Goal: Information Seeking & Learning: Check status

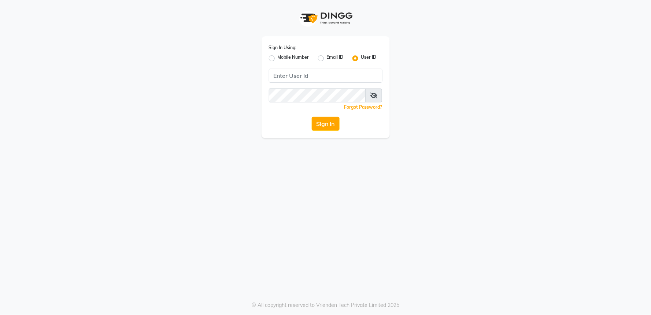
click at [299, 57] on label "Mobile Number" at bounding box center [294, 58] width 32 height 9
click at [283, 57] on input "Mobile Number" at bounding box center [280, 56] width 5 height 5
radio input "true"
radio input "false"
click at [328, 76] on input "Username" at bounding box center [338, 76] width 89 height 14
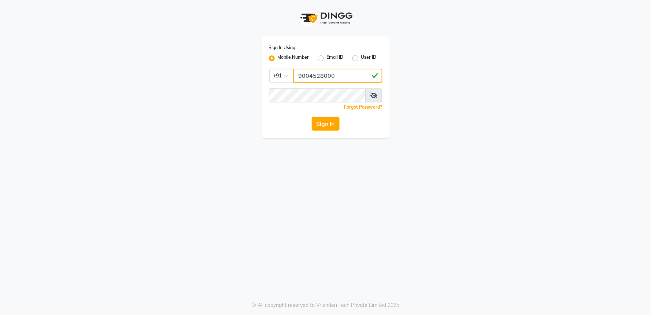
type input "9004528000"
click at [332, 123] on button "Sign In" at bounding box center [326, 124] width 28 height 14
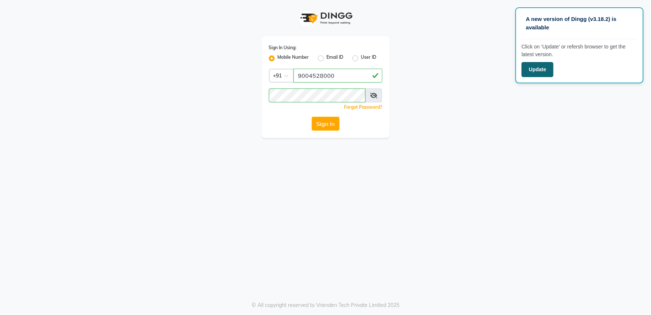
click at [540, 67] on button "Update" at bounding box center [538, 69] width 32 height 15
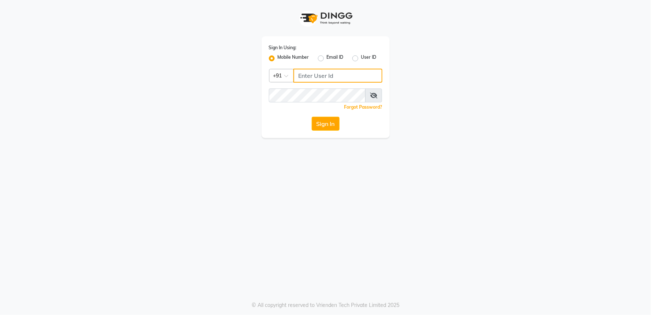
click at [350, 77] on input "Username" at bounding box center [338, 76] width 89 height 14
type input "9004528000"
click at [336, 127] on button "Sign In" at bounding box center [326, 124] width 28 height 14
click at [319, 119] on button "Sign In" at bounding box center [326, 124] width 28 height 14
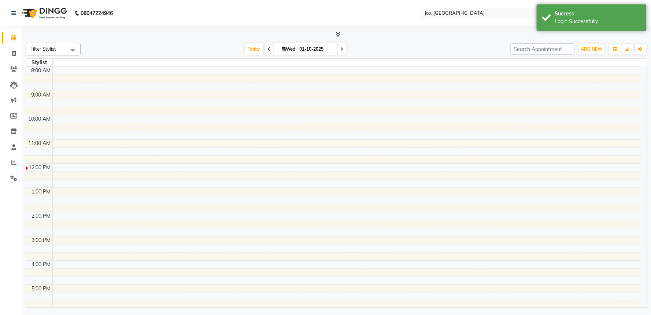
select select "en"
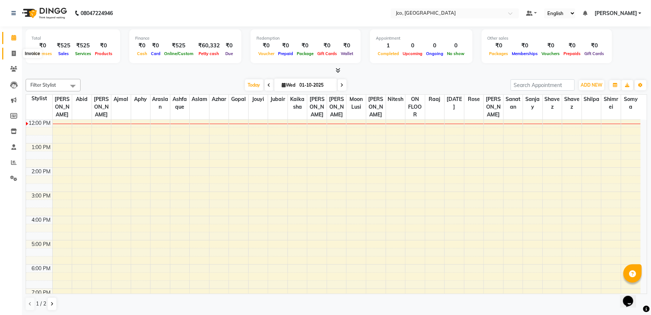
click at [15, 51] on icon at bounding box center [14, 53] width 4 height 5
select select "service"
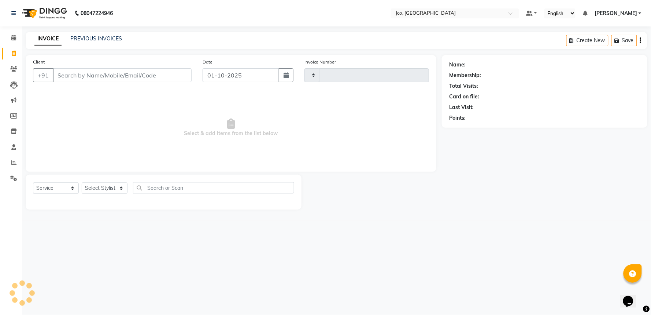
type input "0574"
select select "8000"
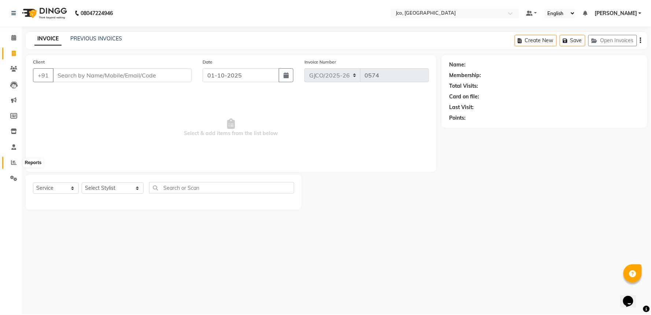
click at [13, 161] on icon at bounding box center [13, 161] width 5 height 5
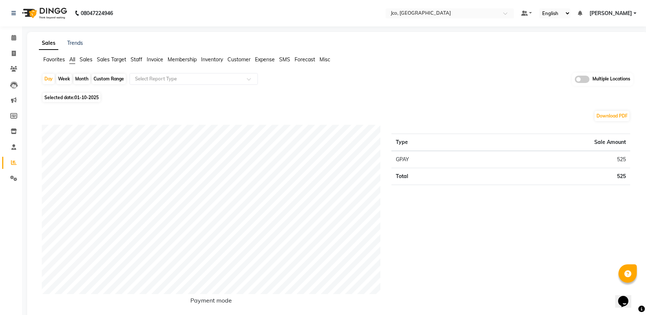
click at [158, 59] on span "Invoice" at bounding box center [155, 59] width 16 height 7
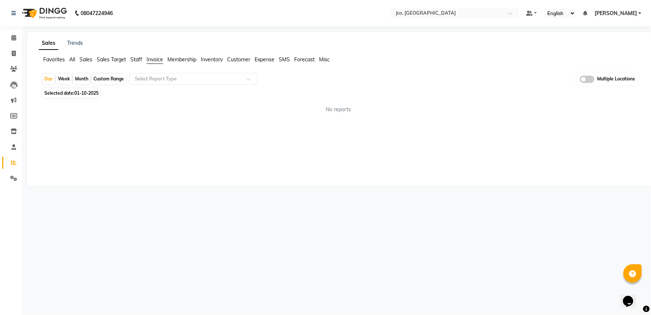
click at [120, 78] on div "Custom Range" at bounding box center [109, 79] width 34 height 10
select select "10"
select select "2025"
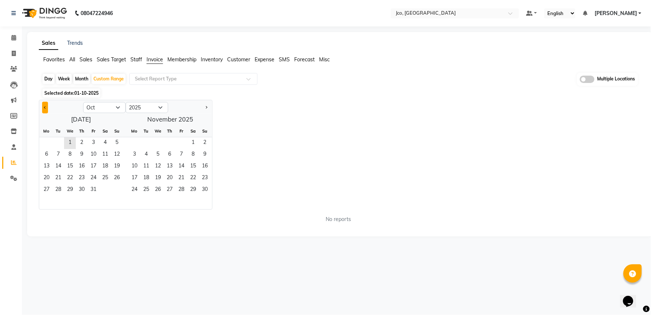
click at [44, 107] on span "Previous month" at bounding box center [45, 107] width 3 height 3
select select "9"
click at [50, 139] on span "1" at bounding box center [47, 143] width 12 height 12
click at [56, 188] on span "30" at bounding box center [58, 190] width 12 height 12
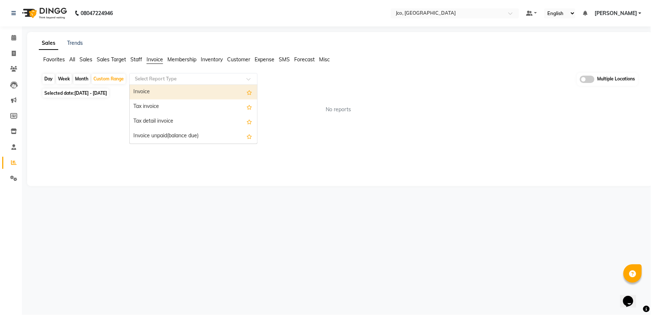
click at [217, 81] on input "text" at bounding box center [186, 78] width 106 height 7
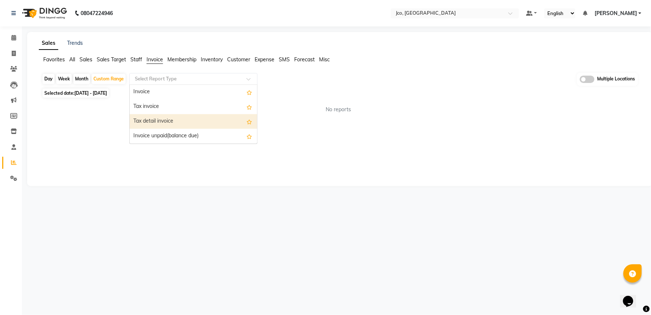
click at [179, 126] on div "Tax detail invoice" at bounding box center [194, 121] width 128 height 15
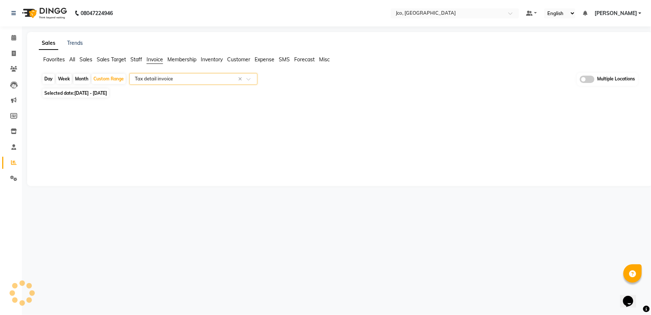
select select "full_report"
select select "csv"
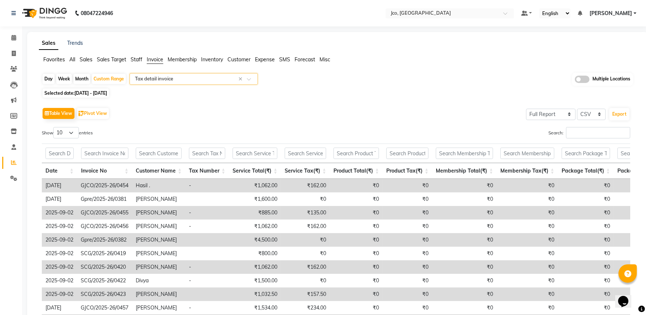
click at [180, 79] on input "text" at bounding box center [186, 78] width 106 height 7
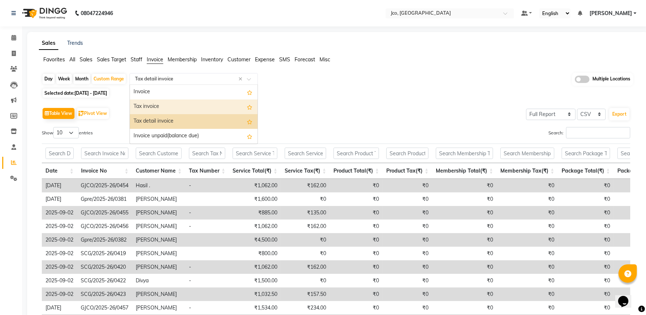
click at [174, 109] on div "Tax invoice" at bounding box center [194, 106] width 128 height 15
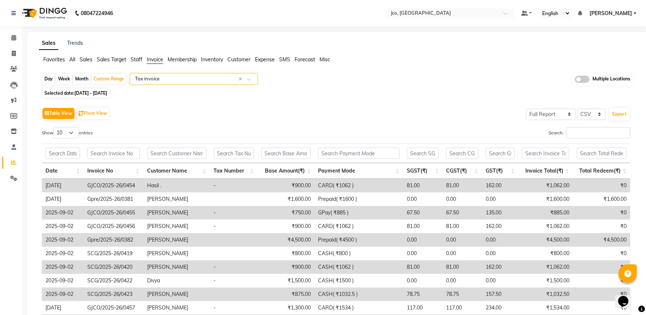
click at [209, 81] on input "text" at bounding box center [186, 78] width 106 height 7
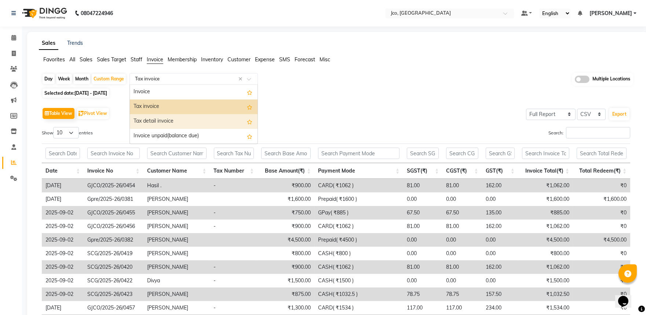
click at [192, 120] on div "Tax detail invoice" at bounding box center [194, 121] width 128 height 15
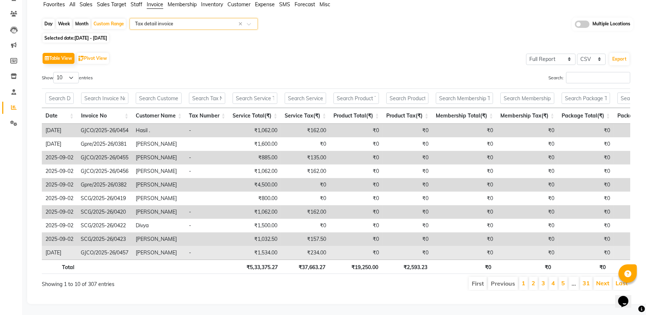
scroll to position [67, 0]
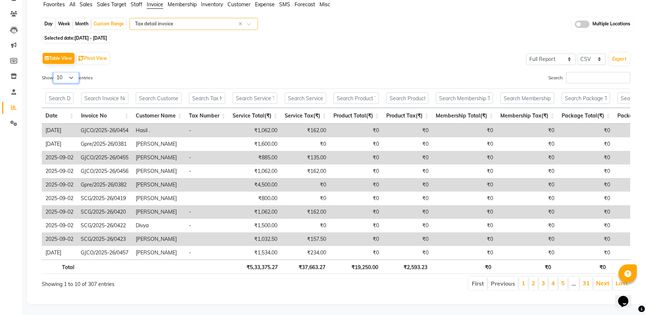
click at [74, 72] on select "10 25 50 100" at bounding box center [66, 77] width 26 height 11
select select "100"
click at [54, 72] on select "10 25 50 100" at bounding box center [66, 77] width 26 height 11
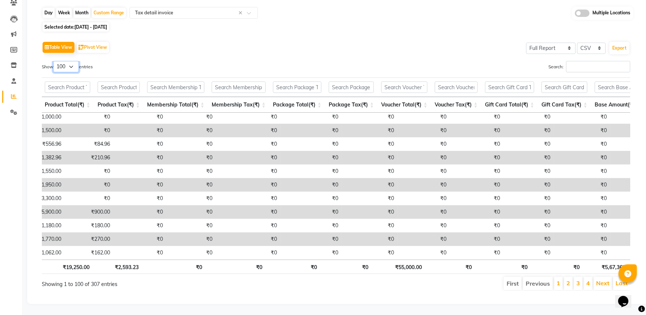
scroll to position [0, 0]
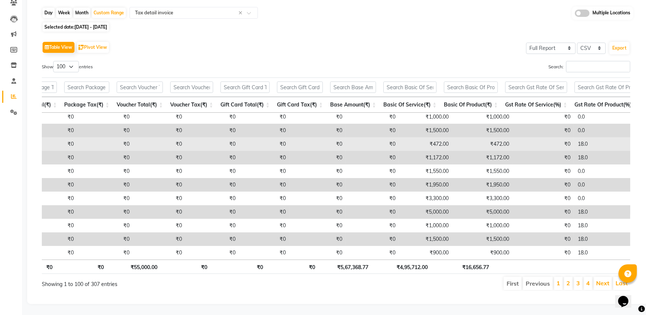
click at [452, 137] on td "₹472.00" at bounding box center [482, 144] width 60 height 14
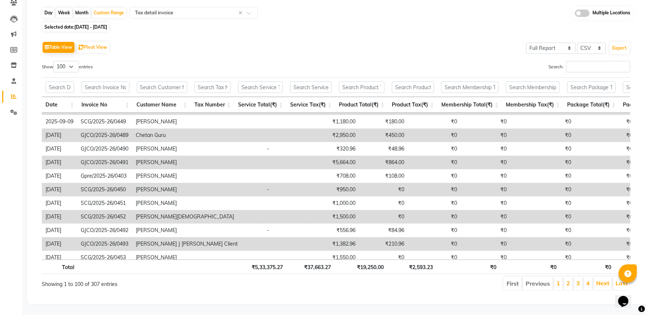
scroll to position [1174, 0]
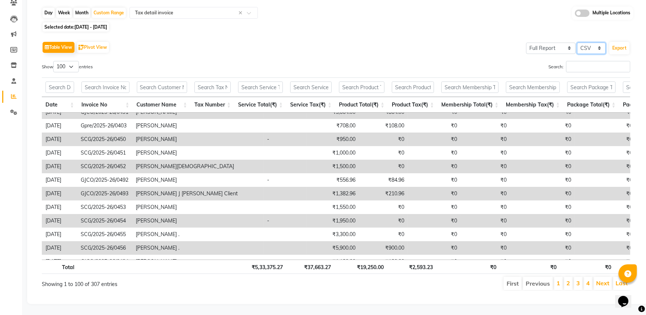
click at [591, 43] on select "Select CSV PDF" at bounding box center [591, 48] width 29 height 11
click at [591, 24] on div "Selected date: 01-09-2025 - 30-09-2025" at bounding box center [339, 27] width 594 height 8
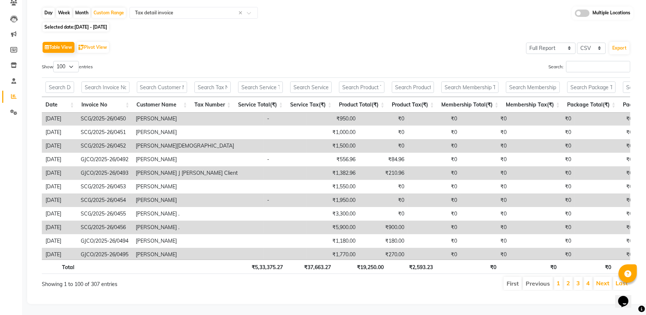
scroll to position [1214, 0]
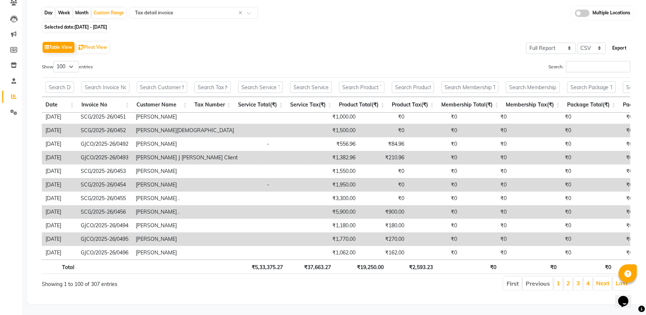
click at [621, 42] on button "Export" at bounding box center [619, 48] width 20 height 12
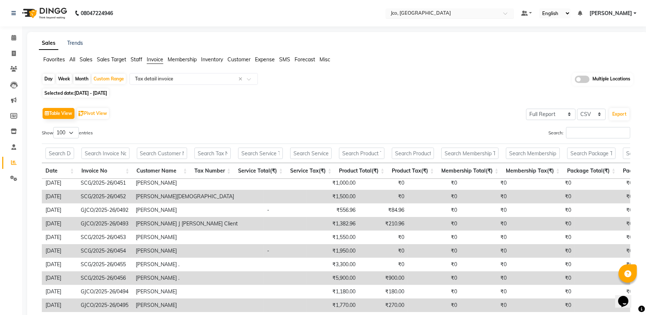
click at [441, 12] on input "text" at bounding box center [442, 13] width 106 height 7
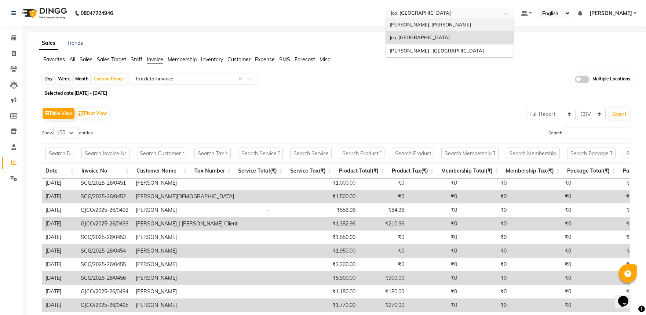
click at [444, 26] on span "[PERSON_NAME], [PERSON_NAME]" at bounding box center [429, 25] width 81 height 6
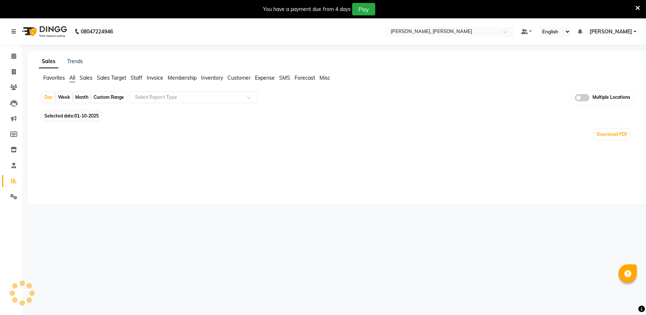
select select "en"
click at [156, 79] on span "Invoice" at bounding box center [155, 77] width 16 height 7
click at [109, 97] on div "Custom Range" at bounding box center [109, 97] width 34 height 10
select select "10"
select select "2025"
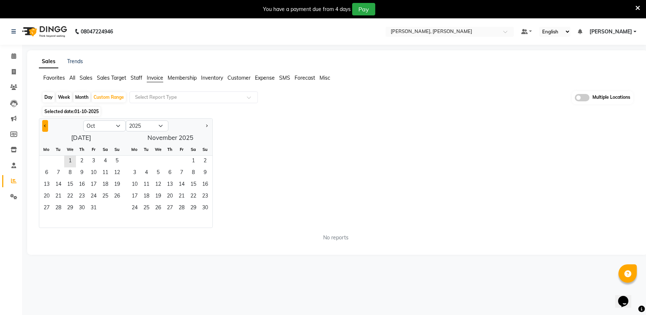
click at [43, 126] on button "Previous month" at bounding box center [45, 126] width 6 height 12
select select "9"
click at [43, 159] on span "1" at bounding box center [47, 161] width 12 height 12
click at [57, 207] on span "30" at bounding box center [58, 208] width 12 height 12
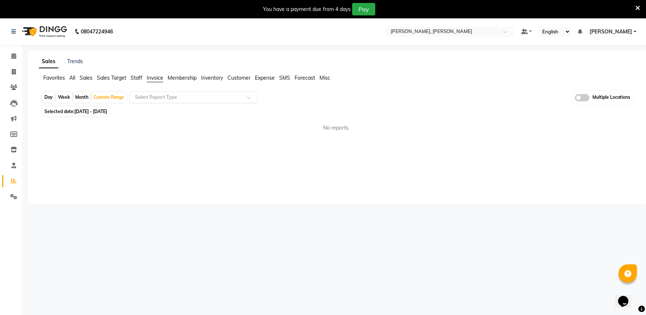
click at [191, 93] on input "text" at bounding box center [186, 96] width 106 height 7
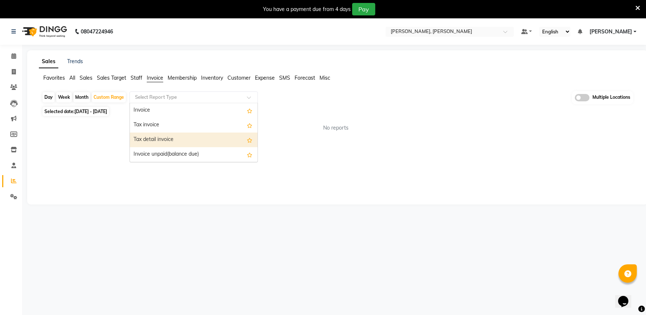
click at [176, 134] on div "Tax detail invoice" at bounding box center [194, 139] width 128 height 15
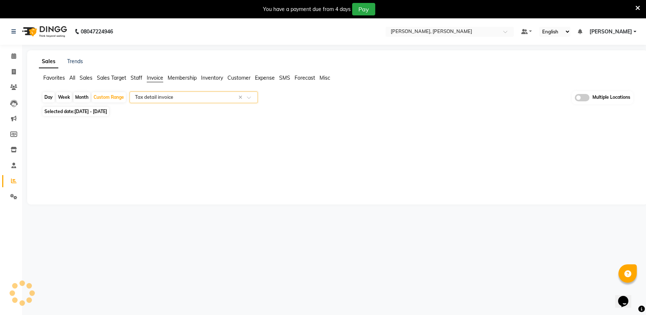
select select "filtered_report"
select select "csv"
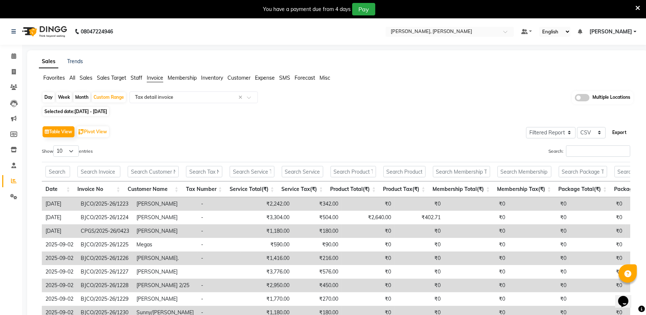
click at [620, 131] on button "Export" at bounding box center [619, 132] width 20 height 12
click at [636, 5] on icon at bounding box center [637, 8] width 5 height 7
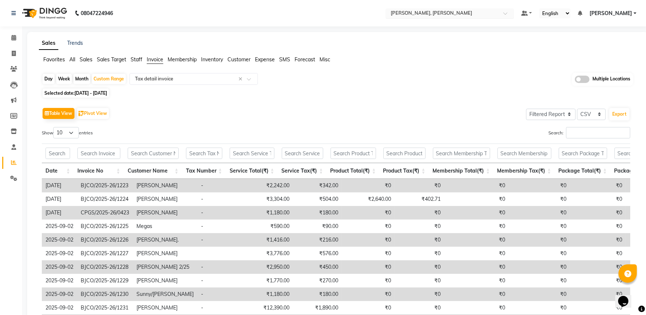
click at [413, 16] on input "text" at bounding box center [442, 13] width 106 height 7
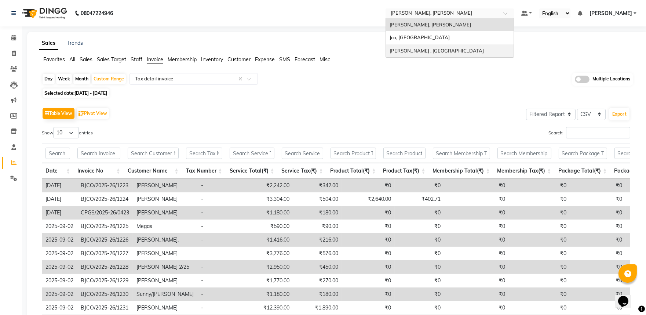
click at [422, 48] on span "Jean Claude Oliver Salon , Malad" at bounding box center [436, 51] width 94 height 6
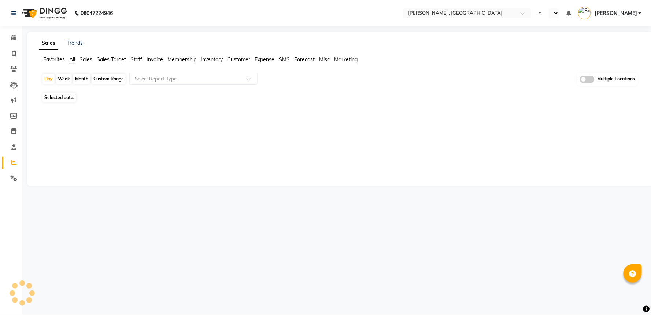
select select "en"
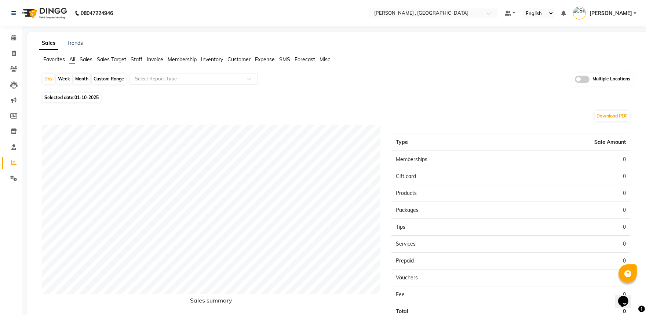
click at [153, 59] on span "Invoice" at bounding box center [155, 59] width 16 height 7
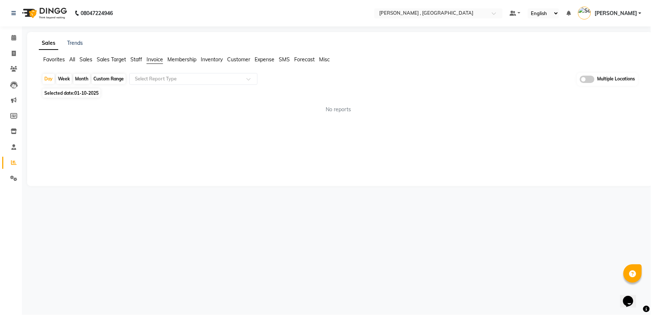
click at [115, 80] on div "Custom Range" at bounding box center [109, 79] width 34 height 10
select select "10"
select select "2025"
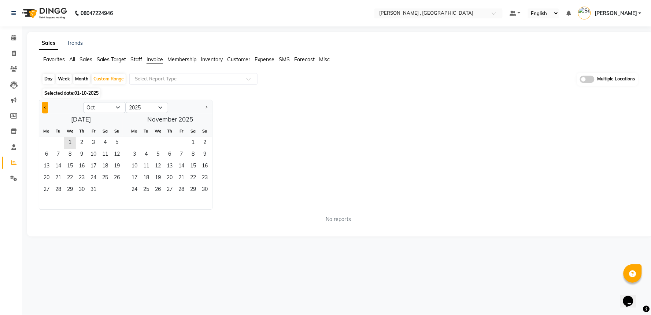
click at [44, 106] on button "Previous month" at bounding box center [45, 108] width 6 height 12
select select "9"
click at [44, 145] on span "1" at bounding box center [47, 143] width 12 height 12
click at [60, 187] on span "30" at bounding box center [58, 190] width 12 height 12
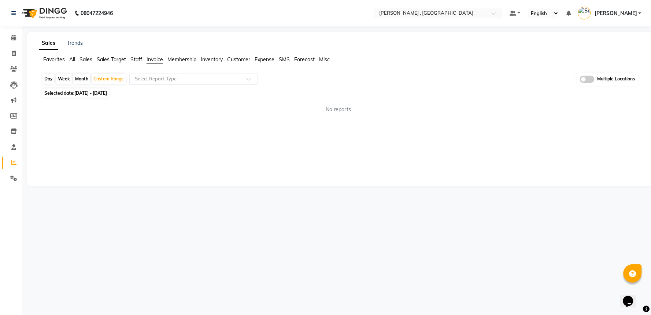
click at [183, 82] on input "text" at bounding box center [186, 78] width 106 height 7
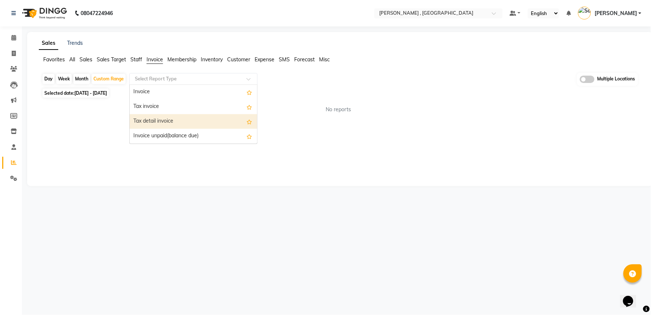
click at [165, 114] on div "Tax detail invoice" at bounding box center [194, 121] width 128 height 15
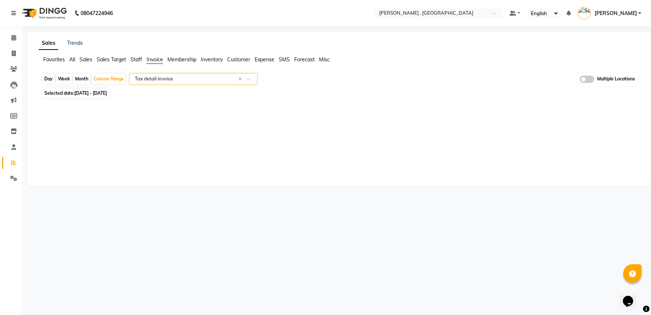
click at [184, 78] on input "text" at bounding box center [186, 78] width 106 height 7
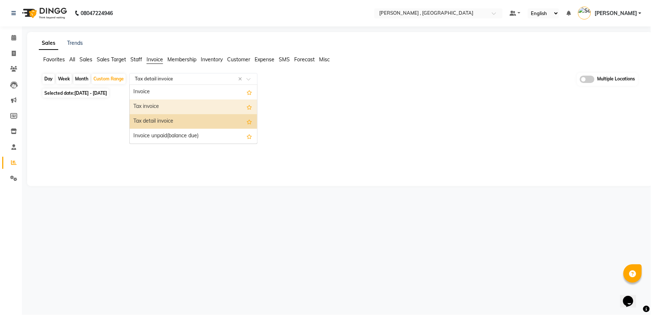
click at [173, 108] on div "Tax invoice" at bounding box center [194, 106] width 128 height 15
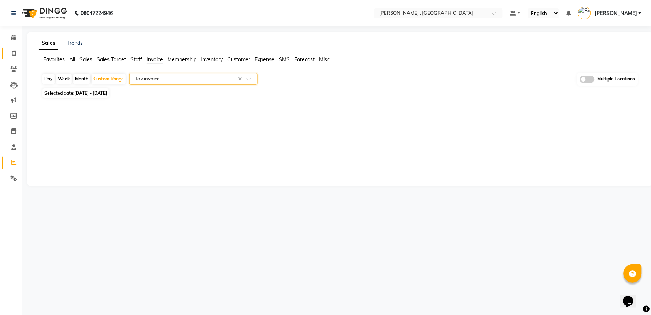
click at [9, 52] on span at bounding box center [13, 53] width 13 height 8
select select "service"
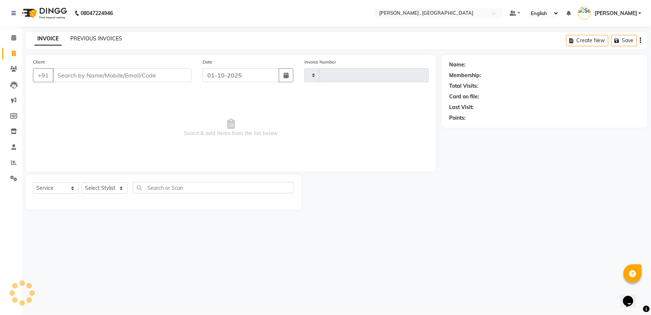
type input "0001"
select select "8669"
click at [119, 38] on link "PREVIOUS INVOICES" at bounding box center [96, 38] width 52 height 7
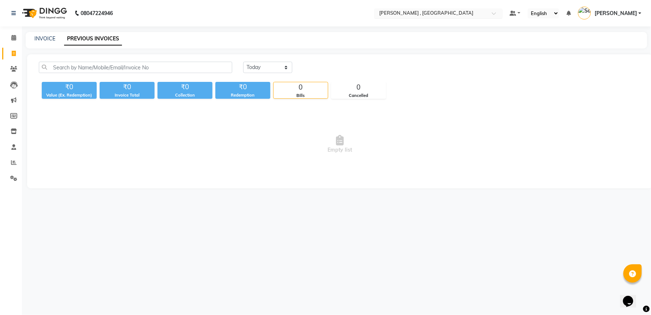
click at [434, 11] on input "text" at bounding box center [431, 13] width 106 height 7
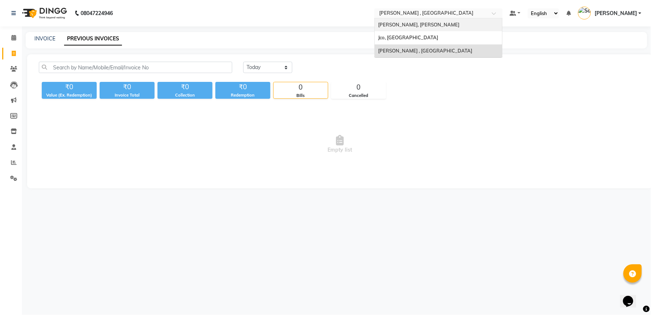
click at [433, 23] on span "[PERSON_NAME], [PERSON_NAME]" at bounding box center [419, 25] width 81 height 6
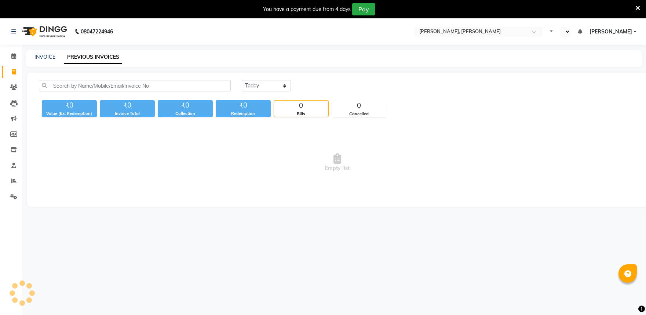
select select "en"
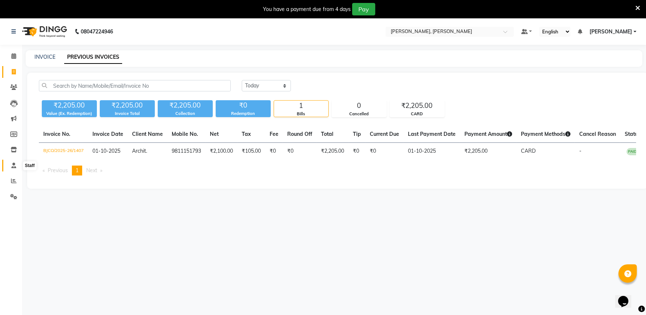
click at [13, 166] on icon at bounding box center [13, 164] width 5 height 5
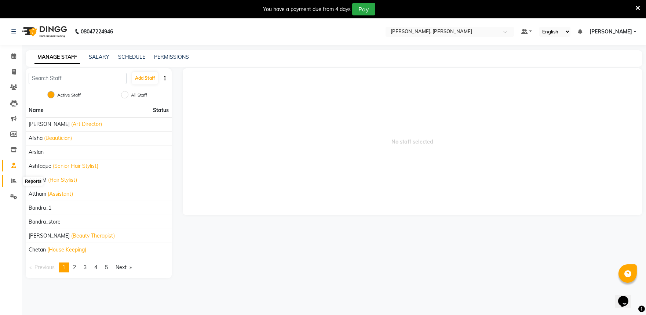
click at [16, 180] on span at bounding box center [13, 181] width 13 height 8
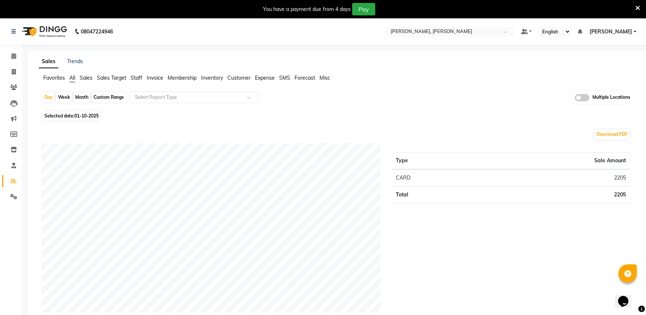
click at [159, 76] on span "Invoice" at bounding box center [155, 77] width 16 height 7
click at [109, 96] on div "Custom Range" at bounding box center [109, 97] width 34 height 10
select select "10"
select select "2025"
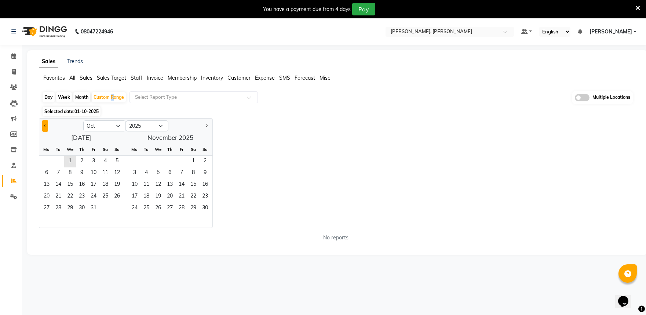
click at [44, 125] on span "Previous month" at bounding box center [45, 125] width 3 height 3
select select "9"
click at [46, 159] on span "1" at bounding box center [47, 161] width 12 height 12
click at [62, 206] on span "30" at bounding box center [58, 208] width 12 height 12
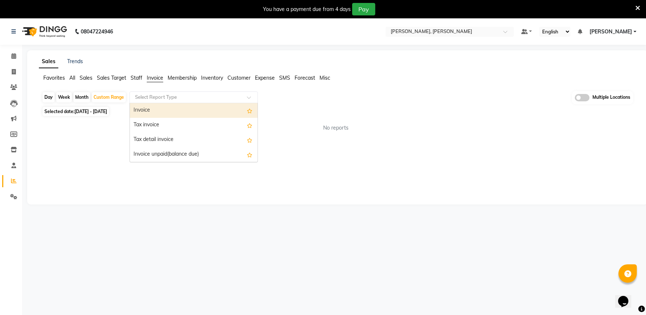
click at [199, 100] on input "text" at bounding box center [186, 96] width 106 height 7
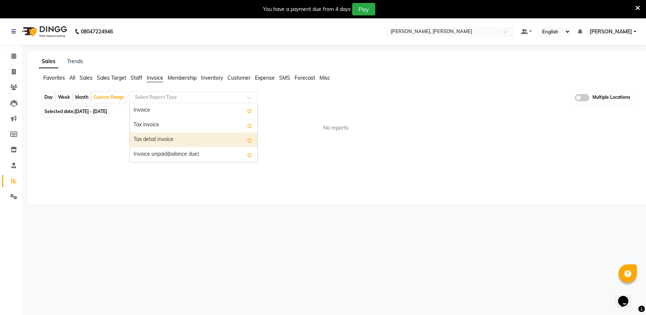
click at [165, 135] on div "Tax detail invoice" at bounding box center [194, 139] width 128 height 15
select select "filtered_report"
select select "csv"
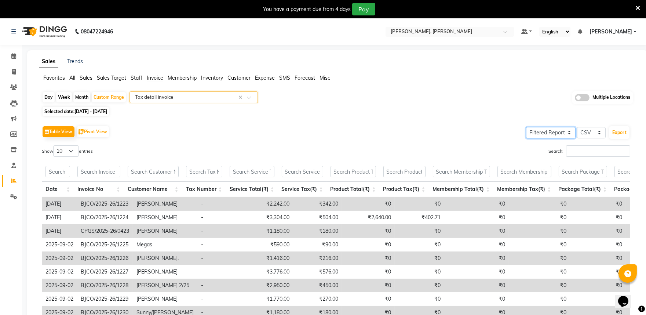
click at [554, 133] on select "Select Full Report Filtered Report" at bounding box center [550, 132] width 49 height 11
select select "full_report"
click at [526, 127] on select "Select Full Report Filtered Report" at bounding box center [550, 132] width 49 height 11
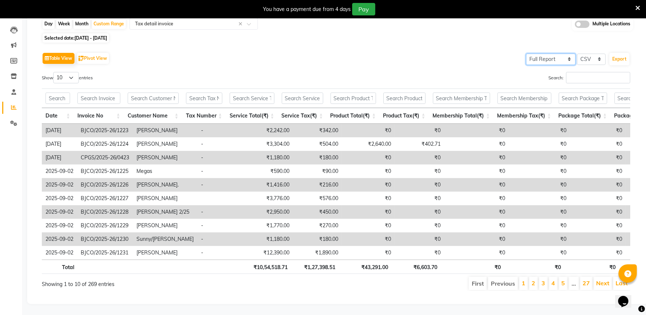
click at [562, 54] on select "Select Full Report Filtered Report" at bounding box center [550, 59] width 49 height 11
click at [440, 55] on div "Table View Pivot View Select Full Report Filtered Report Select CSV PDF Export …" at bounding box center [336, 171] width 588 height 240
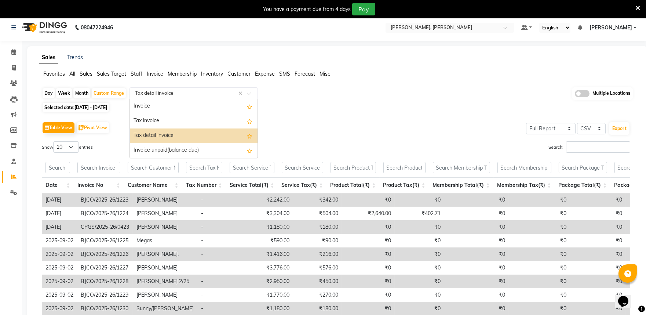
click at [173, 89] on div "Select Report Type × Tax detail invoice ×" at bounding box center [193, 93] width 128 height 12
click at [173, 120] on div "Tax invoice" at bounding box center [194, 121] width 128 height 15
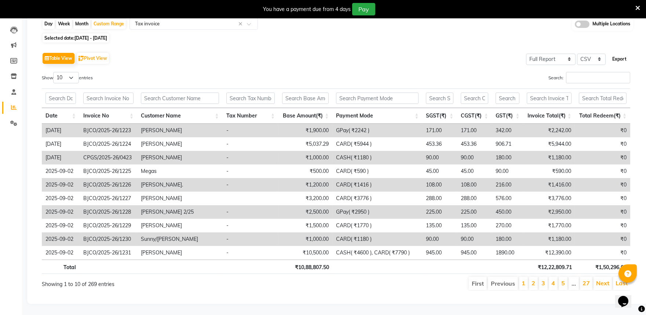
click at [615, 53] on button "Export" at bounding box center [619, 59] width 20 height 12
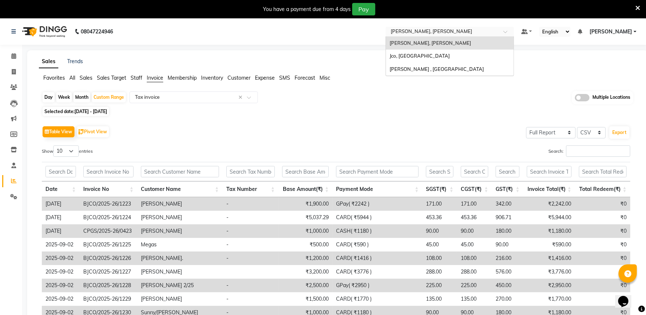
click at [437, 31] on input "text" at bounding box center [442, 32] width 106 height 7
click at [436, 68] on span "[PERSON_NAME] , [GEOGRAPHIC_DATA]" at bounding box center [436, 69] width 94 height 6
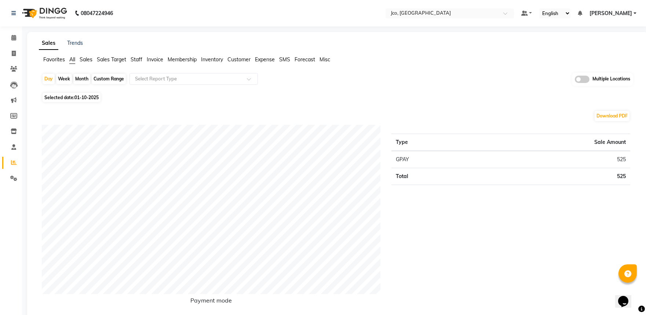
click at [157, 59] on span "Invoice" at bounding box center [155, 59] width 16 height 7
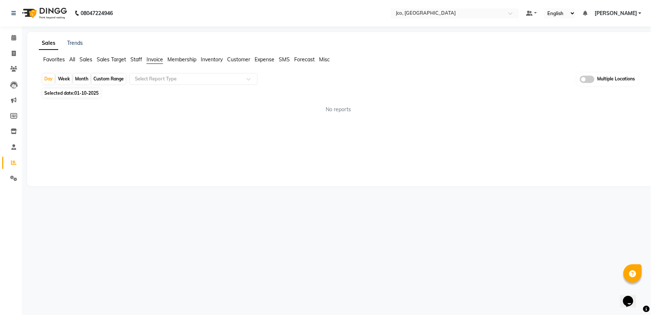
click at [114, 76] on div "Custom Range" at bounding box center [109, 79] width 34 height 10
select select "10"
select select "2025"
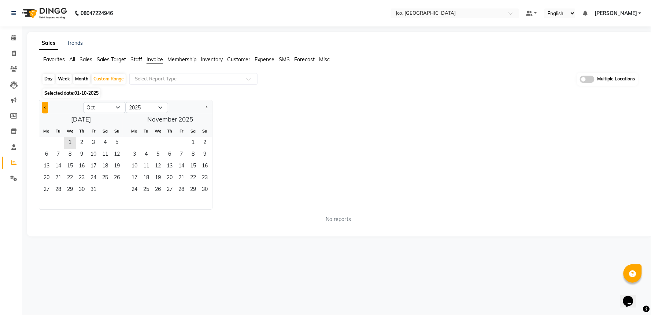
click at [43, 107] on button "Previous month" at bounding box center [45, 108] width 6 height 12
select select "9"
click at [48, 142] on span "1" at bounding box center [47, 143] width 12 height 12
click at [57, 192] on span "30" at bounding box center [58, 190] width 12 height 12
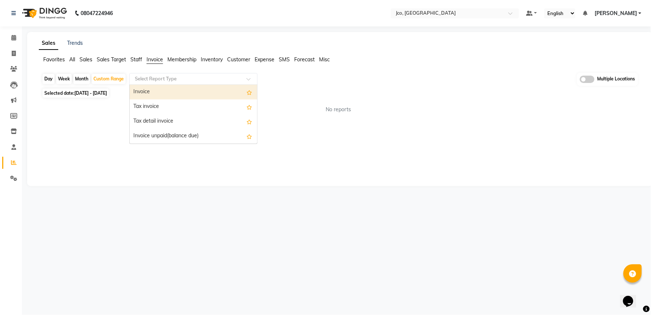
click at [201, 79] on input "text" at bounding box center [186, 78] width 106 height 7
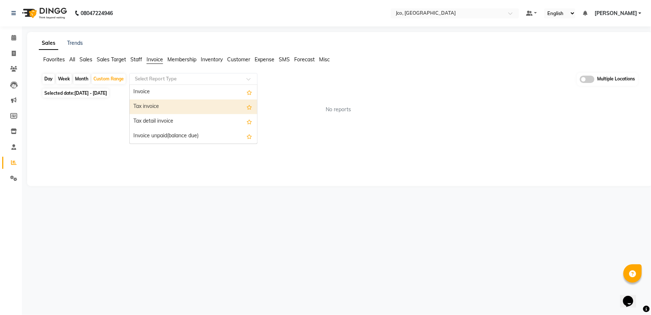
click at [190, 102] on div "Tax invoice" at bounding box center [194, 106] width 128 height 15
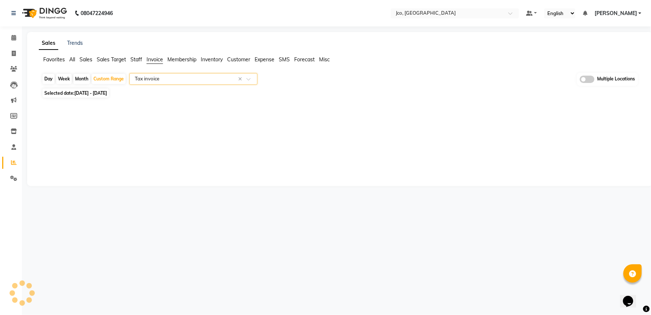
select select "full_report"
select select "csv"
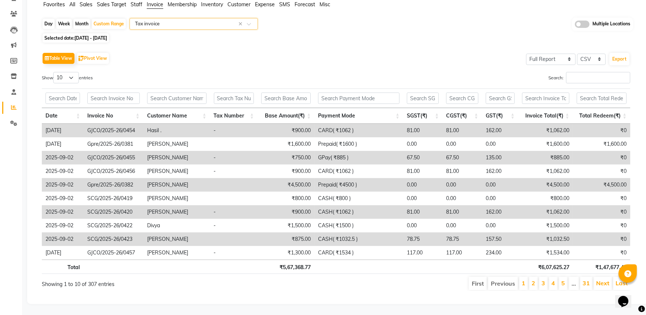
scroll to position [61, 0]
click at [622, 53] on button "Export" at bounding box center [619, 59] width 20 height 12
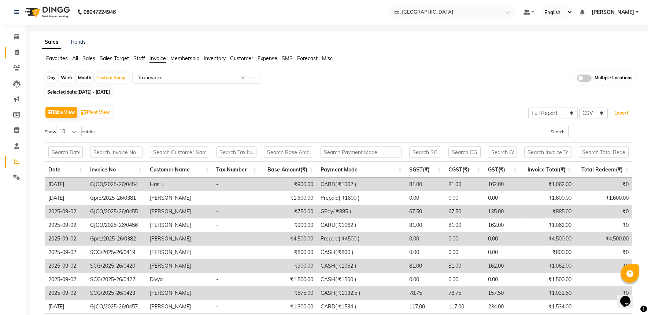
scroll to position [0, 0]
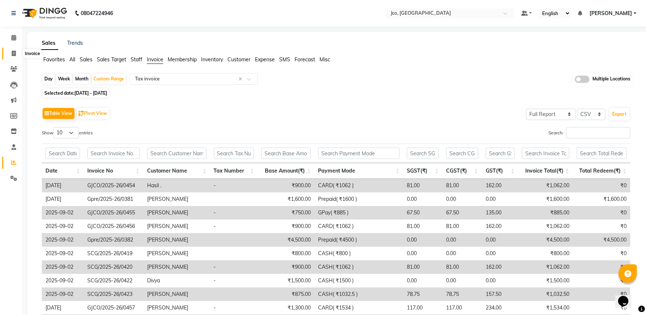
click at [15, 50] on span at bounding box center [13, 53] width 13 height 8
select select "service"
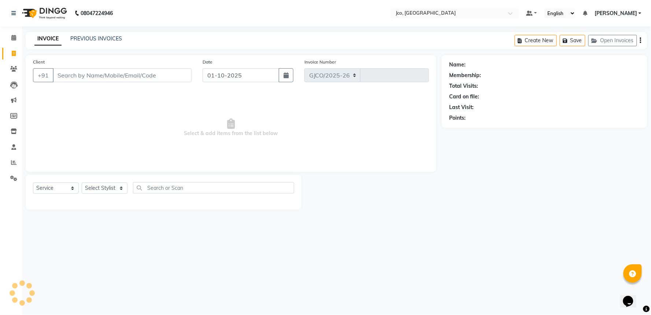
select select "8000"
type input "0574"
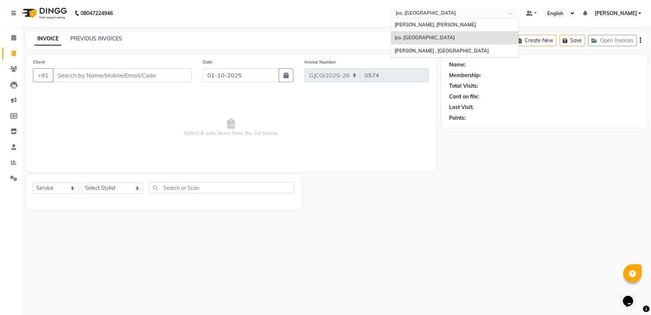
click at [475, 12] on input "text" at bounding box center [448, 13] width 106 height 7
click at [456, 27] on div "[PERSON_NAME], [PERSON_NAME]" at bounding box center [455, 24] width 128 height 13
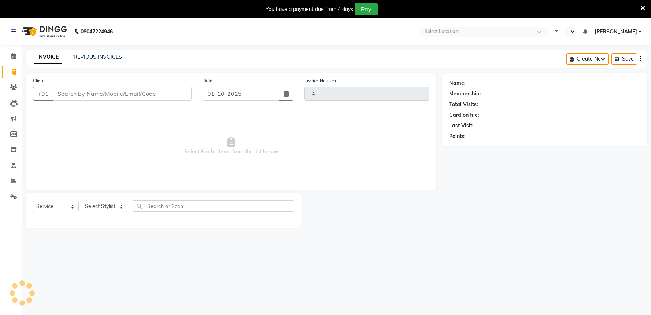
select select "service"
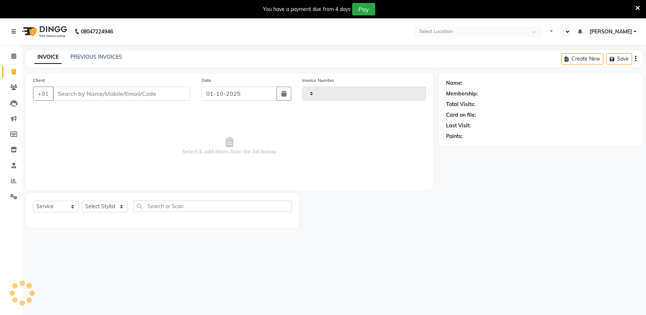
type input "1408"
select select "7997"
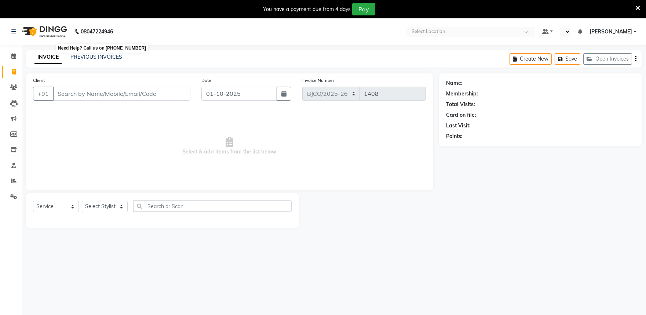
select select "en"
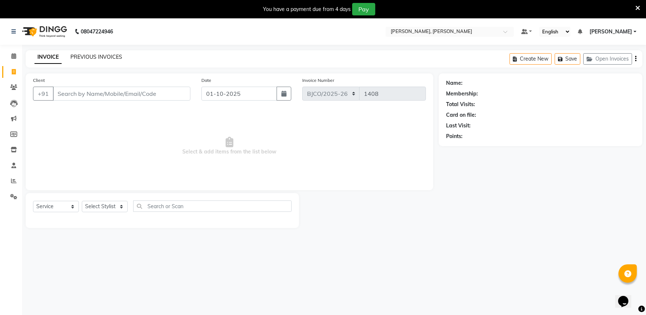
click at [111, 56] on link "PREVIOUS INVOICES" at bounding box center [96, 57] width 52 height 7
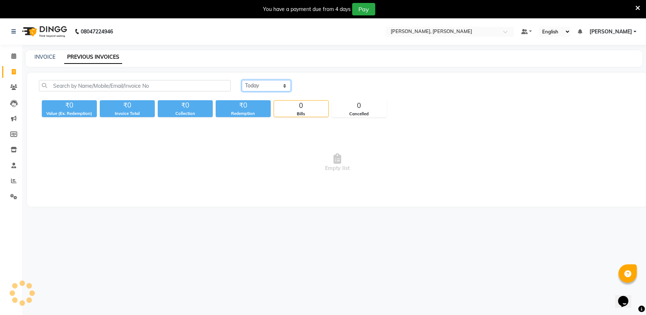
click at [273, 86] on select "[DATE] [DATE] Custom Range" at bounding box center [266, 85] width 49 height 11
select select "range"
click at [242, 80] on select "[DATE] [DATE] Custom Range" at bounding box center [266, 85] width 49 height 11
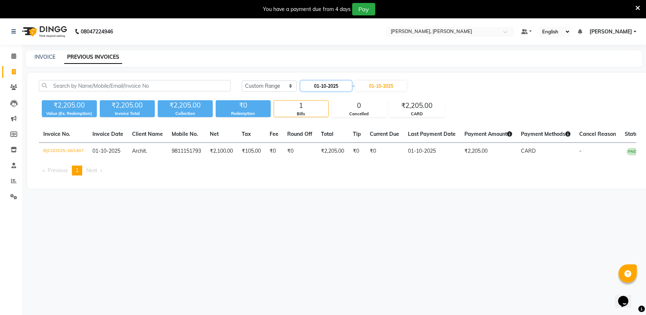
click at [326, 84] on input "01-10-2025" at bounding box center [325, 86] width 51 height 10
select select "10"
select select "2025"
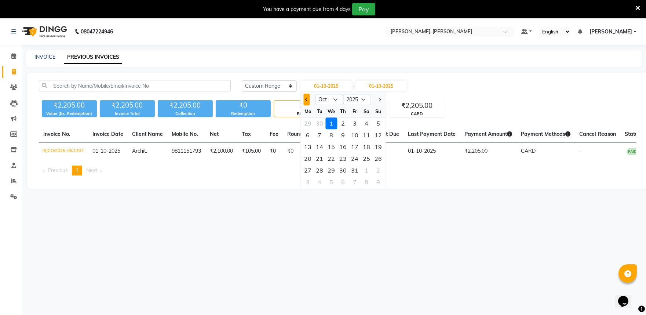
click at [307, 99] on span "Previous month" at bounding box center [306, 99] width 3 height 3
select select "9"
click at [309, 121] on div "1" at bounding box center [308, 123] width 12 height 12
type input "01-09-2025"
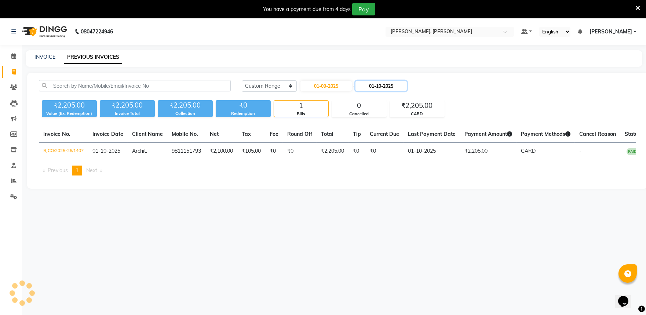
click at [380, 87] on input "01-10-2025" at bounding box center [380, 86] width 51 height 10
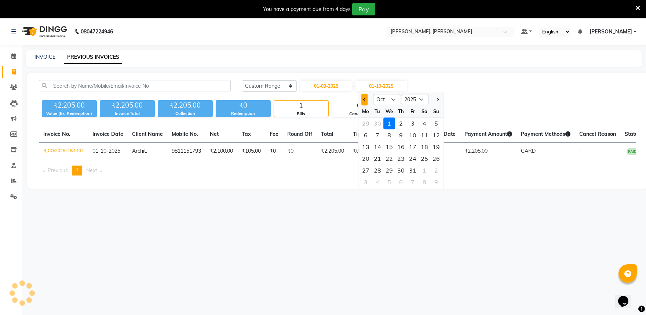
click at [365, 100] on button "Previous month" at bounding box center [364, 99] width 6 height 12
select select "9"
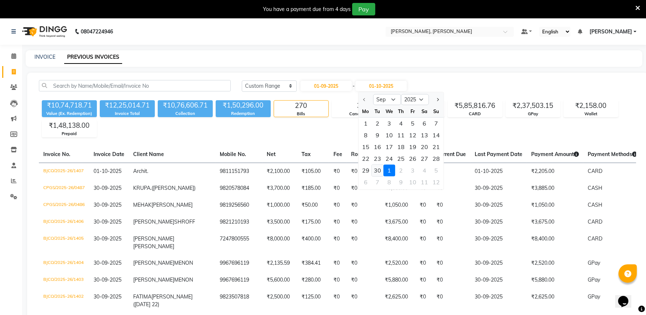
click at [378, 169] on div "30" at bounding box center [377, 170] width 12 height 12
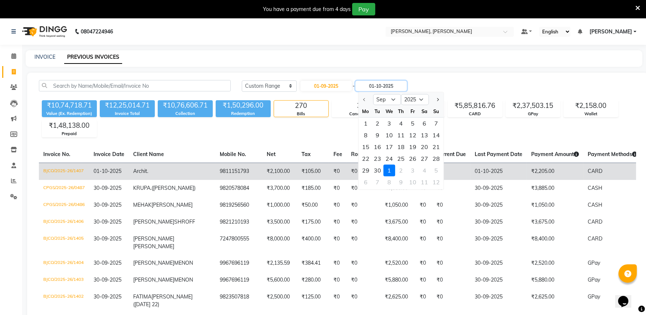
type input "30-09-2025"
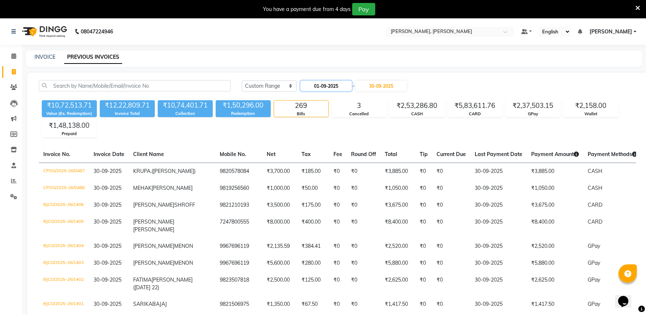
click at [321, 89] on input "01-09-2025" at bounding box center [325, 86] width 51 height 10
select select "9"
select select "2025"
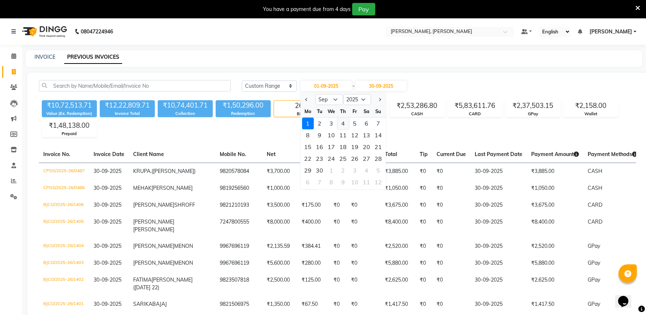
click at [348, 123] on div "4" at bounding box center [343, 123] width 12 height 12
type input "[DATE]"
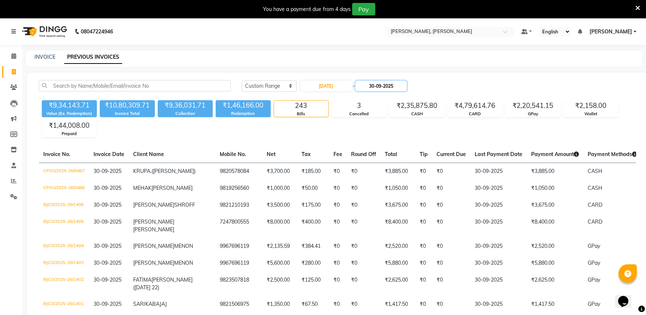
click at [380, 85] on input "30-09-2025" at bounding box center [380, 86] width 51 height 10
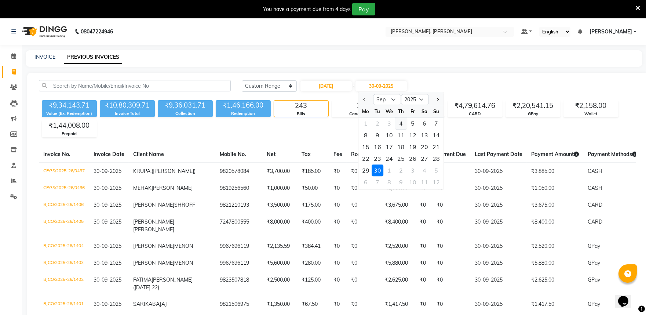
click at [401, 122] on div "4" at bounding box center [401, 123] width 12 height 12
type input "[DATE]"
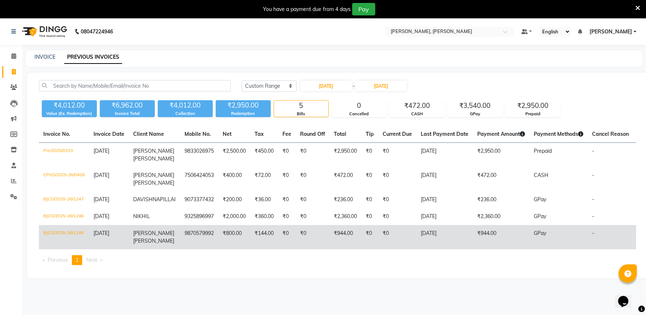
click at [172, 244] on td "[PERSON_NAME]" at bounding box center [154, 237] width 51 height 24
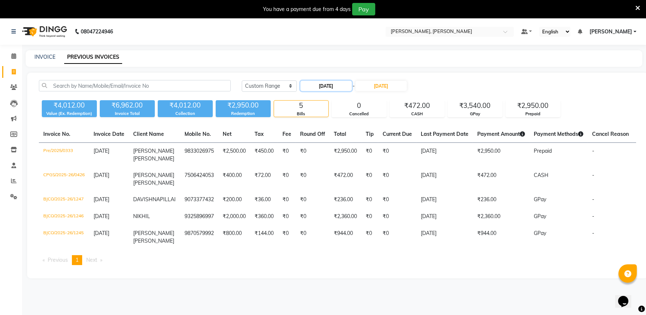
click at [318, 83] on input "[DATE]" at bounding box center [325, 86] width 51 height 10
select select "9"
select select "2025"
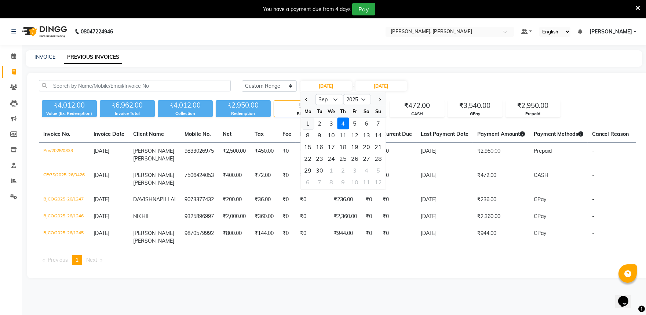
click at [308, 121] on div "1" at bounding box center [308, 123] width 12 height 12
type input "01-09-2025"
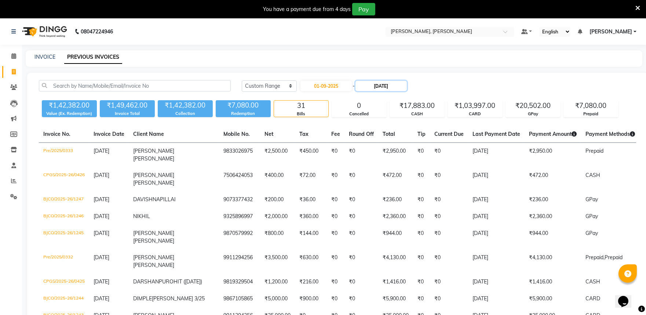
click at [391, 84] on input "04-09-2025" at bounding box center [380, 86] width 51 height 10
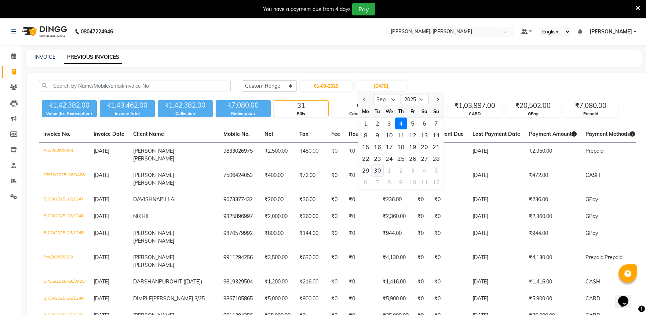
click at [378, 170] on div "30" at bounding box center [377, 170] width 12 height 12
type input "30-09-2025"
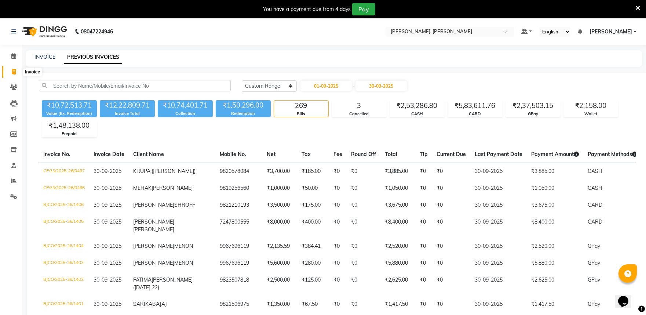
click at [14, 70] on icon at bounding box center [14, 71] width 4 height 5
select select "service"
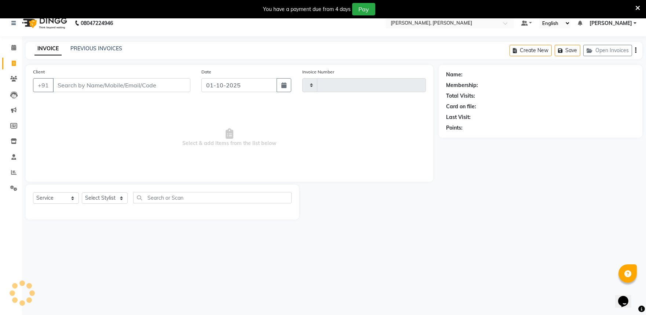
type input "1408"
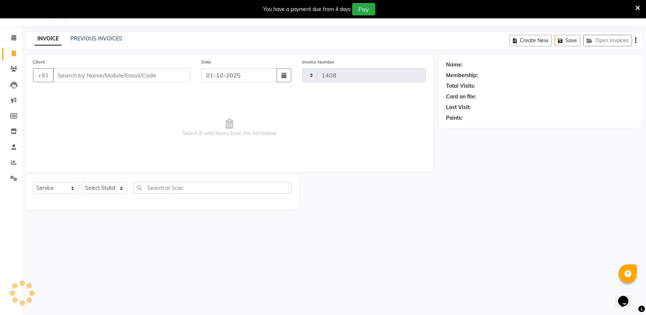
select select "7997"
click at [103, 33] on div "INVOICE PREVIOUS INVOICES Create New Save Open Invoices" at bounding box center [334, 40] width 616 height 17
click at [113, 40] on link "PREVIOUS INVOICES" at bounding box center [96, 38] width 52 height 7
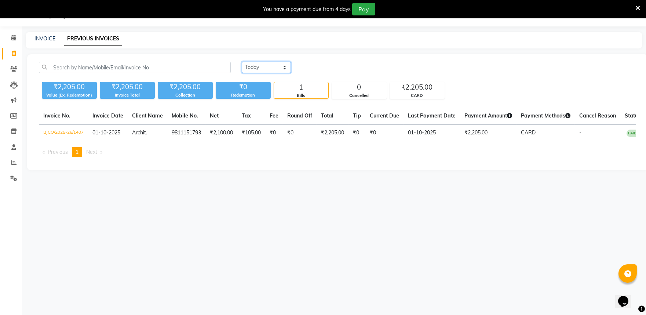
click at [264, 62] on select "Today Yesterday Custom Range" at bounding box center [266, 67] width 49 height 11
click at [265, 65] on select "Today Yesterday Custom Range" at bounding box center [266, 67] width 49 height 11
select select "range"
click at [242, 62] on select "Today Yesterday Custom Range" at bounding box center [266, 67] width 49 height 11
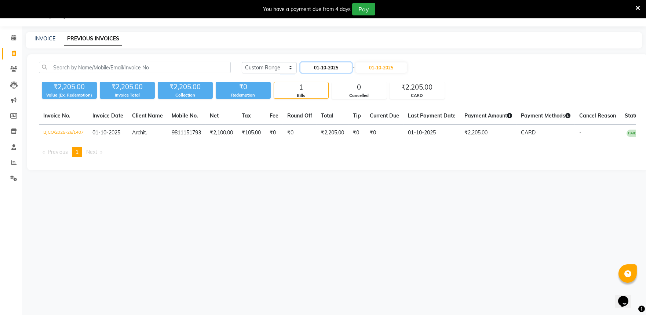
click at [317, 65] on input "01-10-2025" at bounding box center [325, 67] width 51 height 10
select select "10"
select select "2025"
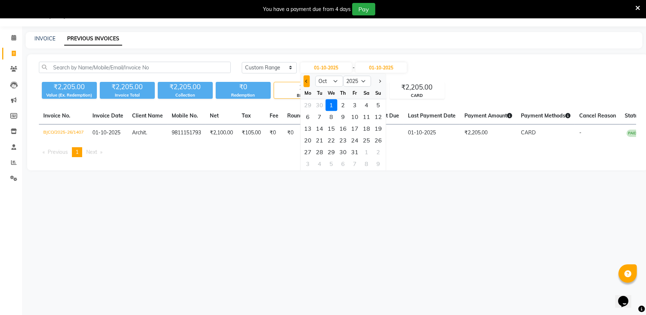
click at [305, 84] on button "Previous month" at bounding box center [306, 81] width 6 height 12
select select "9"
click at [312, 107] on div "1" at bounding box center [308, 105] width 12 height 12
type input "01-09-2025"
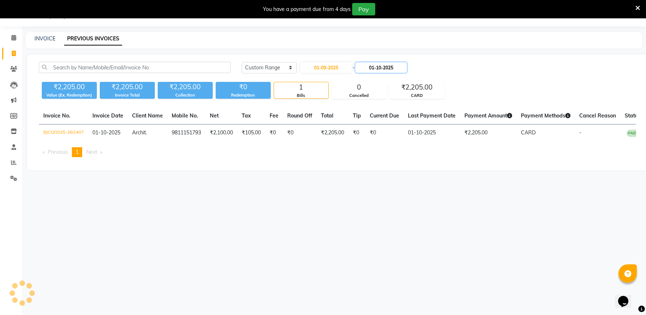
click at [375, 70] on input "01-10-2025" at bounding box center [380, 67] width 51 height 10
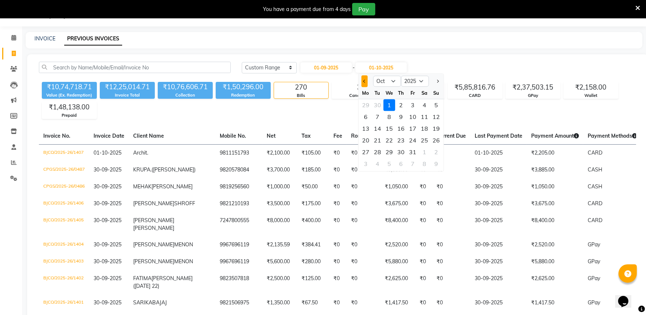
click at [363, 85] on button "Previous month" at bounding box center [364, 81] width 6 height 12
select select "9"
click at [378, 151] on div "30" at bounding box center [377, 152] width 12 height 12
type input "30-09-2025"
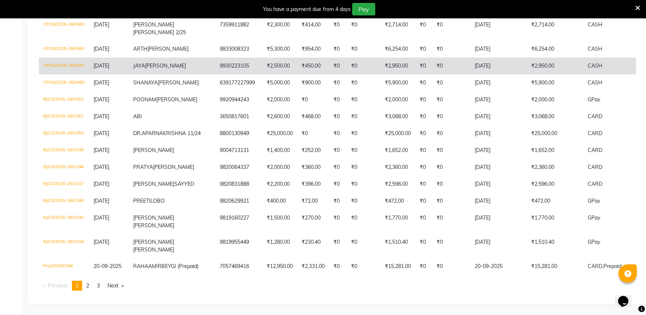
scroll to position [1911, 0]
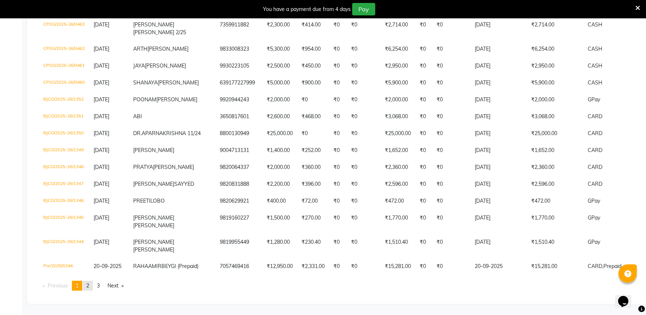
click at [87, 285] on span "2" at bounding box center [87, 285] width 3 height 7
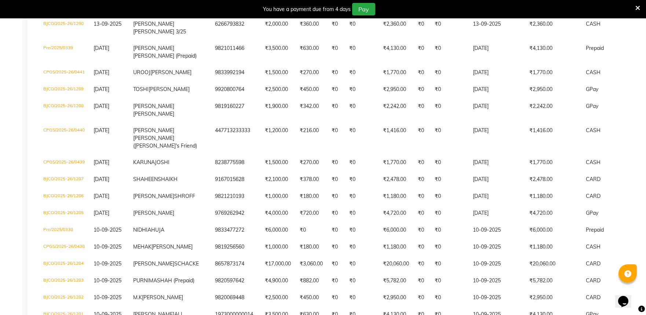
scroll to position [1746, 0]
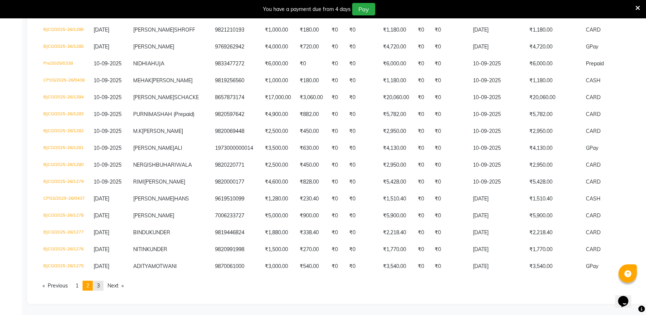
click at [99, 283] on span "3" at bounding box center [98, 285] width 3 height 7
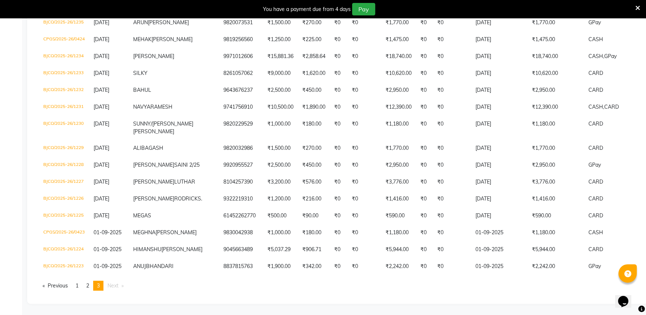
scroll to position [1420, 0]
click at [75, 287] on link "page 1" at bounding box center [77, 285] width 10 height 10
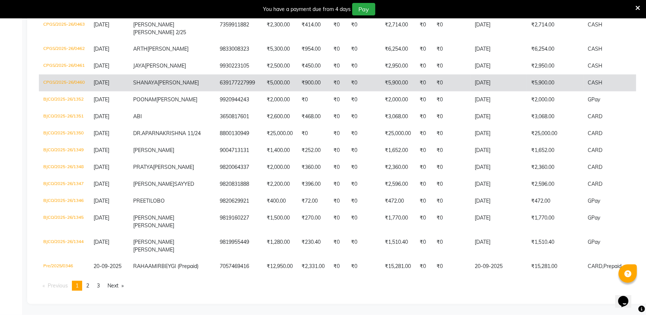
scroll to position [1746, 0]
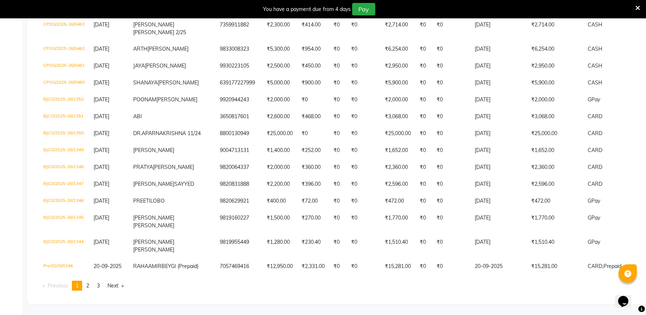
click at [97, 11] on span "21-09-2025" at bounding box center [101, 7] width 16 height 7
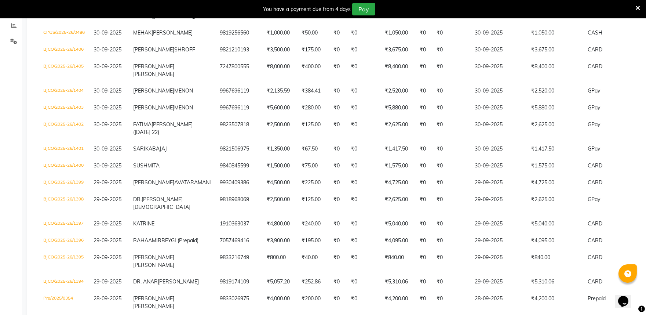
scroll to position [0, 0]
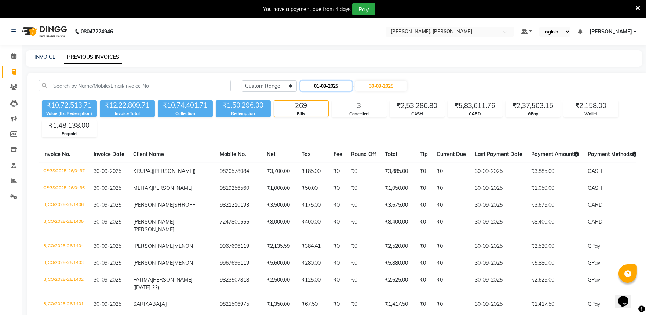
click at [321, 85] on input "01-09-2025" at bounding box center [325, 86] width 51 height 10
select select "9"
select select "2025"
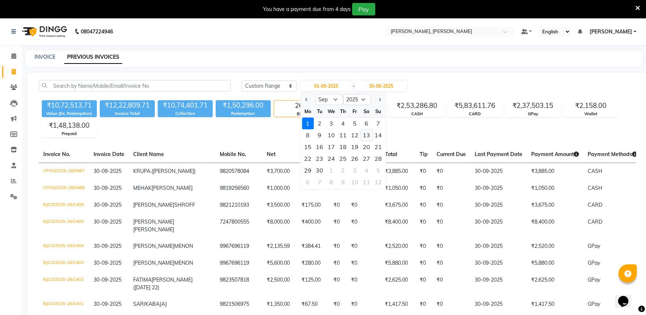
click at [364, 137] on div "13" at bounding box center [366, 135] width 12 height 12
type input "13-09-2025"
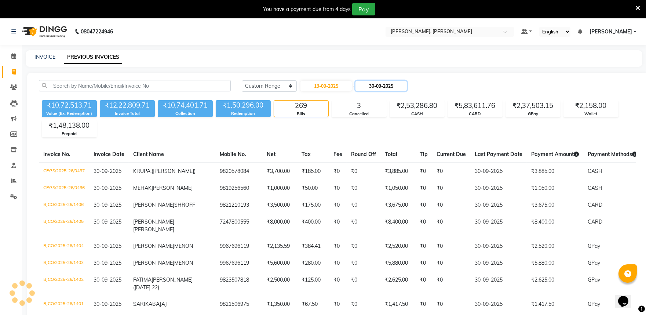
click at [386, 87] on input "30-09-2025" at bounding box center [380, 86] width 51 height 10
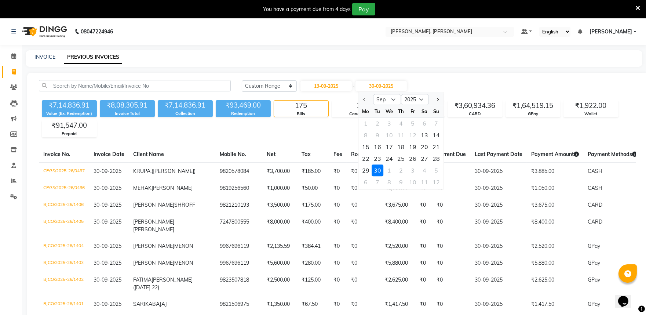
click at [426, 136] on div "13" at bounding box center [424, 135] width 12 height 12
type input "13-09-2025"
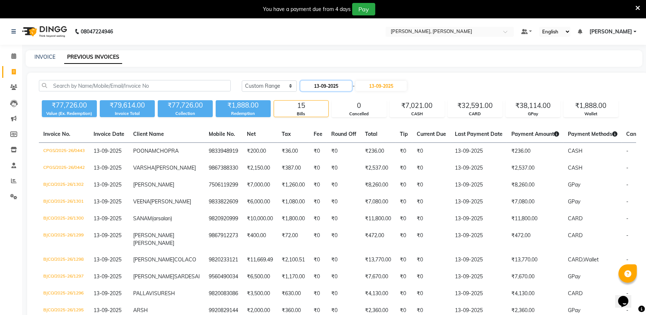
click at [332, 86] on input "13-09-2025" at bounding box center [325, 86] width 51 height 10
select select "9"
select select "2025"
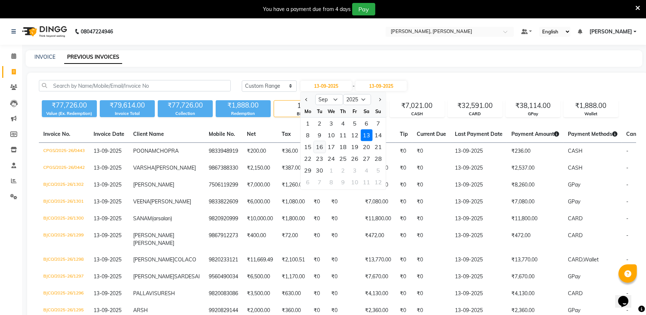
click at [319, 147] on div "16" at bounding box center [319, 147] width 12 height 12
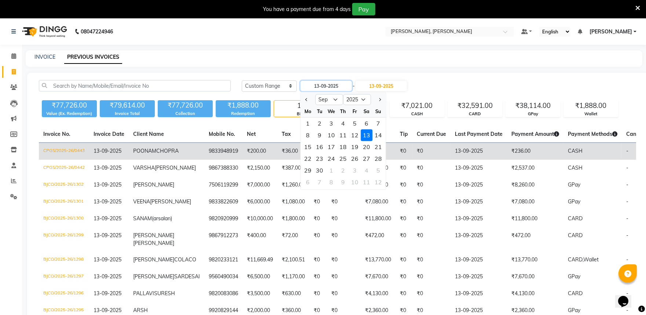
type input "16-09-2025"
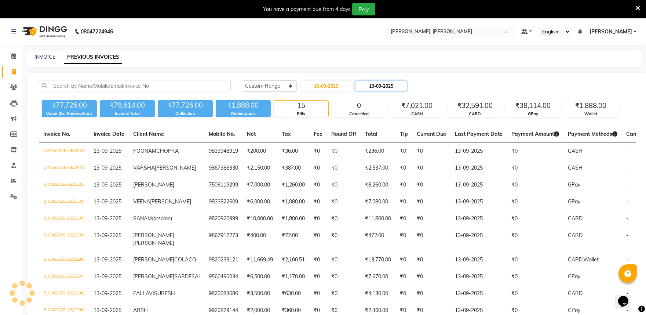
click at [383, 86] on input "13-09-2025" at bounding box center [380, 86] width 51 height 10
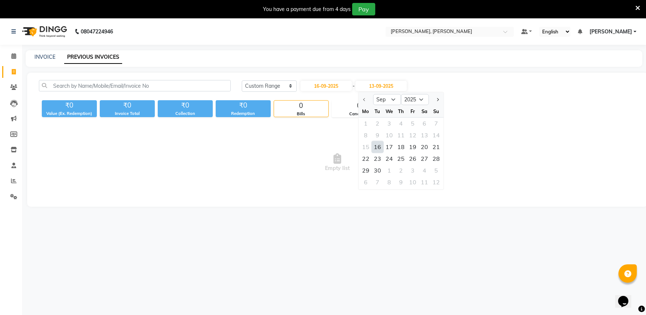
click at [375, 148] on div "16" at bounding box center [377, 147] width 12 height 12
type input "16-09-2025"
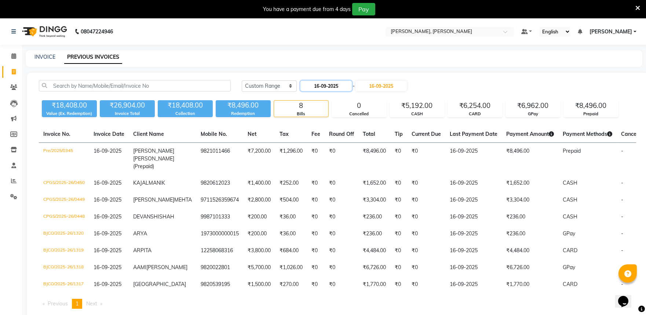
click at [323, 88] on input "16-09-2025" at bounding box center [325, 86] width 51 height 10
select select "9"
select select "2025"
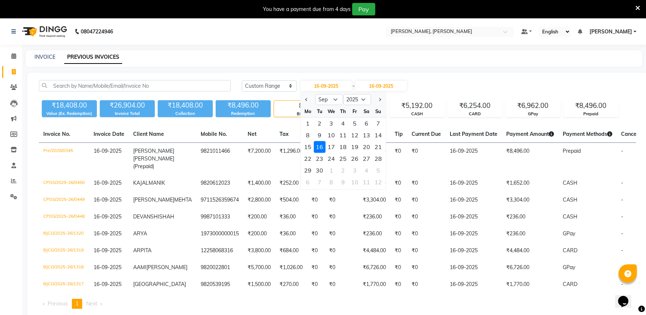
drag, startPoint x: 378, startPoint y: 148, endPoint x: 378, endPoint y: 134, distance: 13.9
click at [378, 148] on div "21" at bounding box center [378, 147] width 12 height 12
type input "21-09-2025"
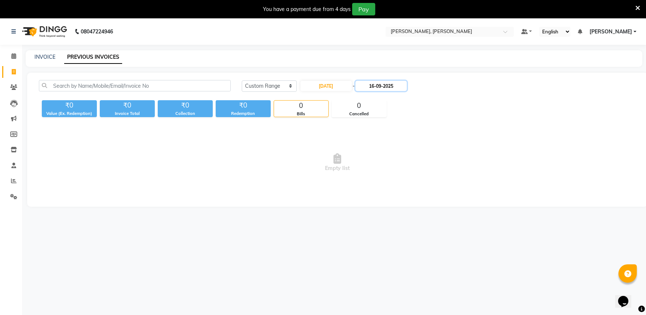
click at [386, 86] on input "16-09-2025" at bounding box center [380, 86] width 51 height 10
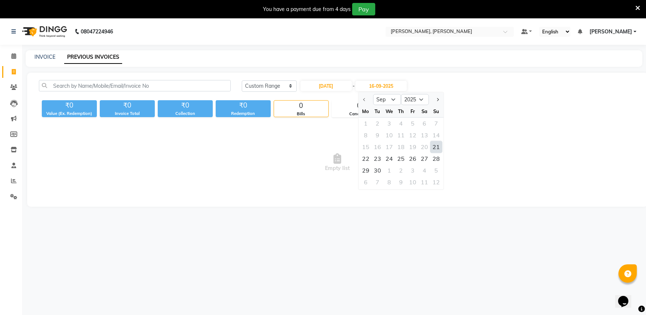
click at [441, 149] on div "21" at bounding box center [436, 147] width 12 height 12
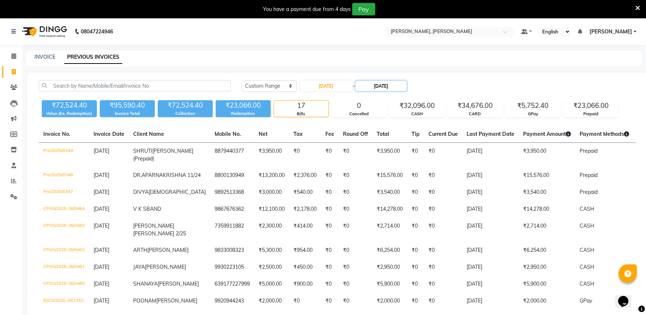
click at [395, 87] on input "21-09-2025" at bounding box center [380, 86] width 51 height 10
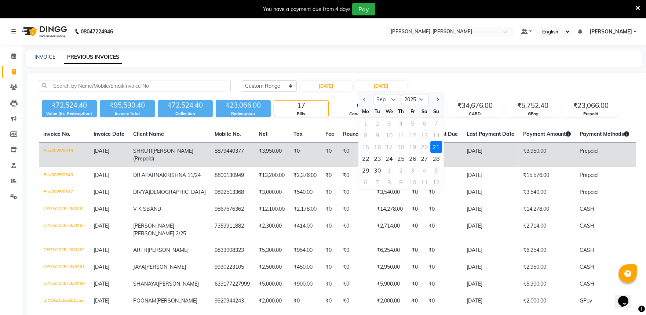
click at [376, 169] on div "30" at bounding box center [377, 170] width 12 height 12
type input "30-09-2025"
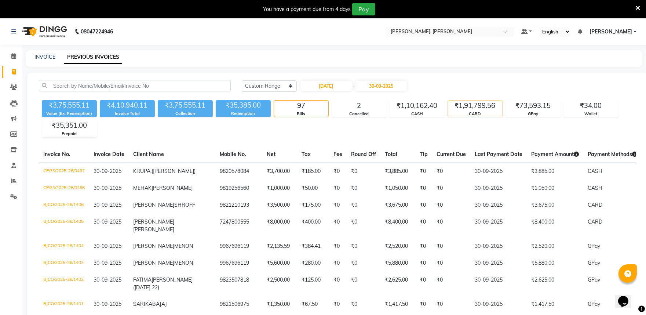
click at [475, 109] on div "₹1,91,799.56" at bounding box center [475, 105] width 54 height 10
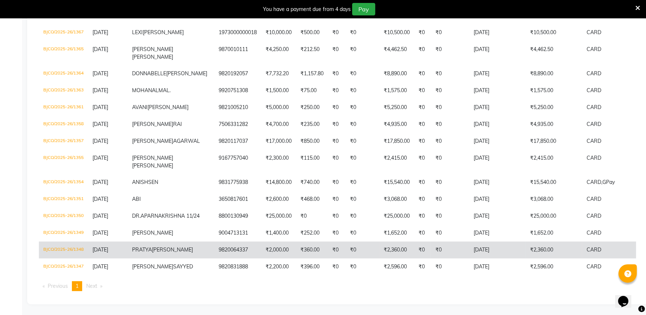
scroll to position [688, 0]
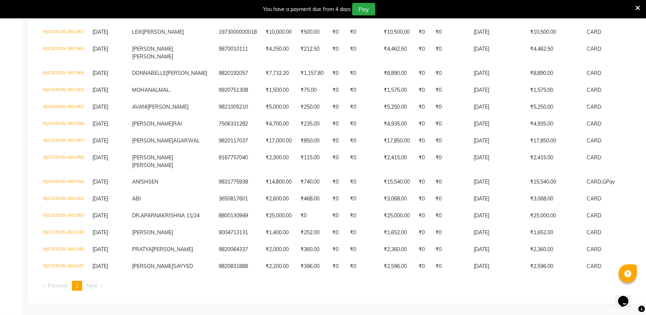
click at [78, 285] on span "1" at bounding box center [77, 285] width 3 height 7
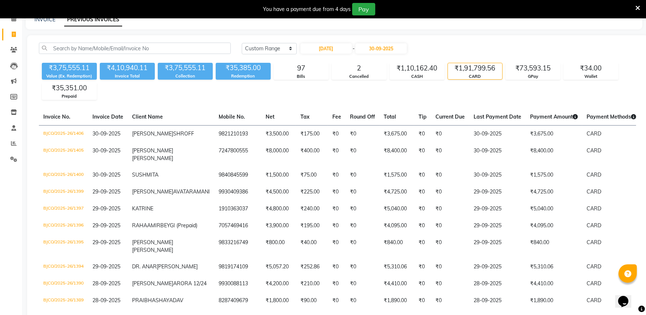
scroll to position [0, 0]
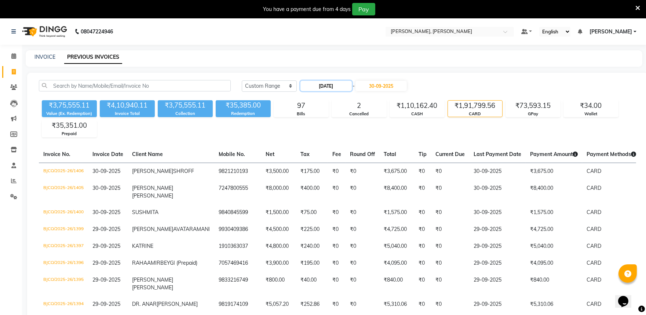
click at [342, 85] on input "21-09-2025" at bounding box center [325, 86] width 51 height 10
select select "9"
select select "2025"
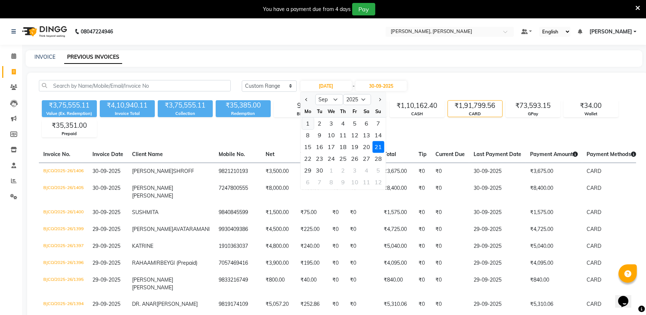
click at [309, 125] on div "1" at bounding box center [308, 123] width 12 height 12
type input "01-09-2025"
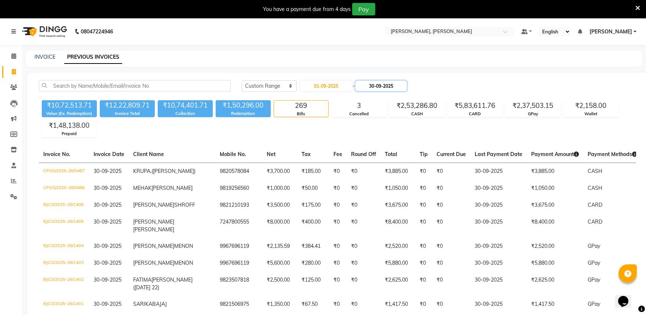
click at [383, 87] on input "30-09-2025" at bounding box center [380, 86] width 51 height 10
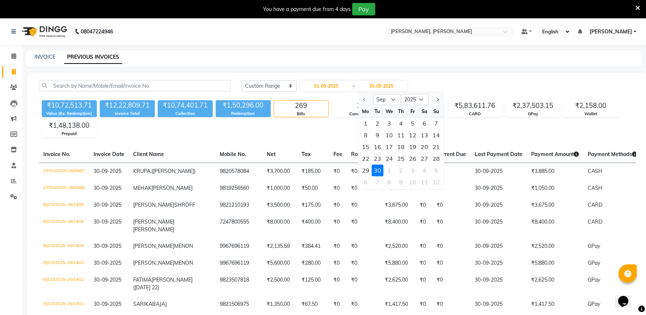
click at [503, 125] on div "₹10,72,513.71 Value (Ex. Redemption) ₹12,22,809.71 Invoice Total ₹10,74,401.71 …" at bounding box center [337, 117] width 597 height 40
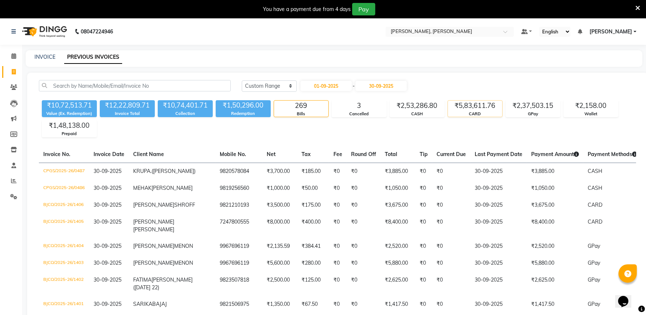
click at [473, 107] on div "₹5,83,611.76" at bounding box center [475, 105] width 54 height 10
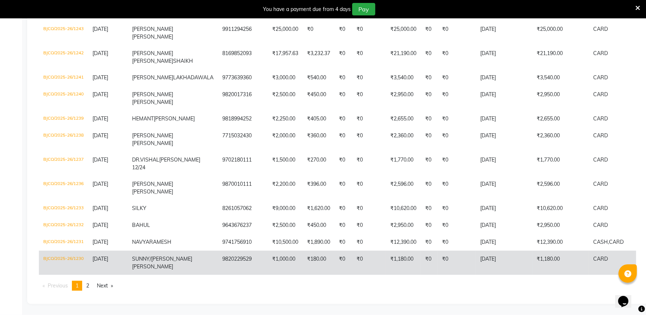
scroll to position [2015, 0]
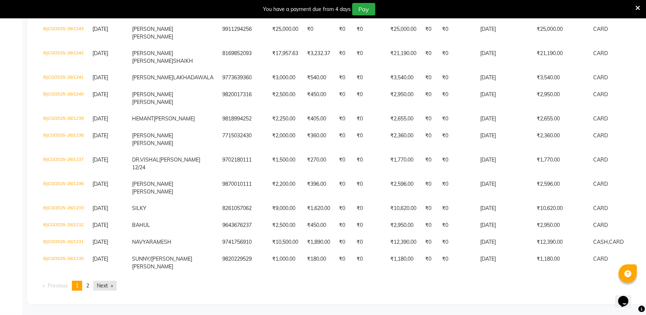
click at [98, 282] on link "Next page" at bounding box center [104, 285] width 23 height 10
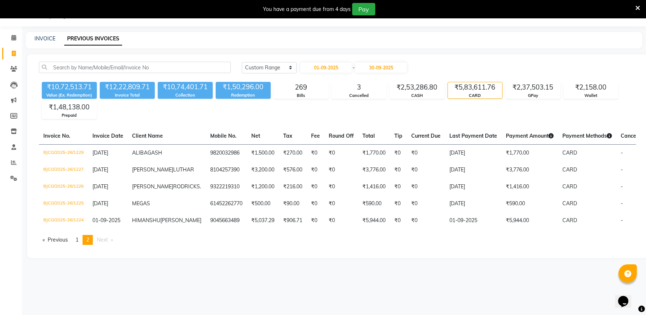
scroll to position [18, 0]
click at [77, 245] on link "page 1" at bounding box center [77, 240] width 10 height 10
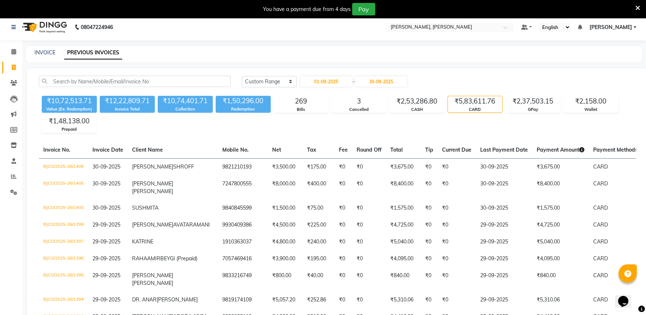
scroll to position [0, 0]
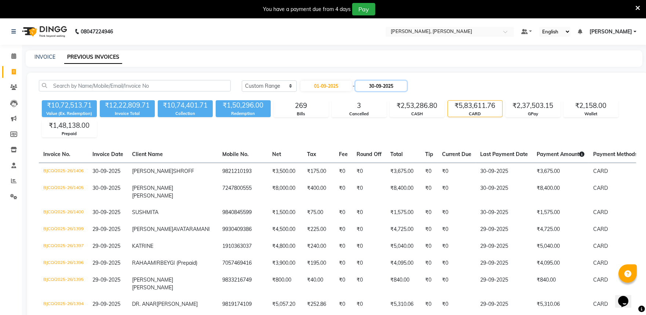
click at [370, 83] on input "30-09-2025" at bounding box center [380, 86] width 51 height 10
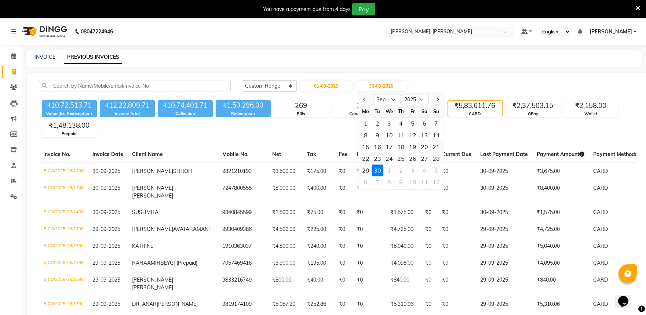
click at [436, 147] on div "21" at bounding box center [436, 147] width 12 height 12
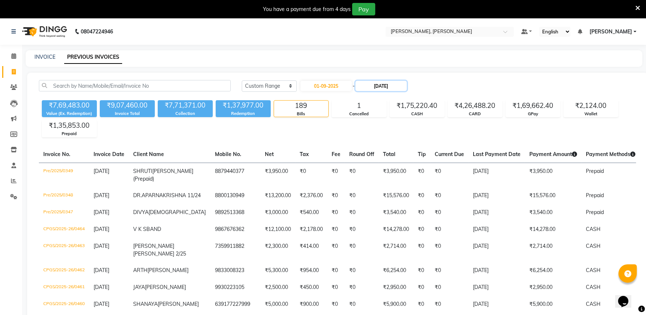
click at [364, 87] on input "21-09-2025" at bounding box center [380, 86] width 51 height 10
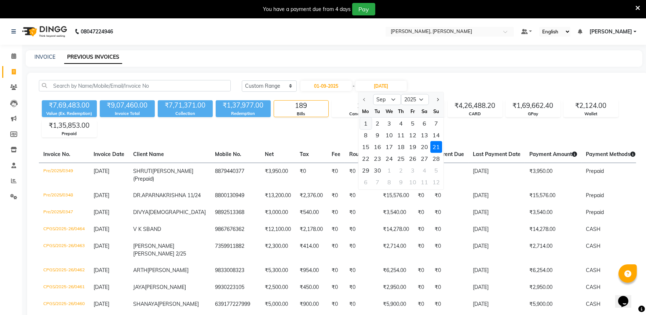
click at [367, 123] on div "1" at bounding box center [366, 123] width 12 height 12
type input "01-09-2025"
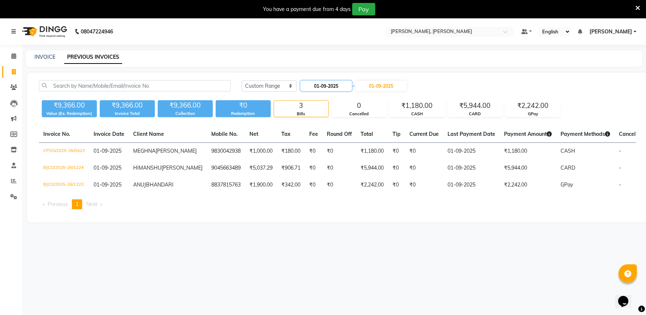
drag, startPoint x: 325, startPoint y: 87, endPoint x: 336, endPoint y: 90, distance: 11.1
click at [326, 87] on input "01-09-2025" at bounding box center [325, 86] width 51 height 10
select select "9"
select select "2025"
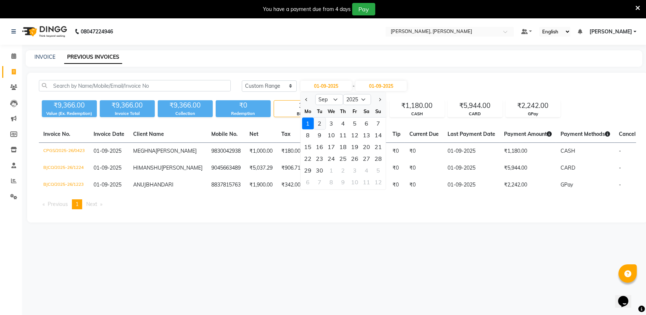
click at [319, 120] on div "2" at bounding box center [319, 123] width 12 height 12
type input "02-09-2025"
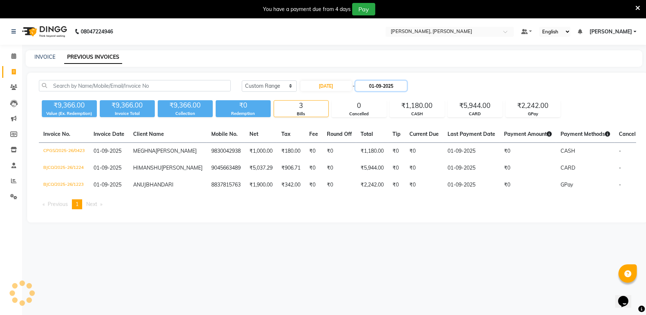
click at [394, 85] on input "01-09-2025" at bounding box center [380, 86] width 51 height 10
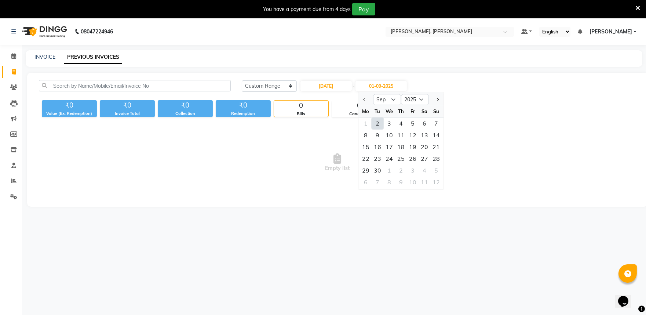
click at [380, 120] on div "2" at bounding box center [377, 123] width 12 height 12
type input "02-09-2025"
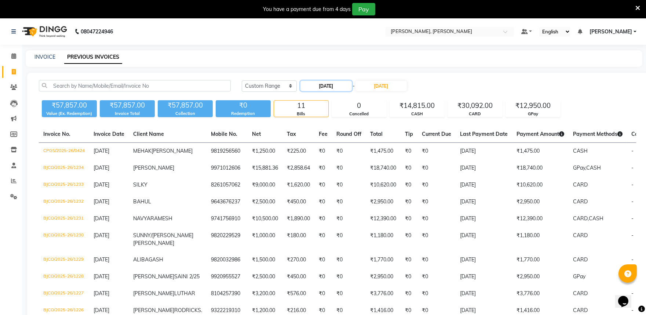
click at [315, 84] on input "02-09-2025" at bounding box center [325, 86] width 51 height 10
select select "9"
select select "2025"
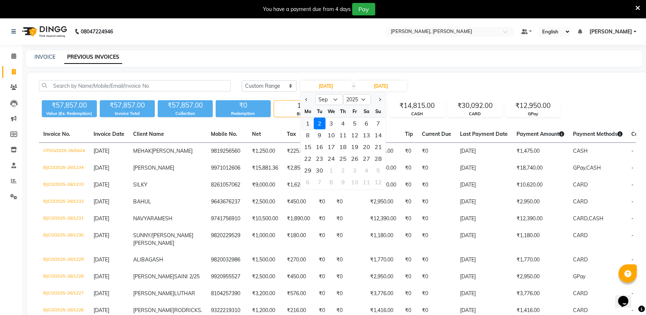
click at [308, 122] on div "1" at bounding box center [308, 123] width 12 height 12
type input "01-09-2025"
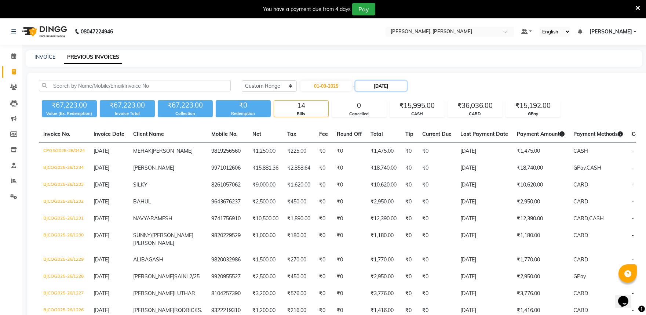
click at [384, 86] on input "02-09-2025" at bounding box center [380, 86] width 51 height 10
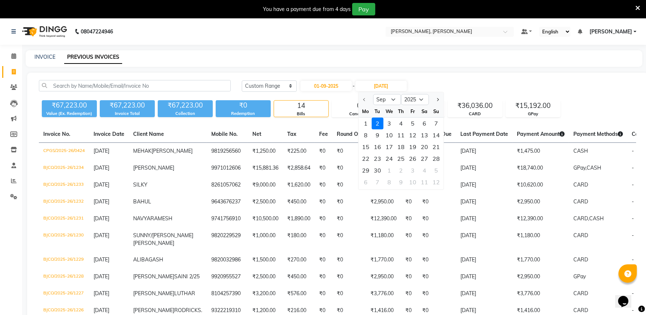
click at [409, 119] on div "5" at bounding box center [413, 123] width 12 height 12
type input "05-09-2025"
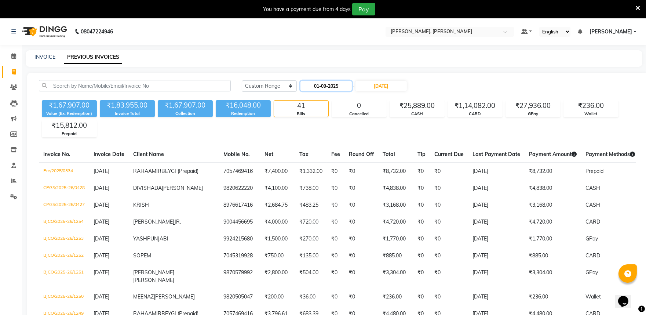
click at [335, 86] on input "01-09-2025" at bounding box center [325, 86] width 51 height 10
select select "9"
select select "2025"
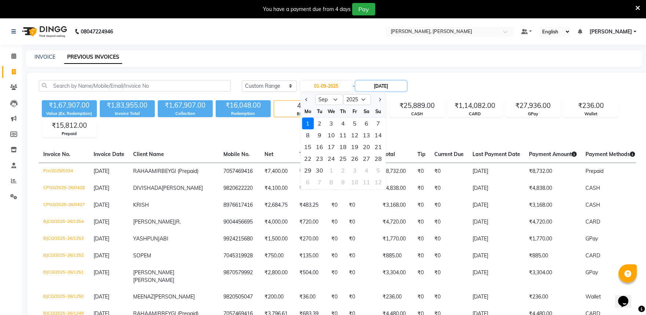
click at [373, 86] on input "05-09-2025" at bounding box center [380, 86] width 51 height 10
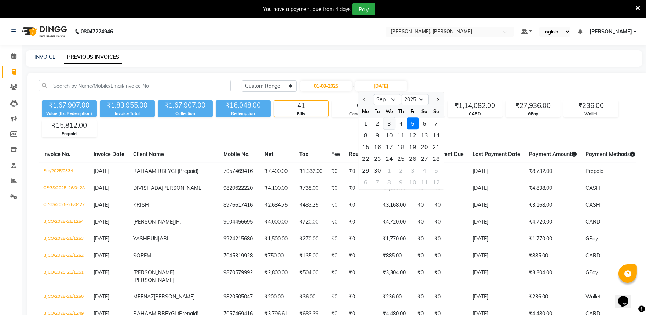
click at [390, 124] on div "3" at bounding box center [389, 123] width 12 height 12
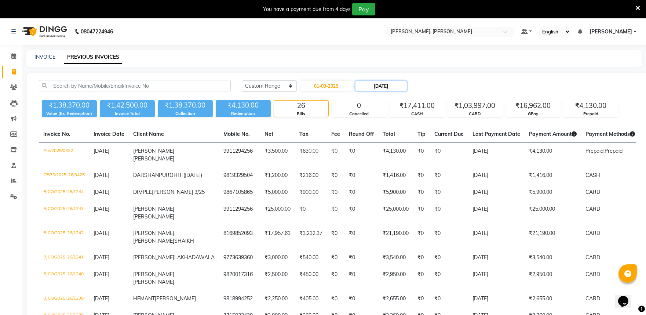
click at [378, 85] on input "03-09-2025" at bounding box center [380, 86] width 51 height 10
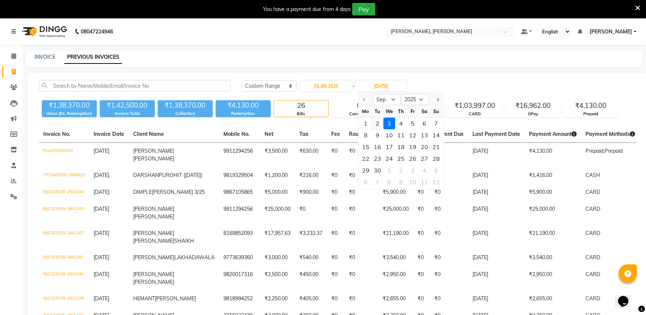
click at [376, 122] on div "2" at bounding box center [377, 123] width 12 height 12
type input "02-09-2025"
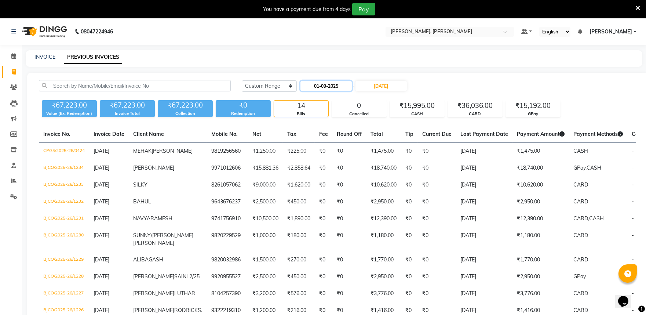
click at [332, 83] on input "01-09-2025" at bounding box center [325, 86] width 51 height 10
select select "9"
select select "2025"
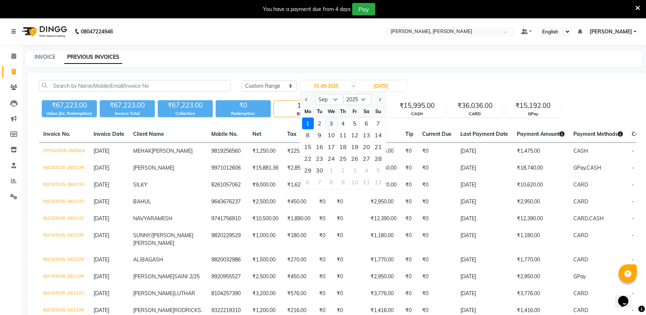
click at [331, 120] on div "3" at bounding box center [331, 123] width 12 height 12
type input "03-09-2025"
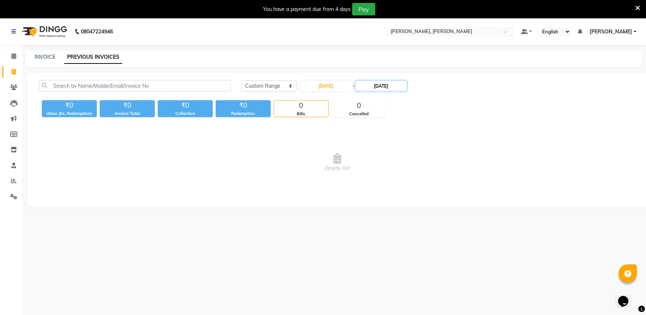
click at [386, 85] on input "02-09-2025" at bounding box center [380, 86] width 51 height 10
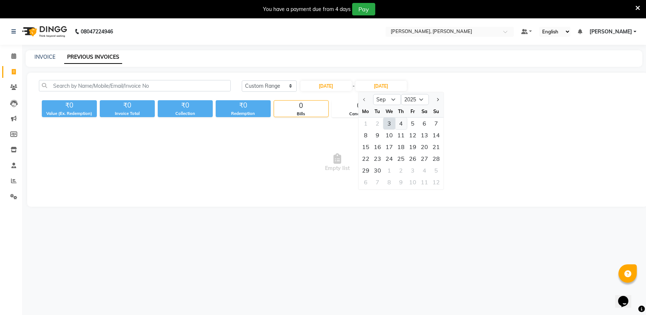
click at [398, 122] on div "4" at bounding box center [401, 123] width 12 height 12
type input "04-09-2025"
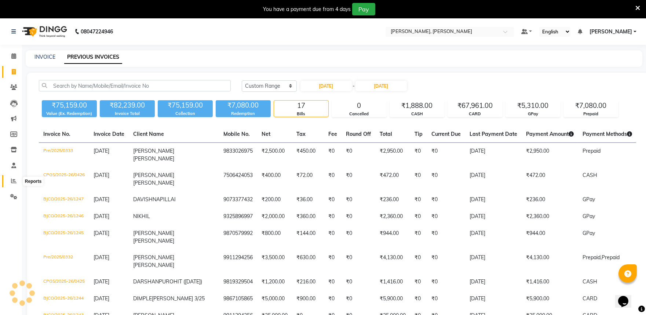
click at [14, 180] on icon at bounding box center [13, 180] width 5 height 5
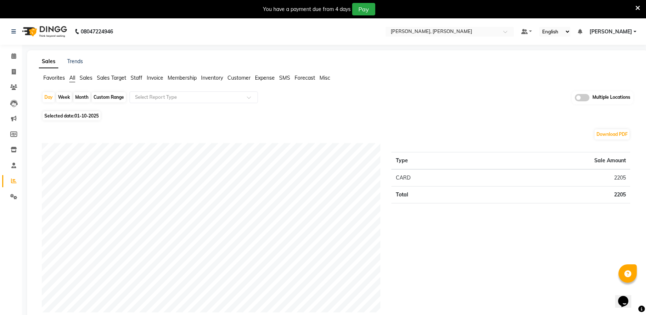
click at [152, 78] on span "Invoice" at bounding box center [155, 77] width 16 height 7
click at [167, 99] on input "text" at bounding box center [186, 96] width 106 height 7
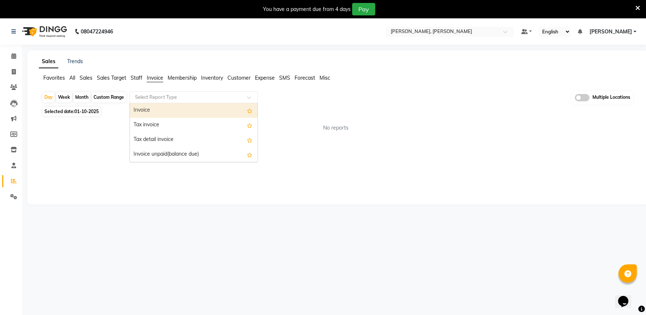
click at [115, 95] on div "Custom Range" at bounding box center [109, 97] width 34 height 10
select select "10"
select select "2025"
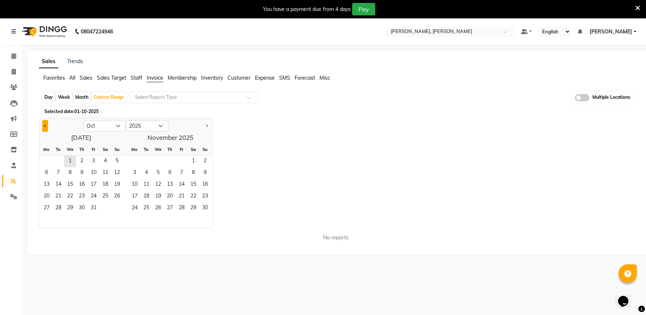
click at [43, 122] on button "Previous month" at bounding box center [45, 126] width 6 height 12
select select "9"
click at [45, 159] on span "1" at bounding box center [47, 161] width 12 height 12
click at [60, 206] on span "30" at bounding box center [58, 208] width 12 height 12
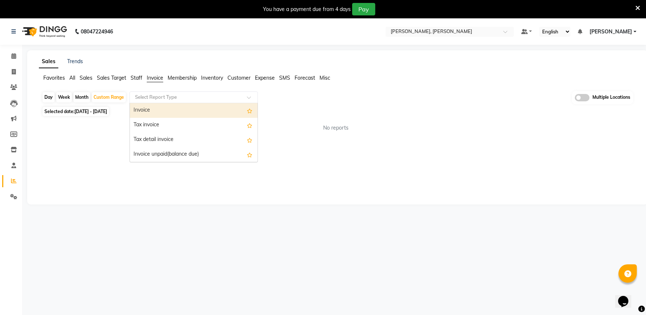
click at [227, 96] on input "text" at bounding box center [186, 96] width 106 height 7
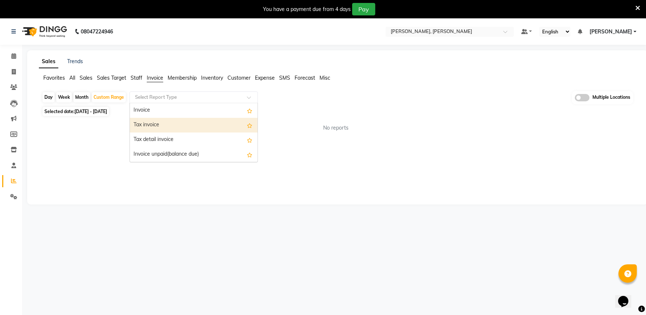
click at [178, 129] on div "Tax invoice" at bounding box center [194, 125] width 128 height 15
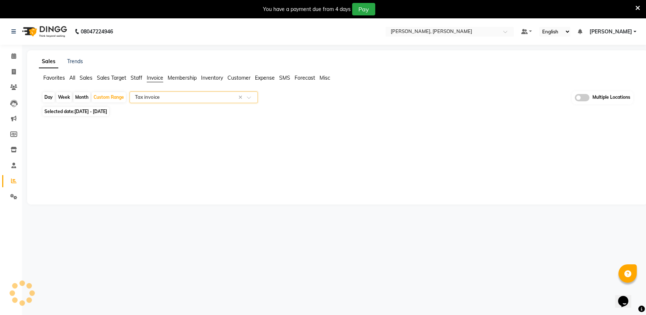
select select "full_report"
select select "csv"
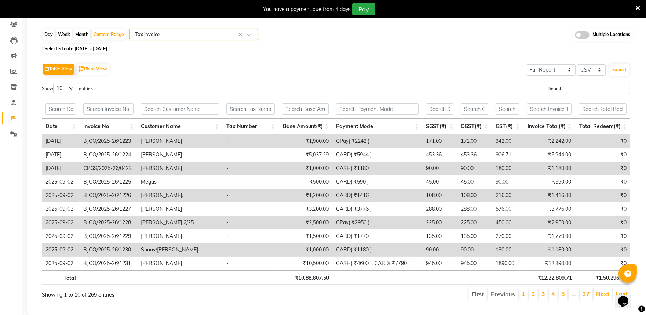
scroll to position [79, 0]
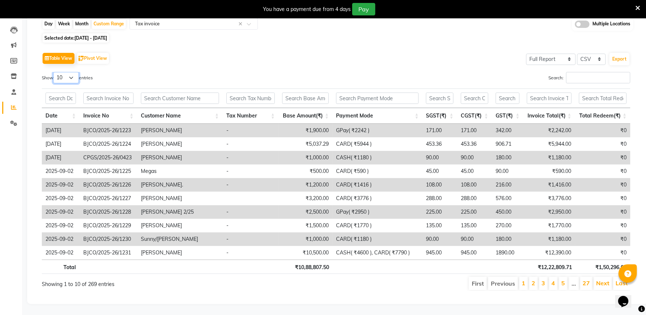
click at [73, 73] on select "10 25 50 100" at bounding box center [66, 77] width 26 height 11
select select "100"
click at [54, 72] on select "10 25 50 100" at bounding box center [66, 77] width 26 height 11
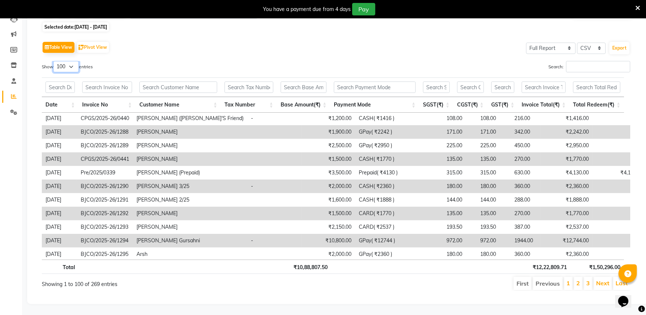
scroll to position [0, 5]
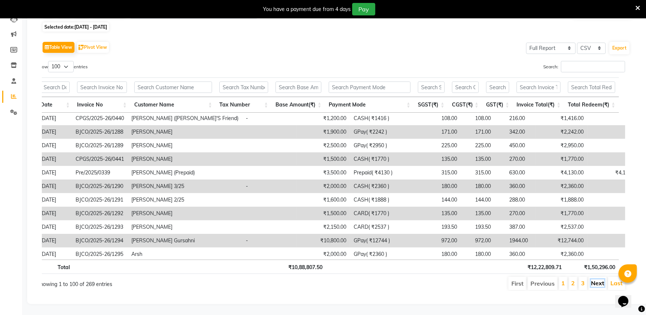
click at [595, 279] on link "Next" at bounding box center [597, 282] width 13 height 7
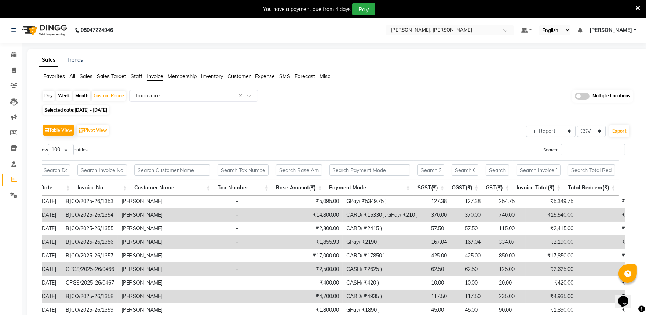
scroll to position [0, 0]
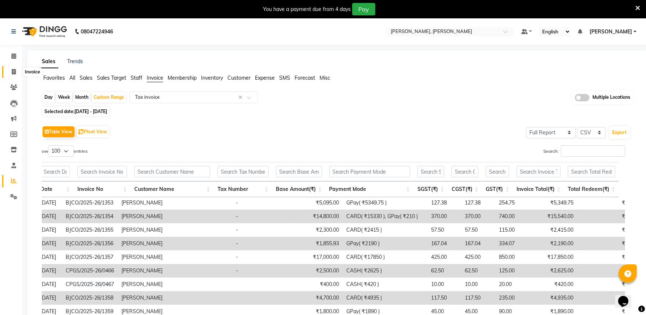
click at [15, 71] on icon at bounding box center [14, 71] width 4 height 5
select select "service"
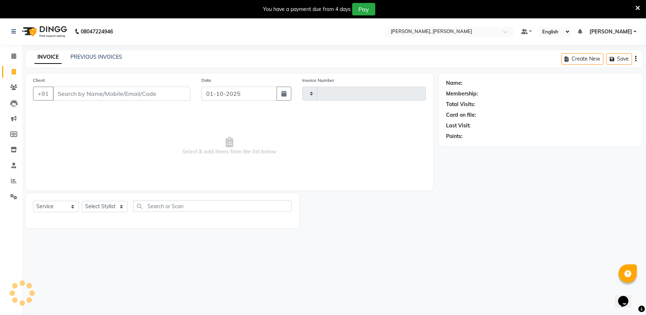
type input "1408"
select select "7997"
click at [107, 56] on link "PREVIOUS INVOICES" at bounding box center [96, 57] width 52 height 7
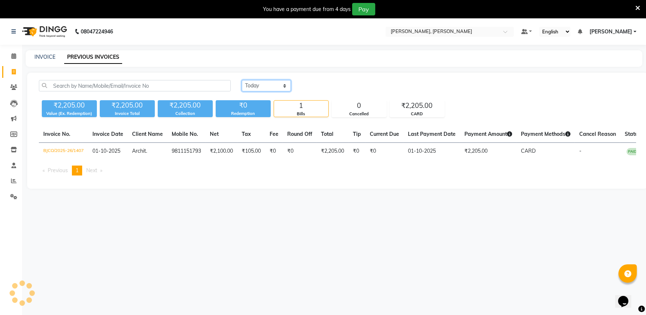
click at [257, 87] on select "Today Yesterday Custom Range" at bounding box center [266, 85] width 49 height 11
select select "range"
click at [242, 80] on select "Today Yesterday Custom Range" at bounding box center [266, 85] width 49 height 11
click at [321, 84] on input "01-10-2025" at bounding box center [325, 86] width 51 height 10
select select "10"
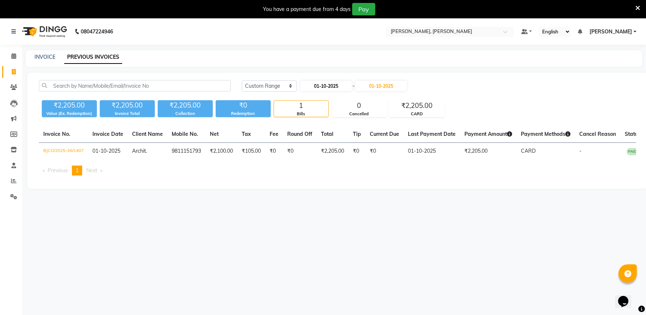
select select "2025"
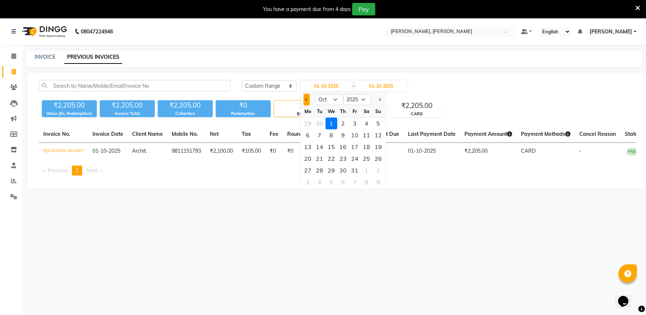
click at [309, 99] on button "Previous month" at bounding box center [306, 99] width 6 height 12
select select "9"
click at [310, 121] on div "1" at bounding box center [308, 123] width 12 height 12
type input "01-09-2025"
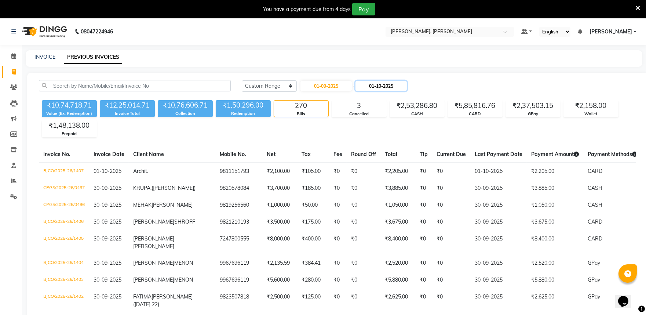
click at [396, 82] on input "01-10-2025" at bounding box center [380, 86] width 51 height 10
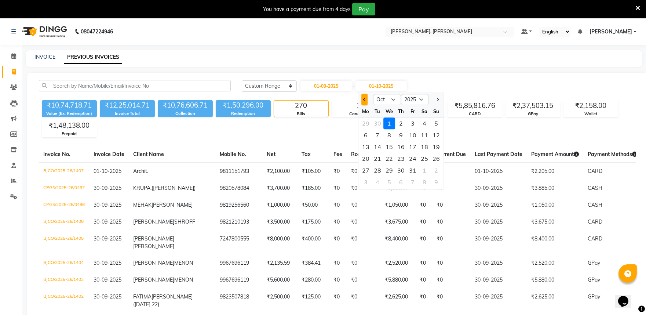
click at [364, 98] on span "Previous month" at bounding box center [364, 99] width 3 height 3
select select "9"
click at [380, 171] on div "30" at bounding box center [377, 170] width 12 height 12
type input "30-09-2025"
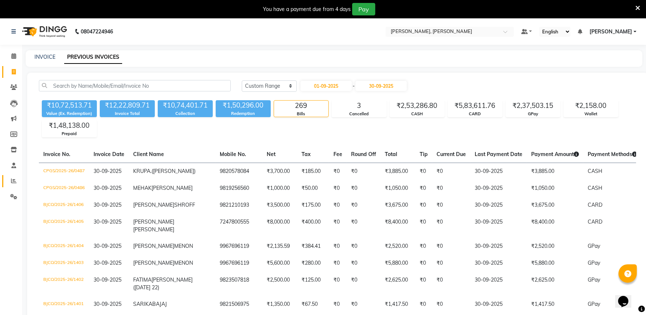
click at [12, 175] on link "Reports" at bounding box center [11, 181] width 18 height 12
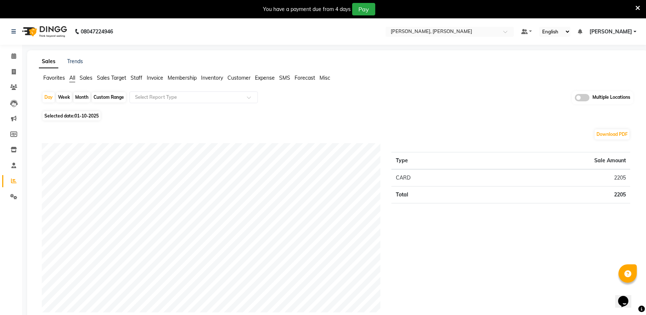
click at [157, 77] on span "Invoice" at bounding box center [155, 77] width 16 height 7
click at [113, 96] on div "Custom Range" at bounding box center [109, 97] width 34 height 10
select select "10"
select select "2025"
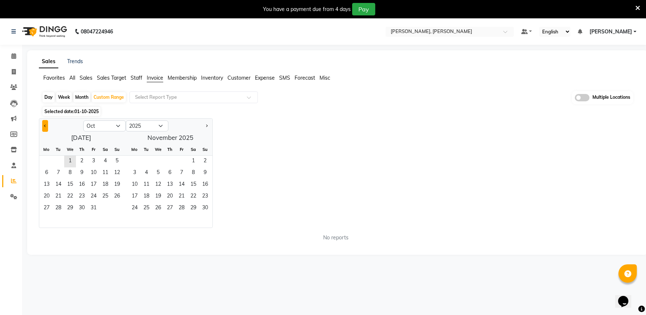
click at [42, 128] on button "Previous month" at bounding box center [45, 126] width 6 height 12
select select "9"
click at [46, 158] on span "1" at bounding box center [47, 161] width 12 height 12
click at [59, 208] on span "30" at bounding box center [58, 208] width 12 height 12
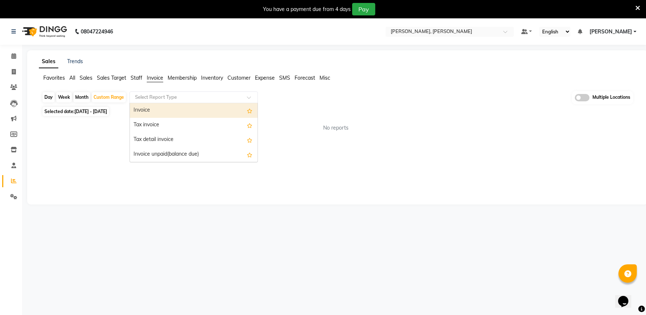
click at [188, 96] on input "text" at bounding box center [186, 96] width 106 height 7
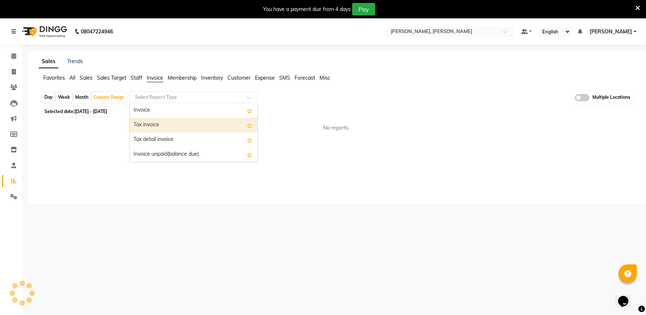
click at [185, 126] on div "Tax invoice" at bounding box center [194, 125] width 128 height 15
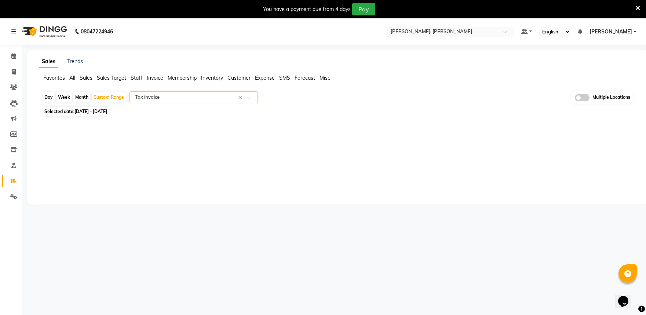
select select "full_report"
select select "csv"
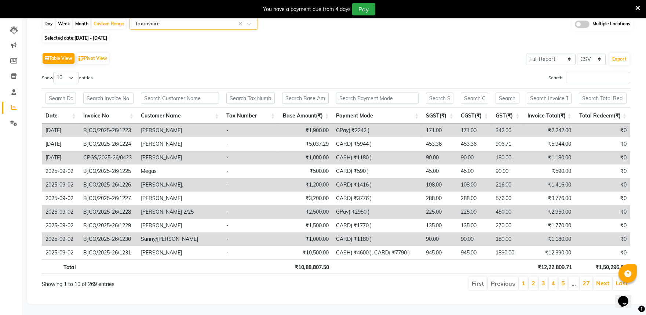
scroll to position [79, 0]
click at [74, 72] on select "10 25 50 100" at bounding box center [66, 77] width 26 height 11
select select "100"
click at [54, 72] on select "10 25 50 100" at bounding box center [66, 77] width 26 height 11
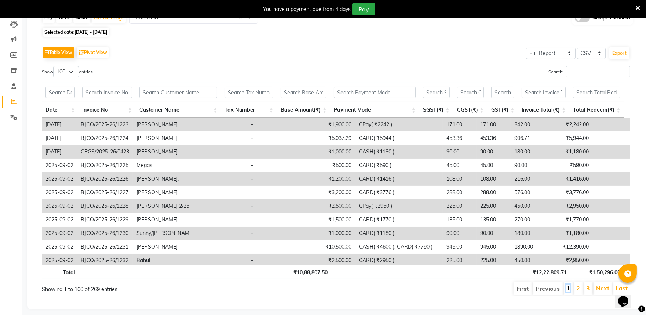
click at [569, 287] on link "1" at bounding box center [568, 287] width 4 height 7
click at [599, 288] on link "Next" at bounding box center [602, 287] width 13 height 7
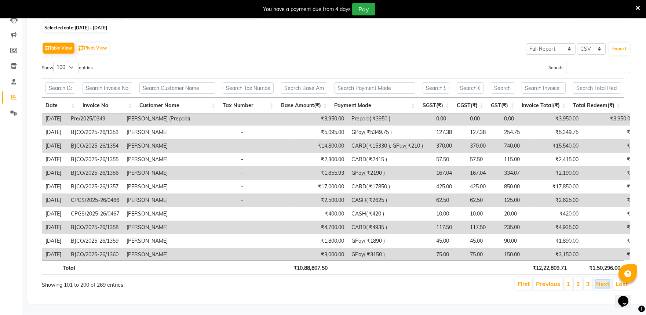
scroll to position [1208, 0]
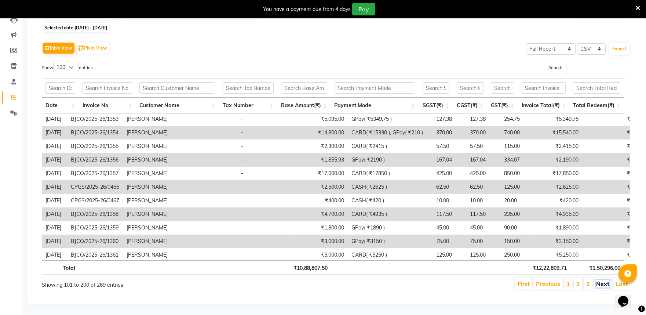
click at [606, 280] on link "Next" at bounding box center [602, 283] width 13 height 7
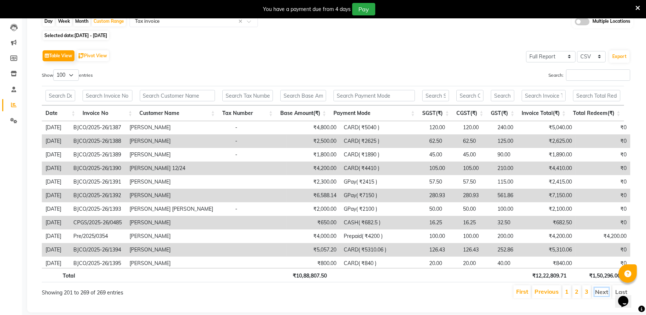
scroll to position [90, 0]
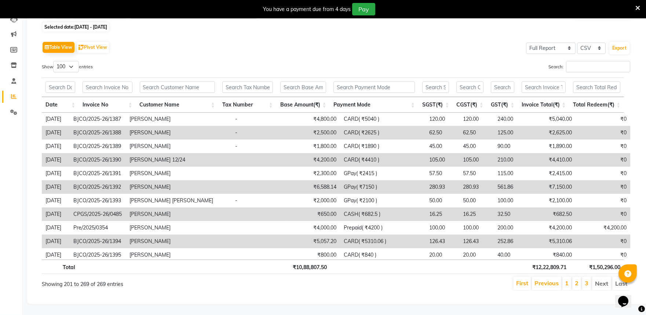
click at [603, 279] on li "Next" at bounding box center [601, 282] width 19 height 13
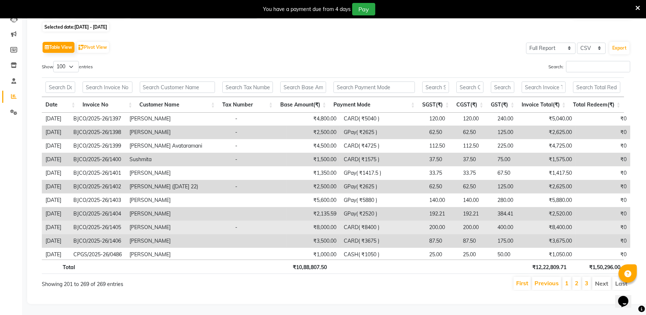
scroll to position [788, 0]
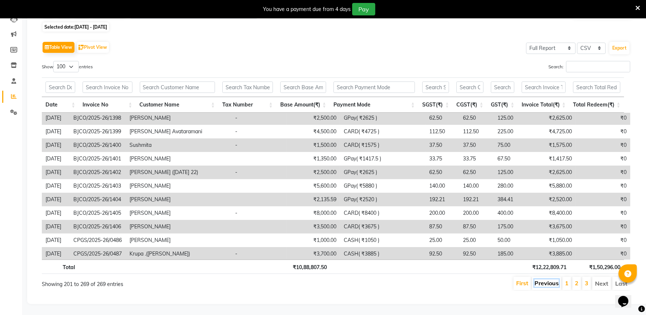
click at [544, 279] on link "Previous" at bounding box center [546, 282] width 24 height 7
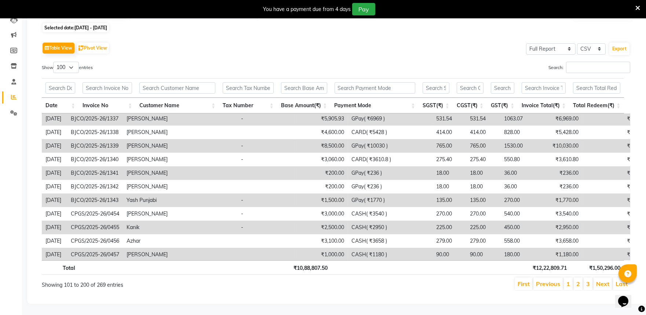
scroll to position [89, 0]
click at [544, 280] on link "Previous" at bounding box center [548, 283] width 24 height 7
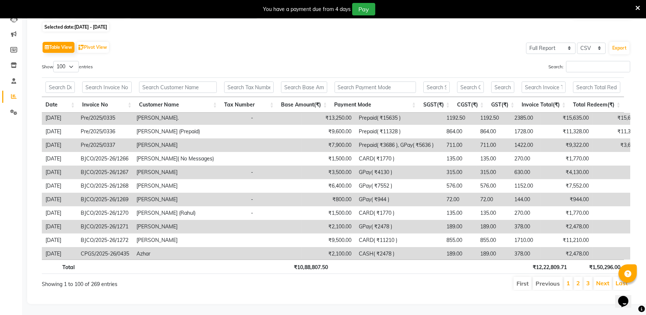
click at [544, 278] on li "Previous" at bounding box center [547, 282] width 30 height 13
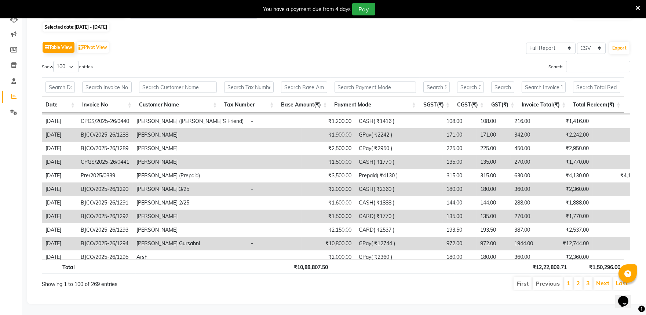
scroll to position [1208, 0]
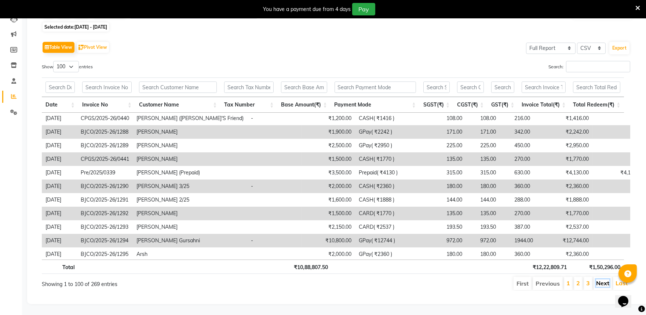
click at [601, 279] on link "Next" at bounding box center [602, 282] width 13 height 7
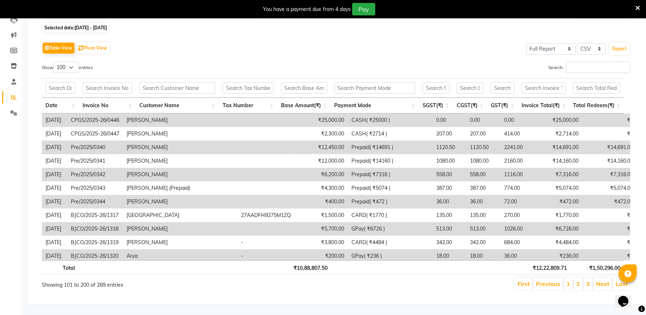
scroll to position [342, 0]
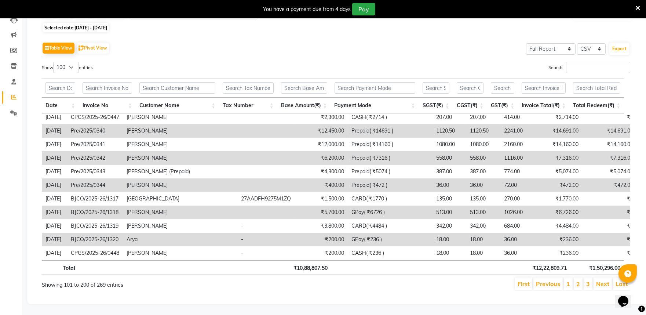
click at [474, 292] on div "Table View Pivot View Select Full Report Filtered Report Select CSV PDF Export …" at bounding box center [336, 165] width 600 height 262
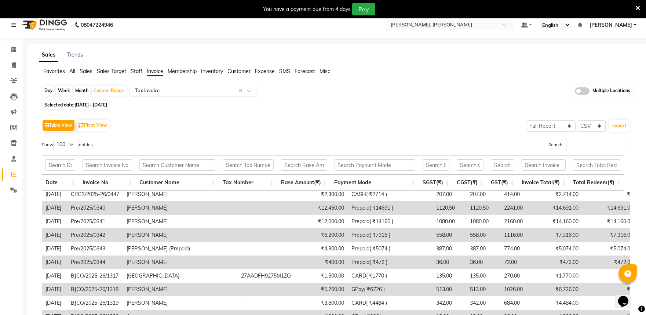
scroll to position [0, 0]
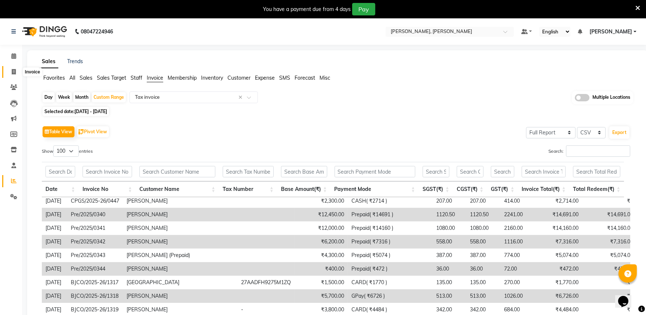
click at [15, 72] on icon at bounding box center [14, 71] width 4 height 5
select select "service"
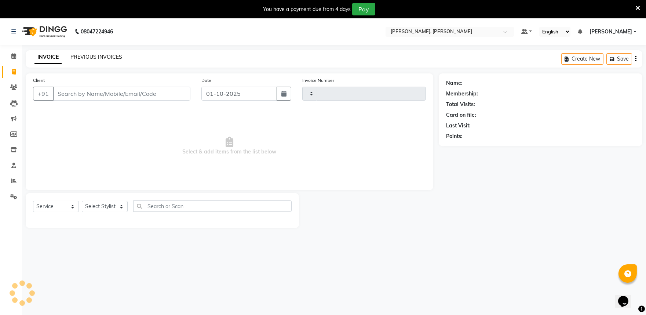
type input "1408"
select select "7997"
click at [98, 57] on link "PREVIOUS INVOICES" at bounding box center [96, 57] width 52 height 7
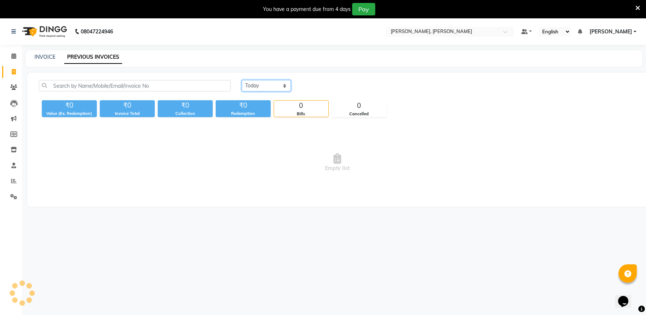
click at [258, 88] on select "Today Yesterday Custom Range" at bounding box center [266, 85] width 49 height 11
select select "range"
click at [242, 80] on select "Today Yesterday Custom Range" at bounding box center [266, 85] width 49 height 11
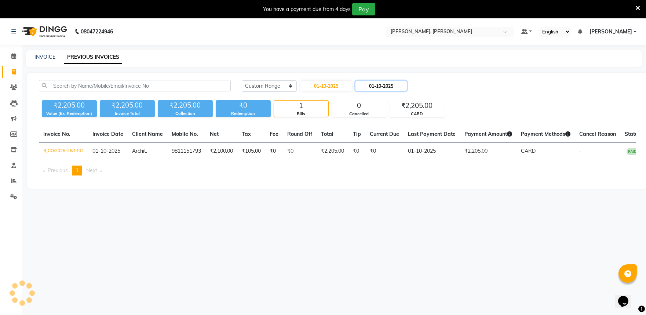
click at [372, 83] on input "01-10-2025" at bounding box center [380, 86] width 51 height 10
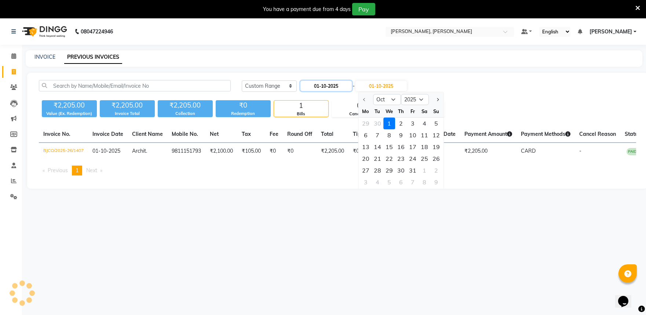
click at [335, 81] on input "01-10-2025" at bounding box center [325, 86] width 51 height 10
select select "10"
select select "2025"
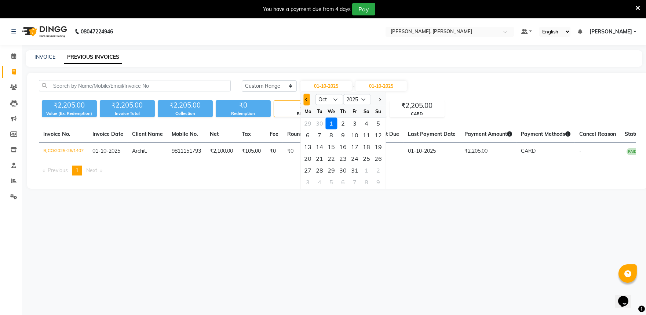
click at [309, 100] on button "Previous month" at bounding box center [306, 99] width 6 height 12
select select "9"
click at [307, 122] on div "1" at bounding box center [308, 123] width 12 height 12
type input "01-09-2025"
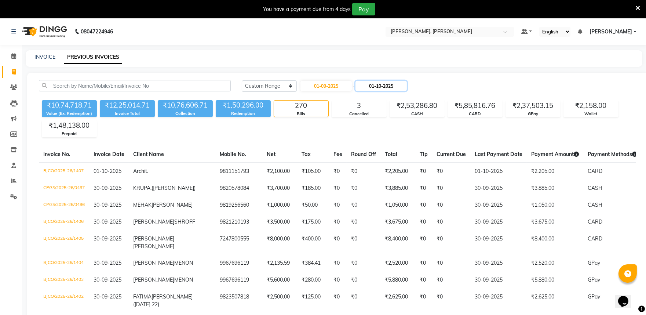
click at [391, 84] on input "01-10-2025" at bounding box center [380, 86] width 51 height 10
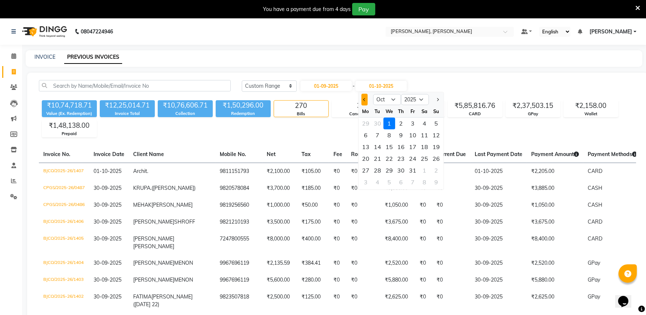
click at [365, 99] on span "Previous month" at bounding box center [364, 99] width 3 height 3
select select "9"
click at [412, 122] on div "5" at bounding box center [413, 123] width 12 height 12
type input "05-09-2025"
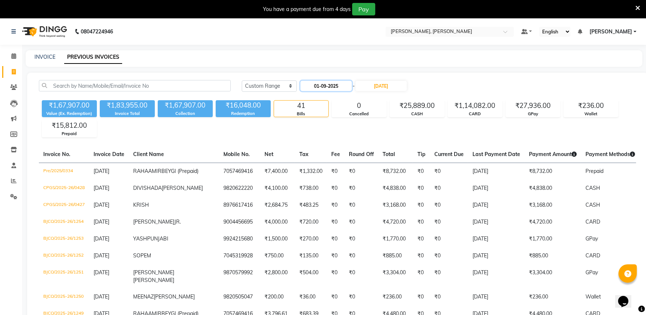
click at [323, 85] on input "01-09-2025" at bounding box center [325, 86] width 51 height 10
select select "9"
select select "2025"
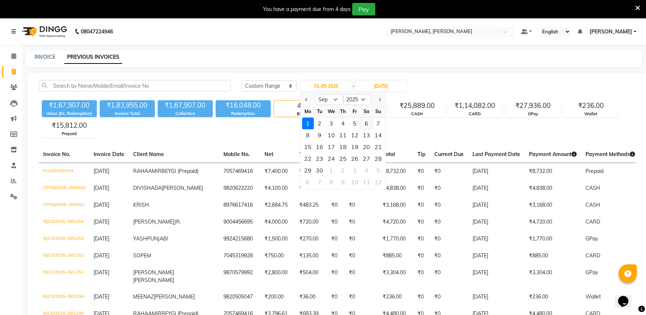
click at [367, 123] on div "6" at bounding box center [366, 123] width 12 height 12
type input "06-09-2025"
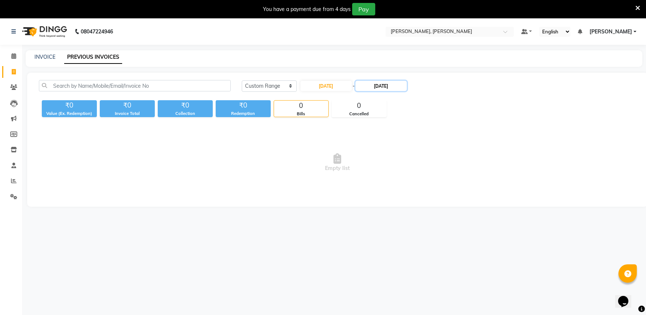
click at [395, 87] on input "05-09-2025" at bounding box center [380, 86] width 51 height 10
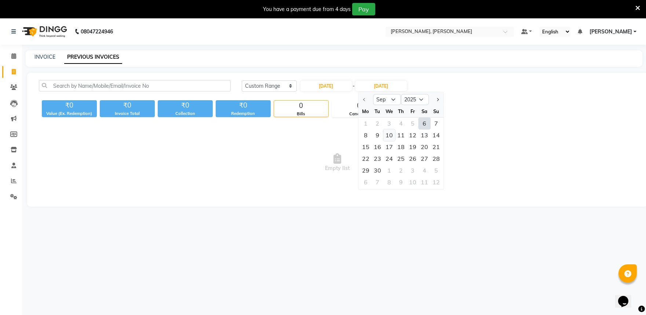
click at [389, 134] on div "10" at bounding box center [389, 135] width 12 height 12
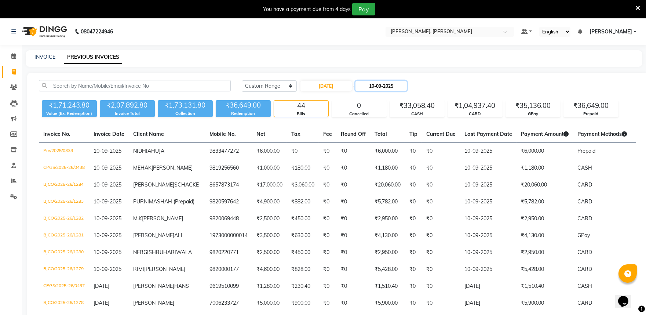
click at [371, 84] on input "10-09-2025" at bounding box center [380, 86] width 51 height 10
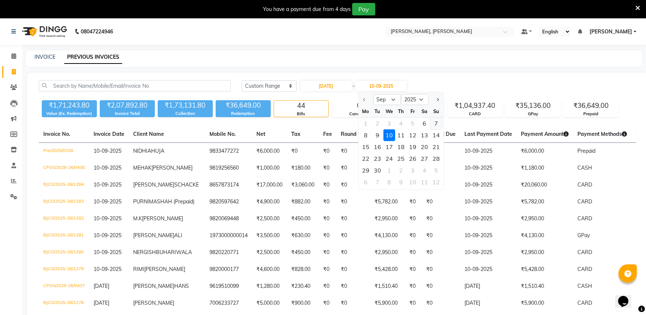
click at [436, 124] on div "7" at bounding box center [436, 123] width 12 height 12
type input "07-09-2025"
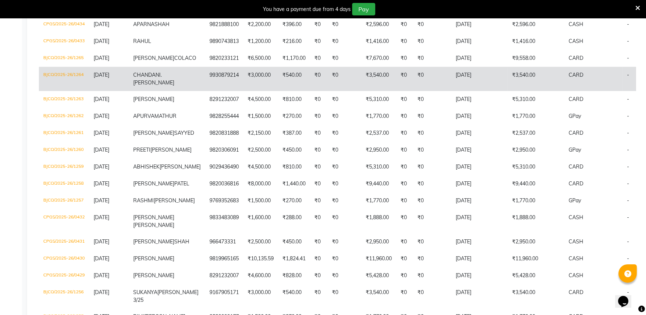
scroll to position [173, 0]
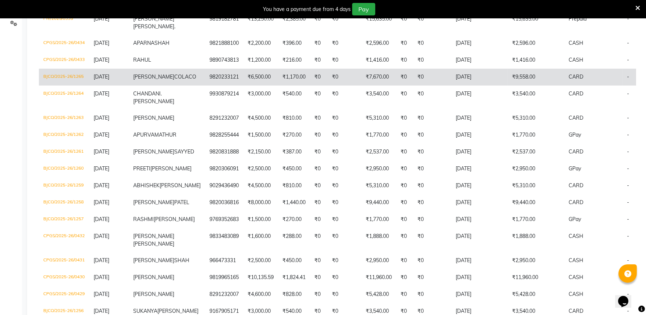
click at [507, 85] on td "₹9,558.00" at bounding box center [535, 77] width 56 height 17
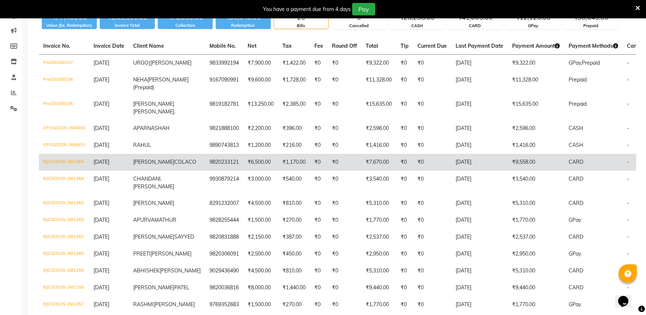
scroll to position [0, 0]
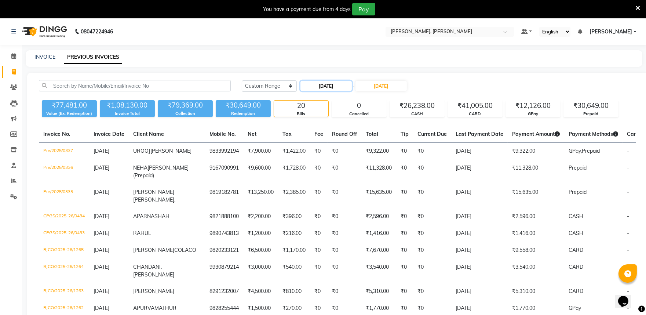
click at [324, 87] on input "06-09-2025" at bounding box center [325, 86] width 51 height 10
select select "9"
select select "2025"
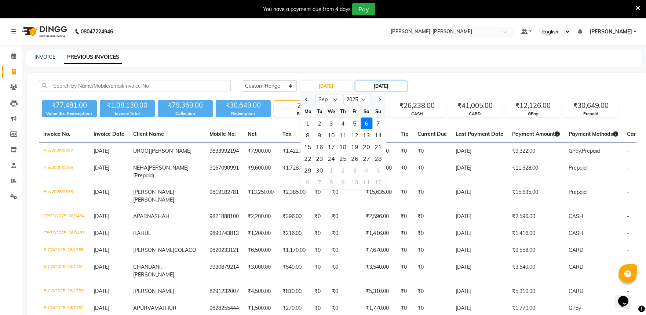
click at [384, 87] on input "07-09-2025" at bounding box center [380, 86] width 51 height 10
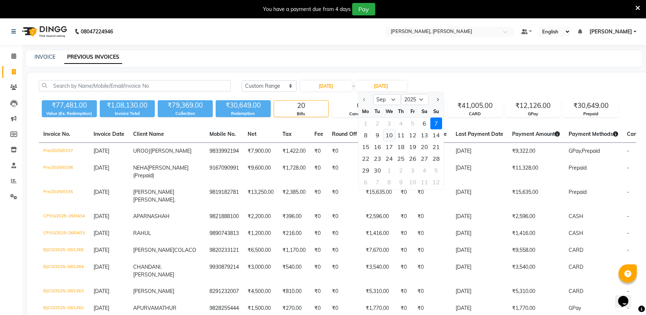
click at [387, 136] on div "10" at bounding box center [389, 135] width 12 height 12
type input "10-09-2025"
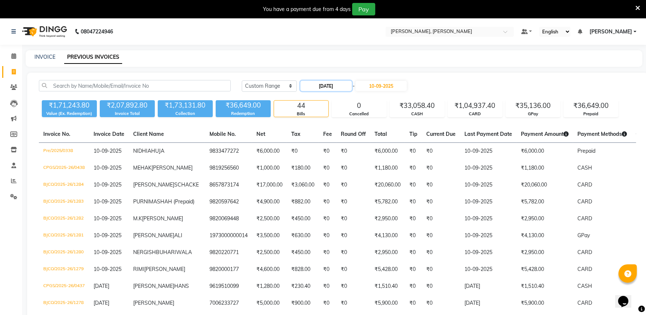
click at [343, 87] on input "06-09-2025" at bounding box center [325, 86] width 51 height 10
select select "9"
select select "2025"
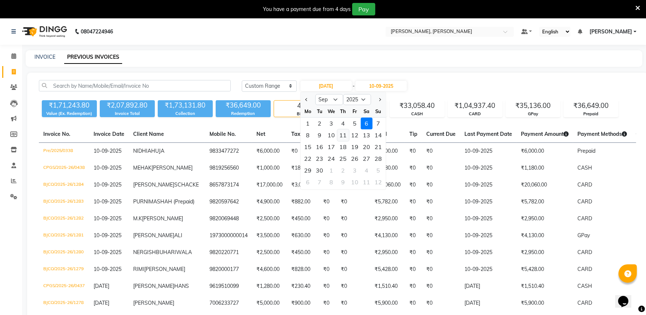
click at [345, 133] on div "11" at bounding box center [343, 135] width 12 height 12
type input "11-09-2025"
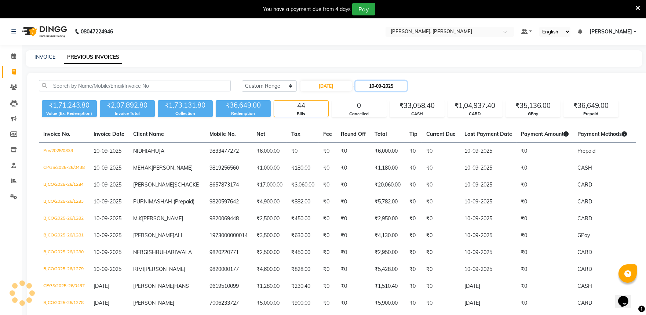
click at [393, 86] on input "10-09-2025" at bounding box center [380, 86] width 51 height 10
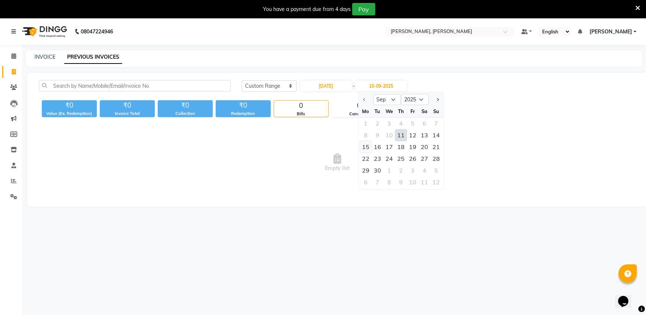
click at [364, 147] on div "15" at bounding box center [366, 147] width 12 height 12
type input "15-09-2025"
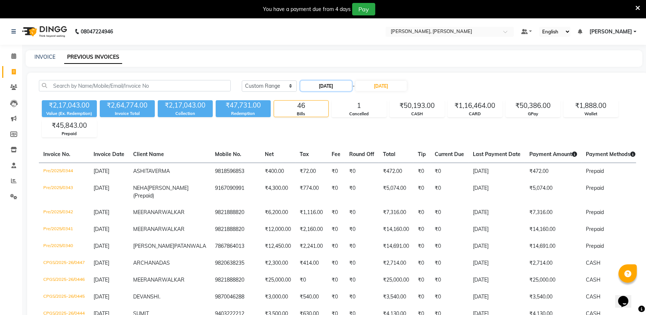
click at [341, 82] on input "11-09-2025" at bounding box center [325, 86] width 51 height 10
select select "9"
select select "2025"
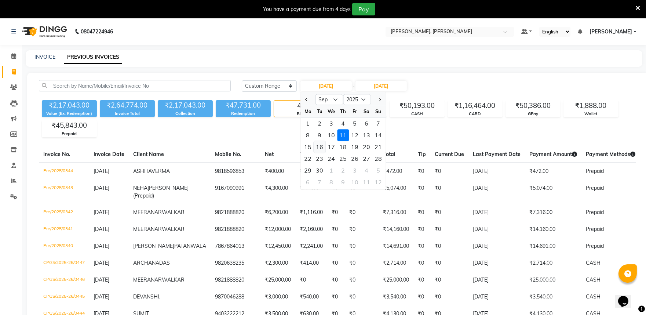
click at [321, 148] on div "16" at bounding box center [319, 147] width 12 height 12
type input "16-09-2025"
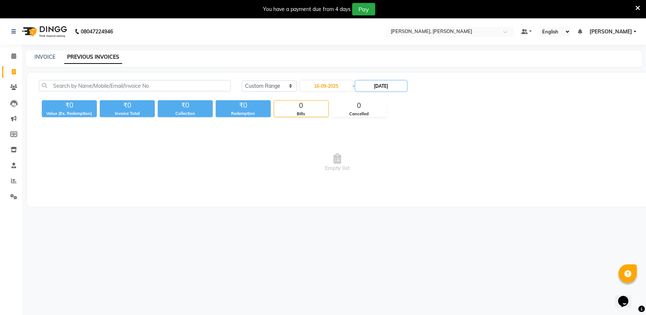
click at [390, 87] on input "15-09-2025" at bounding box center [380, 86] width 51 height 10
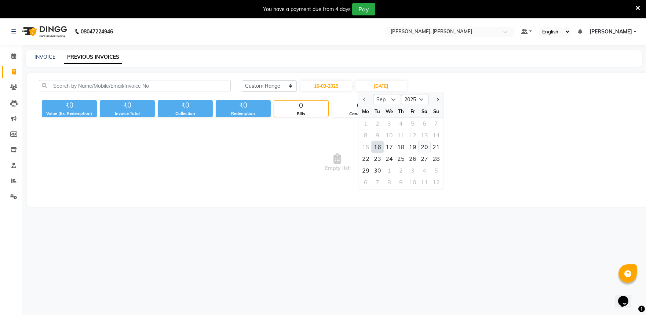
click at [424, 147] on div "20" at bounding box center [424, 147] width 12 height 12
type input "20-09-2025"
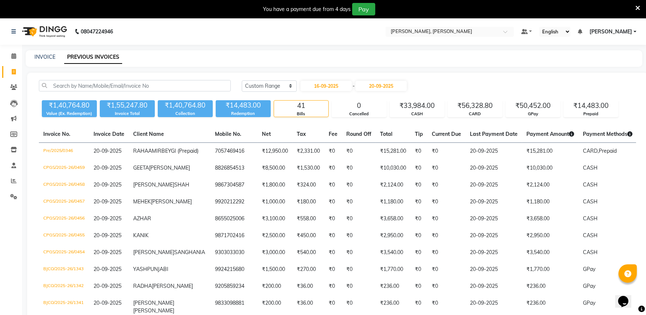
click at [343, 92] on div "Today Yesterday Custom Range 16-09-2025 - 20-09-2025" at bounding box center [438, 88] width 405 height 17
click at [343, 87] on input "16-09-2025" at bounding box center [325, 86] width 51 height 10
select select "9"
select select "2025"
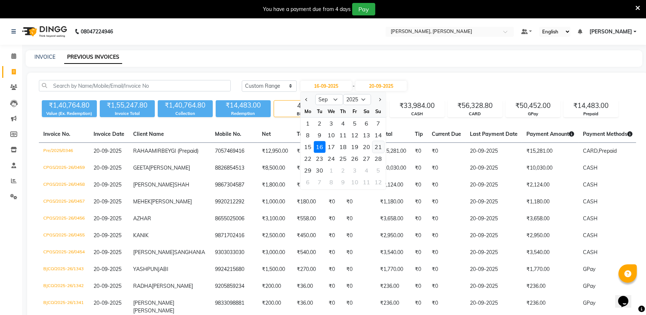
click at [375, 144] on div "21" at bounding box center [378, 147] width 12 height 12
type input "21-09-2025"
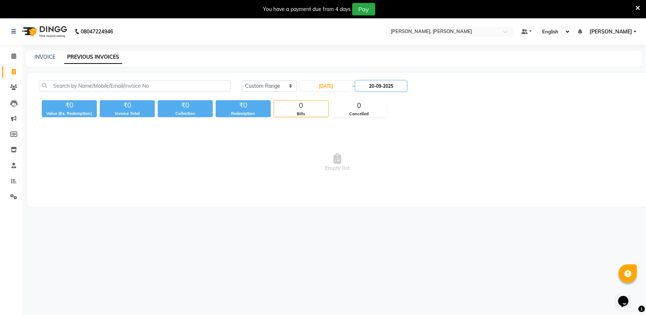
click at [400, 89] on input "20-09-2025" at bounding box center [380, 86] width 51 height 10
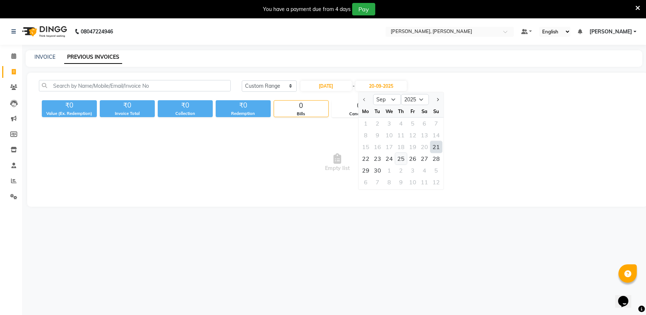
click at [398, 159] on div "25" at bounding box center [401, 158] width 12 height 12
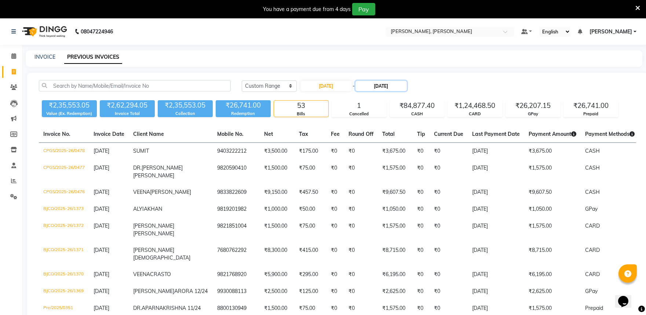
click at [390, 87] on input "25-09-2025" at bounding box center [380, 86] width 51 height 10
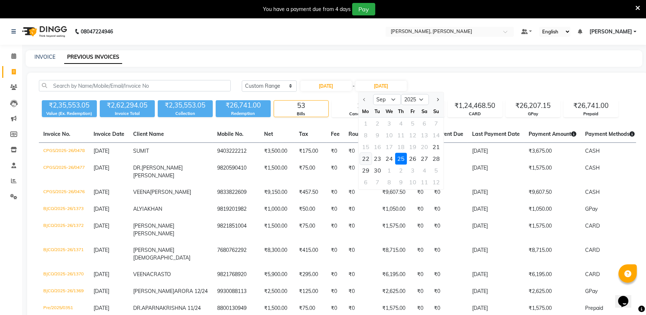
click at [371, 157] on div "22" at bounding box center [366, 158] width 12 height 12
type input "22-09-2025"
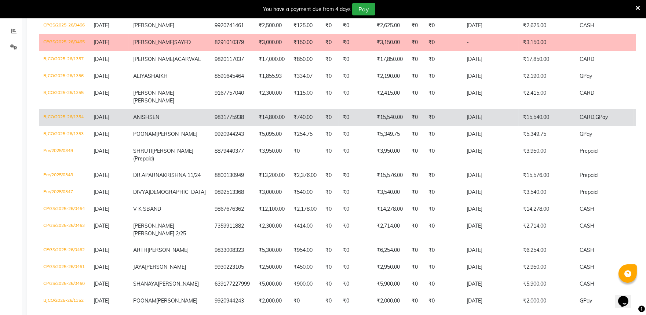
scroll to position [149, 0]
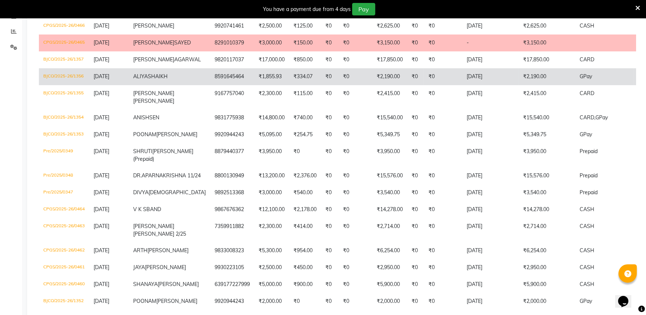
click at [518, 85] on td "₹2,190.00" at bounding box center [546, 76] width 56 height 17
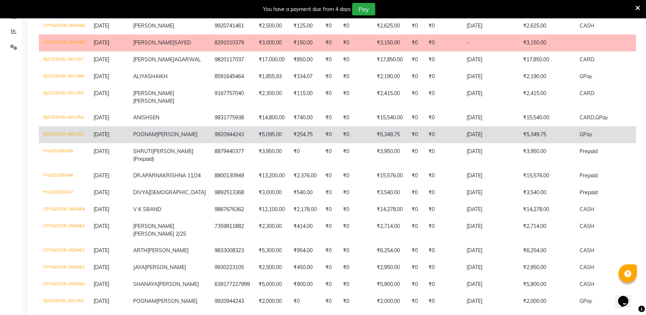
click at [168, 143] on td "POONAM KHANDESHE" at bounding box center [169, 134] width 81 height 17
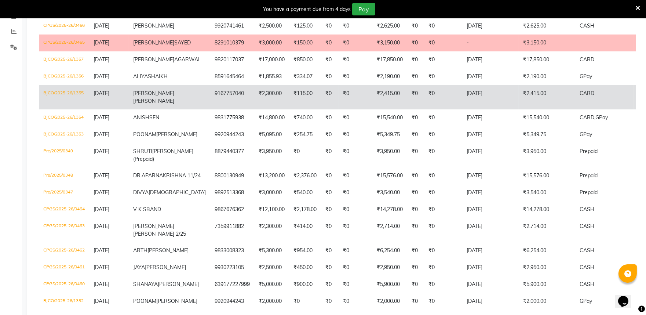
click at [95, 96] on span "22-09-2025" at bounding box center [101, 93] width 16 height 7
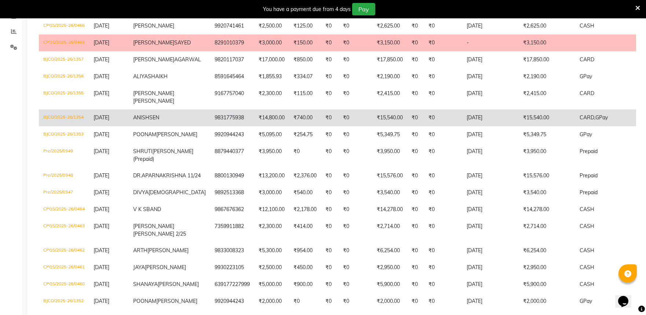
click at [89, 126] on td "BJCO/2025-26/1354" at bounding box center [64, 117] width 50 height 17
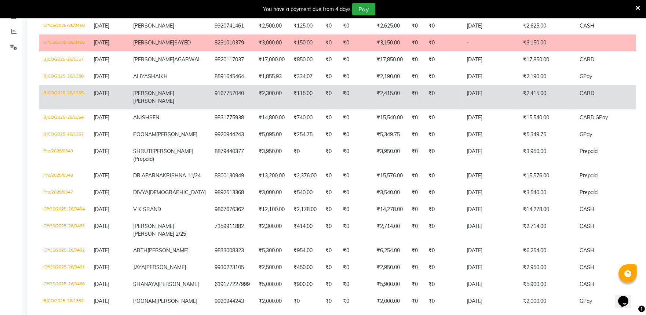
click at [109, 96] on span "22-09-2025" at bounding box center [101, 93] width 16 height 7
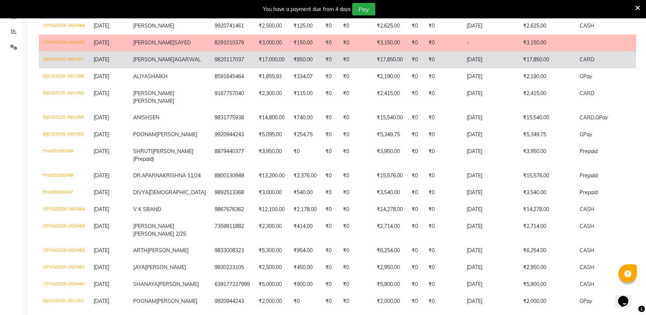
click at [137, 63] on span "BHAVNA" at bounding box center [153, 59] width 41 height 7
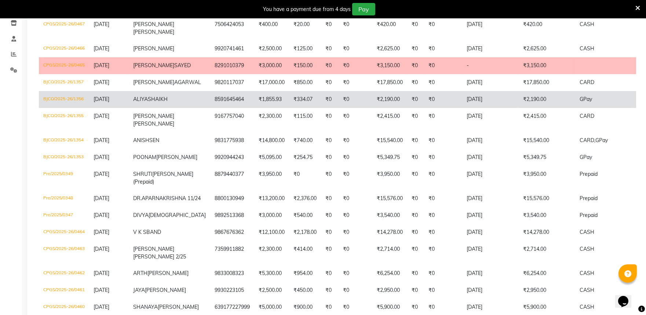
scroll to position [109, 0]
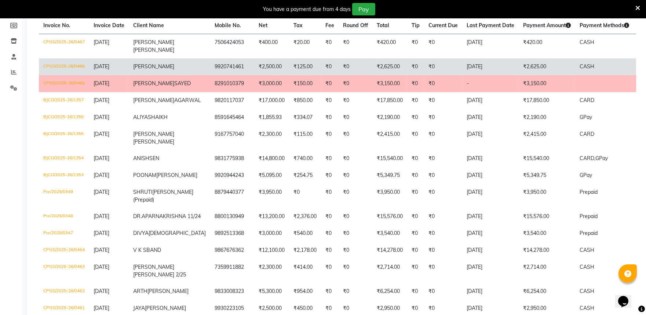
click at [147, 73] on td "TANAY" at bounding box center [169, 66] width 81 height 17
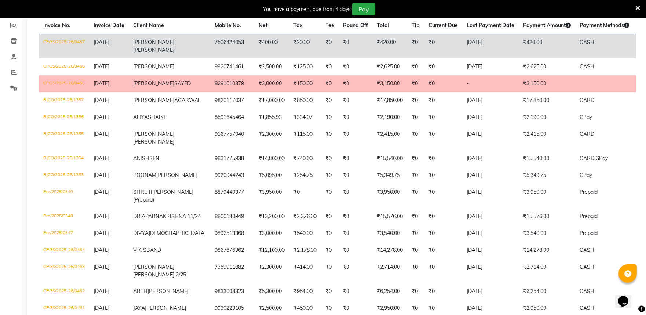
click at [156, 47] on span "CHOWDHURY" at bounding box center [153, 50] width 41 height 7
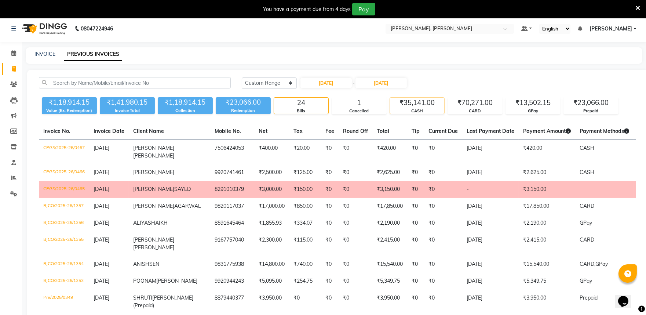
scroll to position [0, 0]
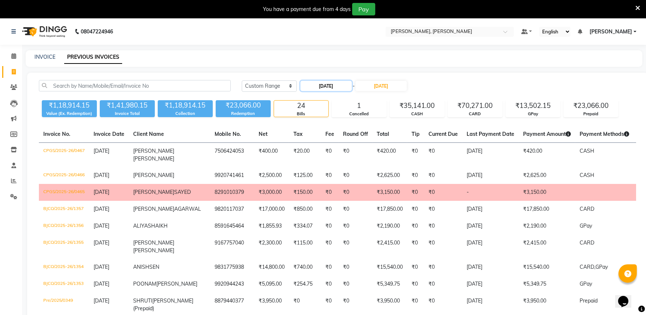
click at [343, 87] on input "21-09-2025" at bounding box center [325, 86] width 51 height 10
select select "9"
select select "2025"
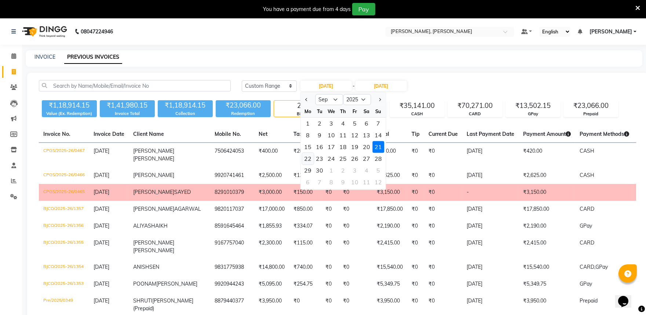
click at [308, 153] on div "22" at bounding box center [308, 158] width 12 height 12
type input "22-09-2025"
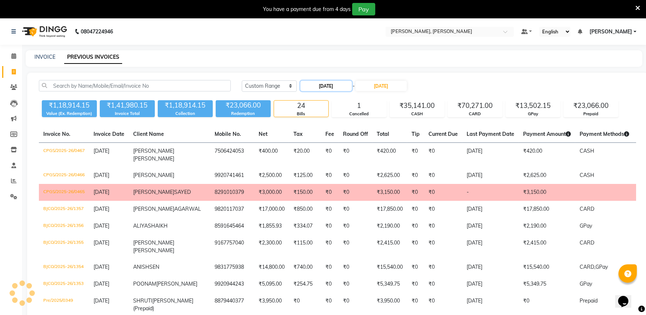
click at [341, 84] on input "22-09-2025" at bounding box center [325, 86] width 51 height 10
select select "9"
select select "2025"
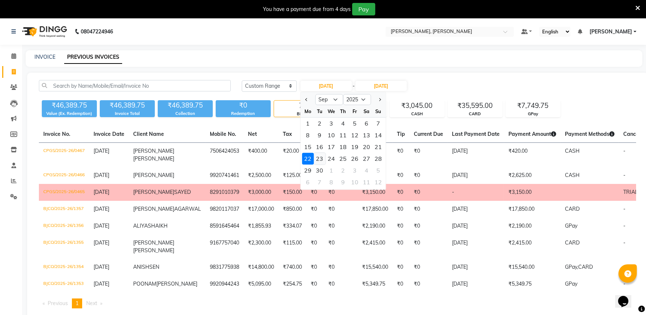
drag, startPoint x: 317, startPoint y: 157, endPoint x: 345, endPoint y: 130, distance: 37.9
click at [317, 156] on div "23" at bounding box center [319, 158] width 12 height 12
type input "23-09-2025"
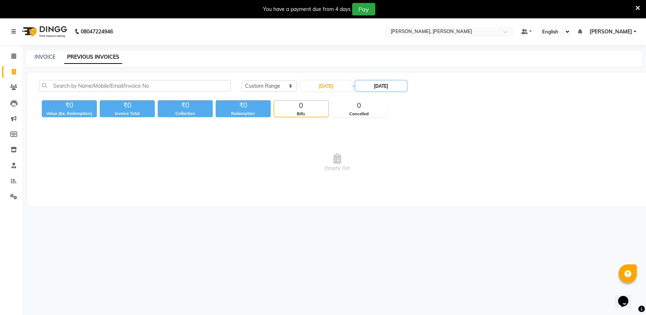
click at [386, 83] on input "22-09-2025" at bounding box center [380, 86] width 51 height 10
click at [401, 159] on div "25" at bounding box center [401, 158] width 12 height 12
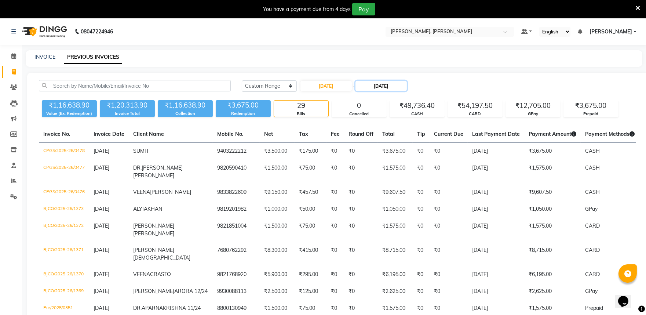
click at [391, 87] on input "25-09-2025" at bounding box center [380, 86] width 51 height 10
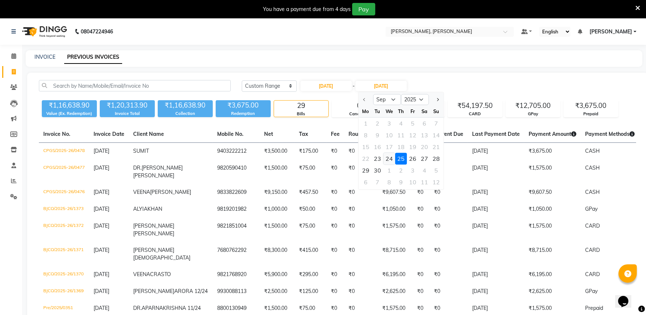
click at [389, 155] on div "24" at bounding box center [389, 158] width 12 height 12
type input "24-09-2025"
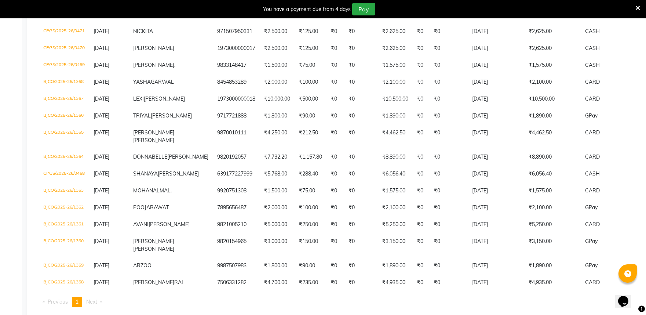
scroll to position [277, 0]
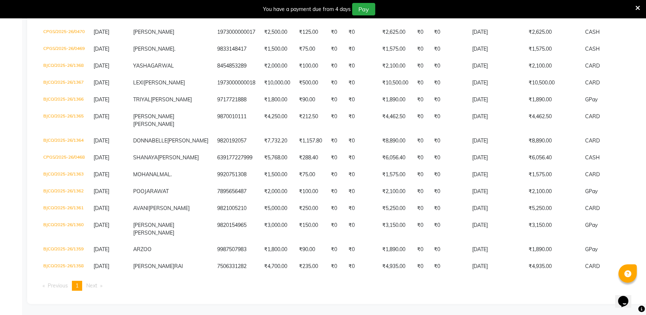
click at [475, 286] on ul "Previous page 1 / 1 You're on page 1 Next page" at bounding box center [337, 285] width 597 height 10
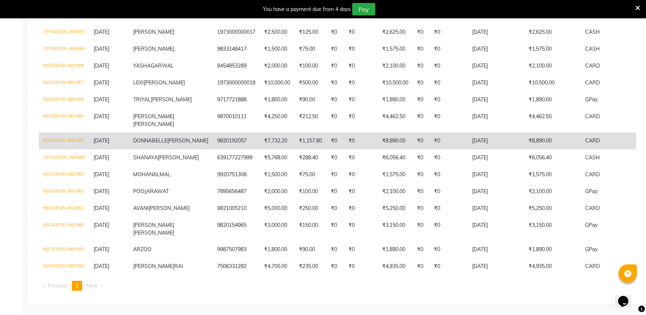
click at [529, 132] on td "₹8,890.00" at bounding box center [552, 140] width 56 height 17
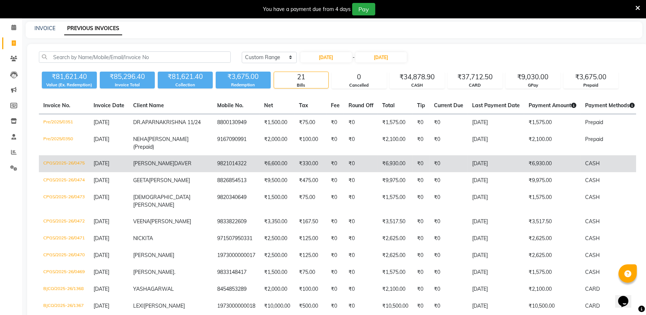
scroll to position [0, 0]
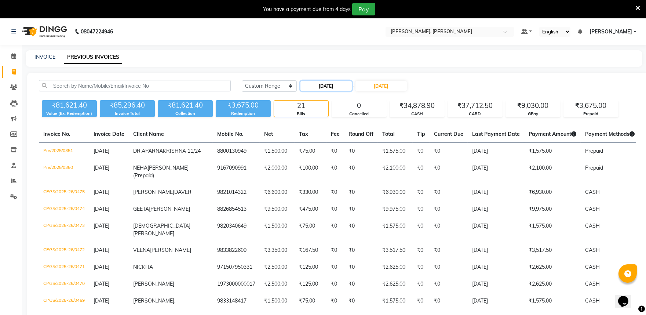
click at [340, 84] on input "23-09-2025" at bounding box center [325, 86] width 51 height 10
select select "9"
select select "2025"
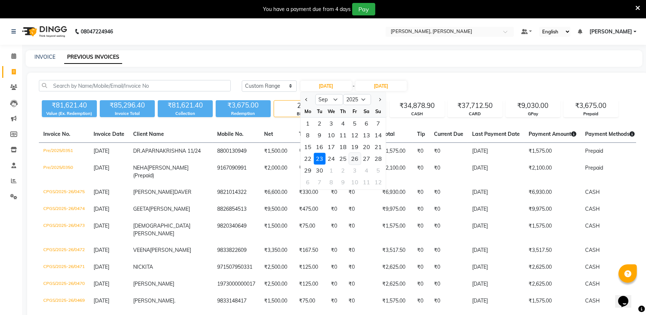
click at [350, 154] on div "26" at bounding box center [355, 158] width 12 height 12
type input "26-09-2025"
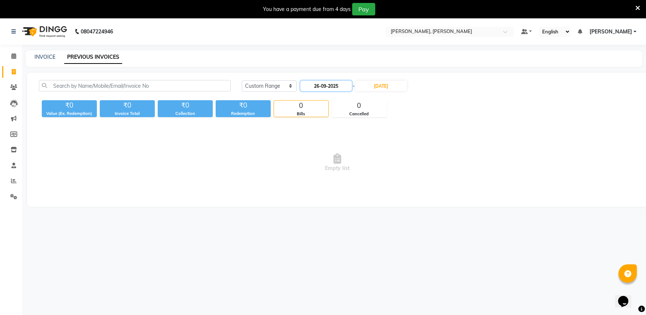
click at [346, 88] on input "26-09-2025" at bounding box center [325, 86] width 51 height 10
select select "9"
select select "2025"
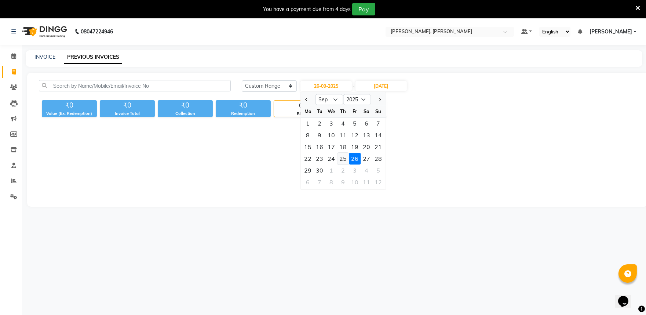
click at [341, 155] on div "25" at bounding box center [343, 158] width 12 height 12
type input "25-09-2025"
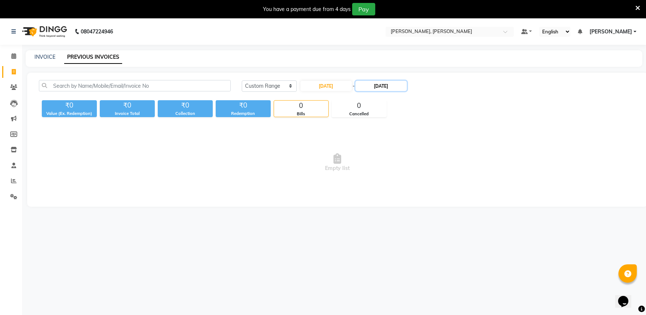
click at [380, 87] on input "24-09-2025" at bounding box center [380, 86] width 51 height 10
click at [413, 158] on div "26" at bounding box center [413, 158] width 12 height 12
type input "26-09-2025"
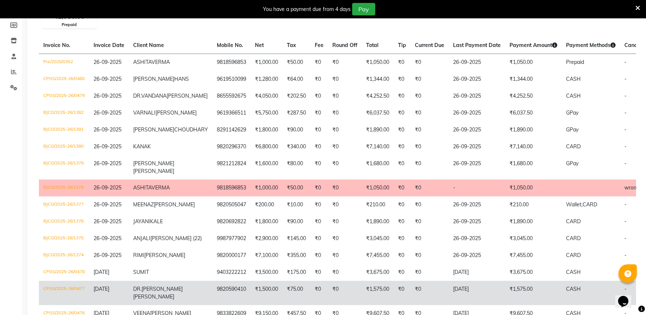
scroll to position [92, 0]
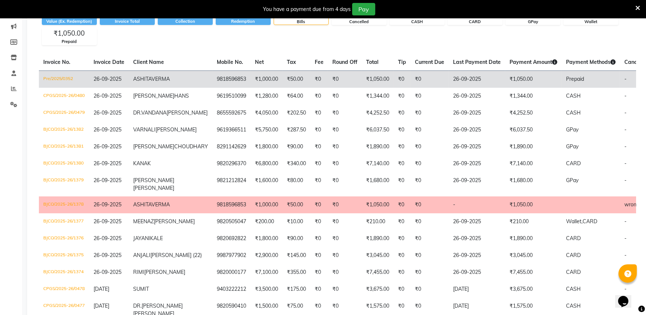
click at [505, 78] on td "₹1,050.00" at bounding box center [533, 78] width 56 height 17
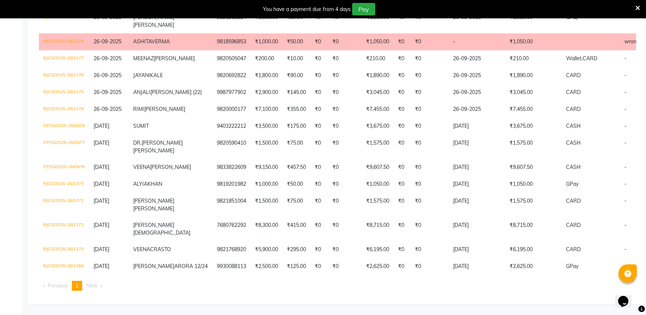
scroll to position [295, 0]
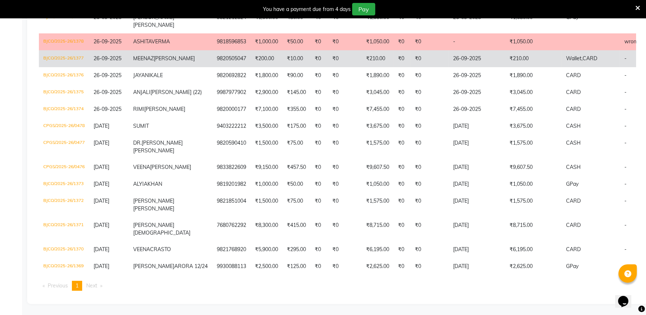
click at [505, 50] on td "₹210.00" at bounding box center [533, 58] width 56 height 17
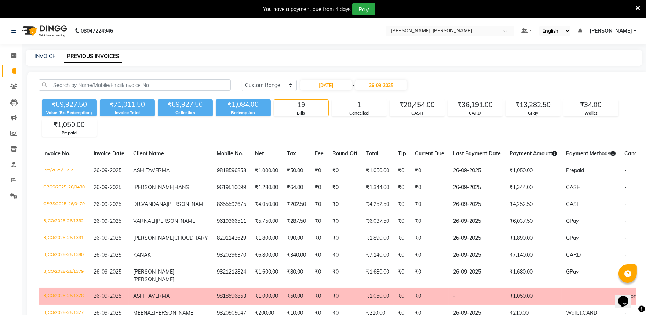
scroll to position [0, 0]
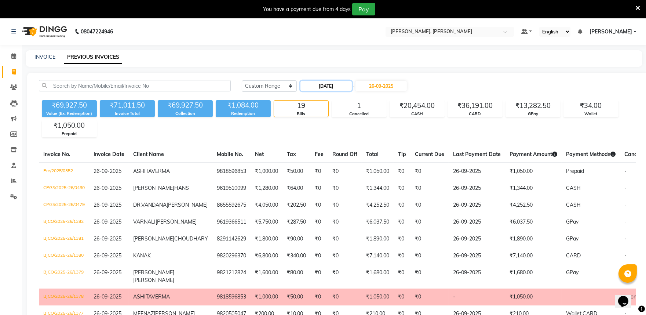
click at [341, 81] on input "25-09-2025" at bounding box center [325, 86] width 51 height 10
select select "9"
select select "2025"
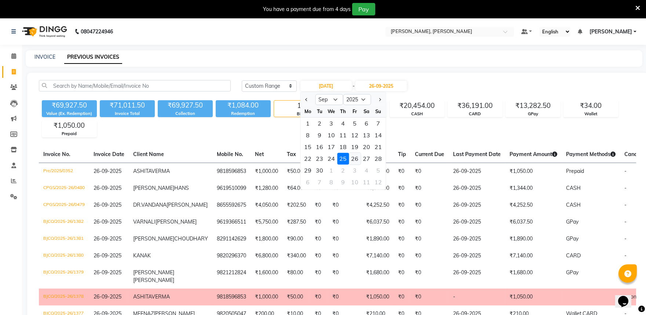
click at [354, 157] on div "26" at bounding box center [355, 158] width 12 height 12
type input "26-09-2025"
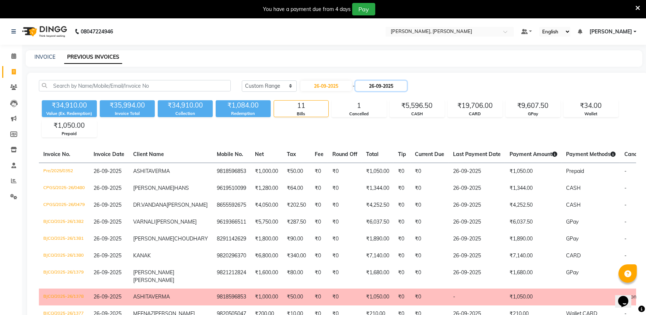
click at [387, 84] on input "26-09-2025" at bounding box center [380, 86] width 51 height 10
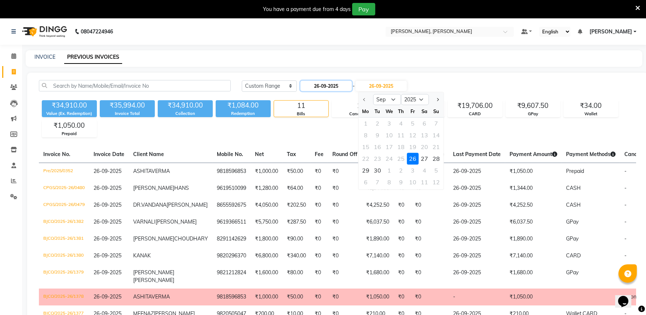
click at [350, 87] on input "26-09-2025" at bounding box center [325, 86] width 51 height 10
select select "9"
select select "2025"
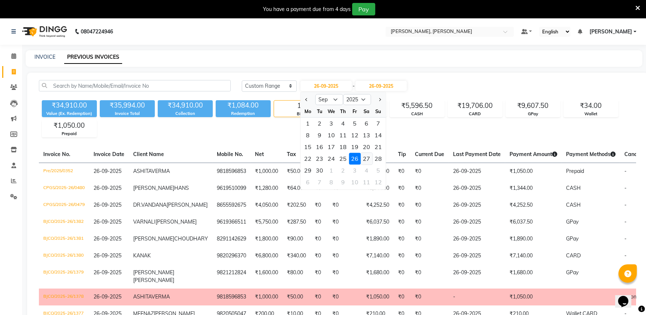
click at [363, 156] on div "27" at bounding box center [366, 158] width 12 height 12
type input "27-09-2025"
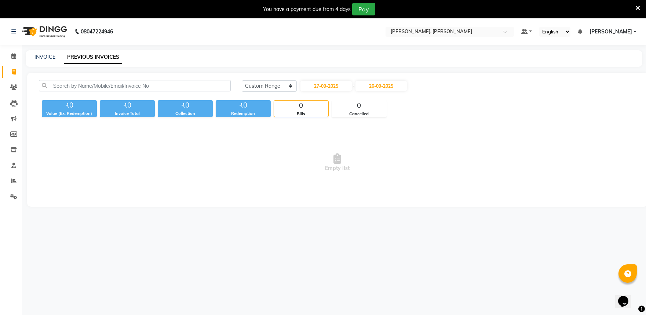
click at [396, 79] on div "Today Yesterday Custom Range 27-09-2025 - 26-09-2025 ₹0 Value (Ex. Redemption) …" at bounding box center [337, 140] width 620 height 134
click at [399, 89] on input "26-09-2025" at bounding box center [380, 86] width 51 height 10
click at [435, 155] on div "28" at bounding box center [436, 158] width 12 height 12
type input "28-09-2025"
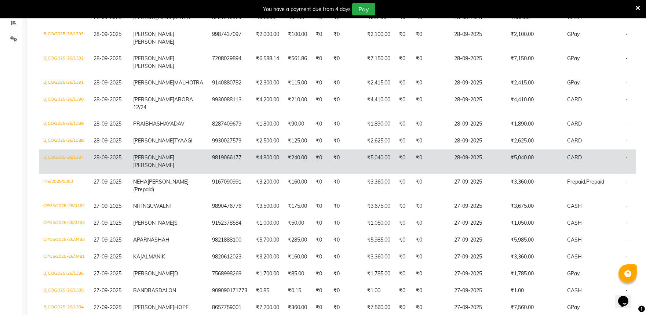
scroll to position [117, 0]
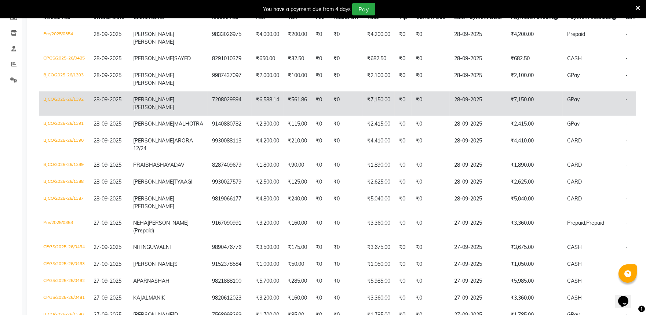
click at [465, 108] on td "28-09-2025" at bounding box center [477, 103] width 56 height 24
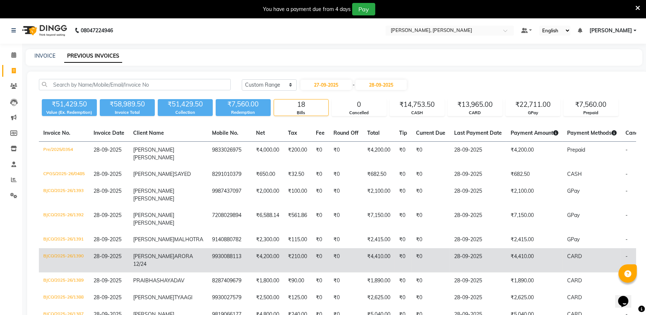
scroll to position [0, 0]
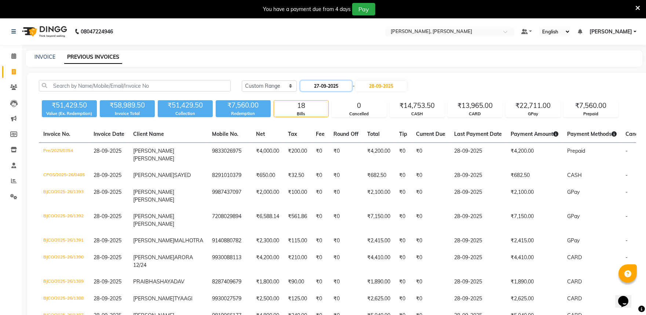
click at [330, 88] on input "27-09-2025" at bounding box center [325, 86] width 51 height 10
select select "9"
select select "2025"
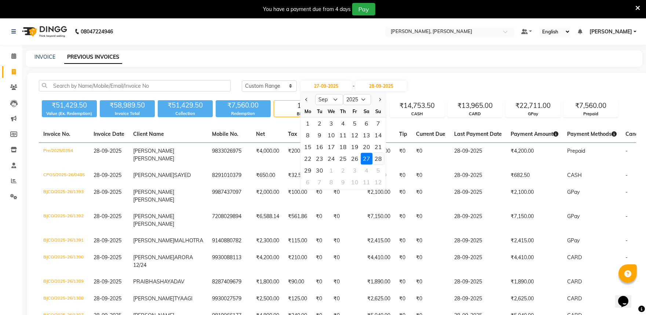
click at [376, 158] on div "28" at bounding box center [378, 158] width 12 height 12
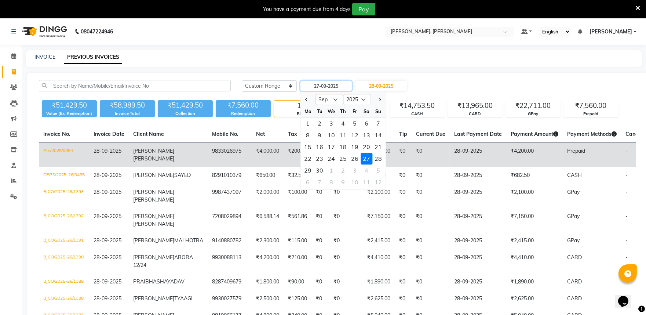
type input "28-09-2025"
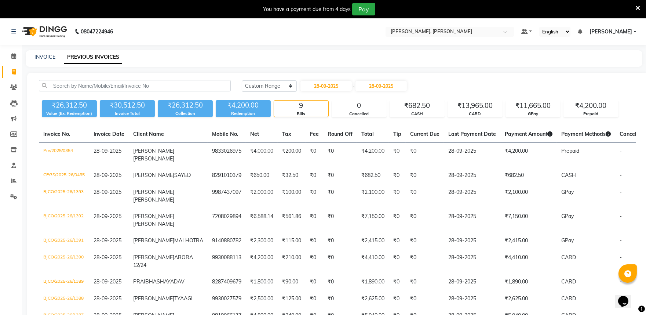
click at [343, 92] on div "Today Yesterday Custom Range 28-09-2025 - 28-09-2025" at bounding box center [438, 88] width 405 height 17
click at [343, 88] on input "28-09-2025" at bounding box center [325, 86] width 51 height 10
select select "9"
select select "2025"
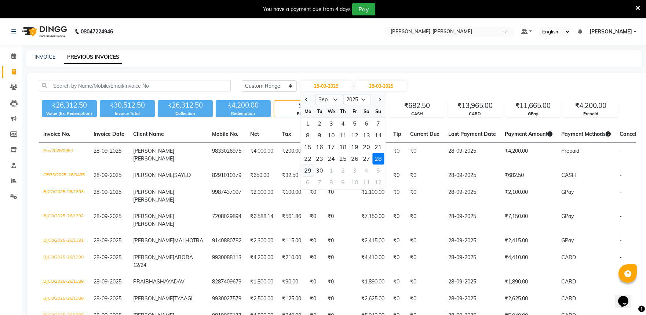
click at [306, 170] on div "29" at bounding box center [308, 170] width 12 height 12
type input "29-09-2025"
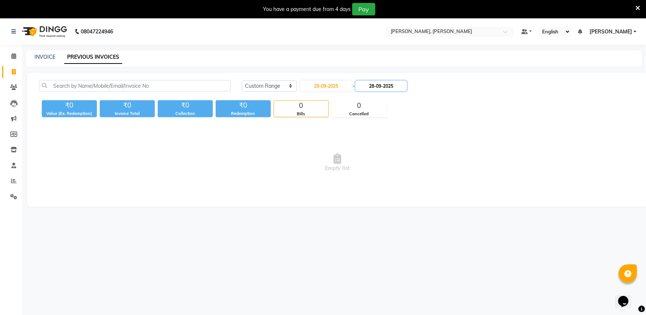
click at [376, 87] on input "28-09-2025" at bounding box center [380, 86] width 51 height 10
click at [376, 171] on div "30" at bounding box center [377, 170] width 12 height 12
type input "30-09-2025"
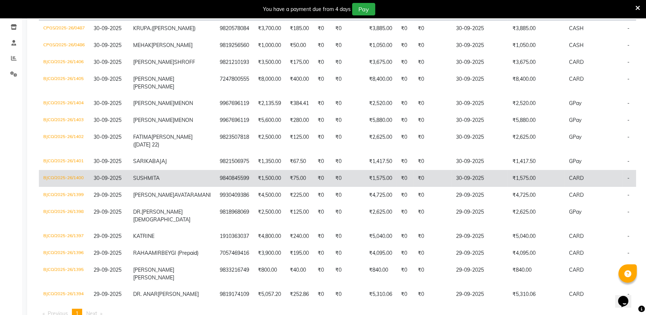
scroll to position [207, 0]
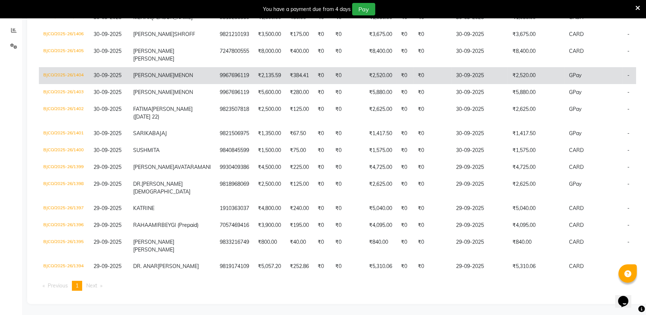
click at [508, 67] on td "₹2,520.00" at bounding box center [536, 75] width 56 height 17
click at [253, 67] on td "₹2,135.59" at bounding box center [269, 75] width 32 height 17
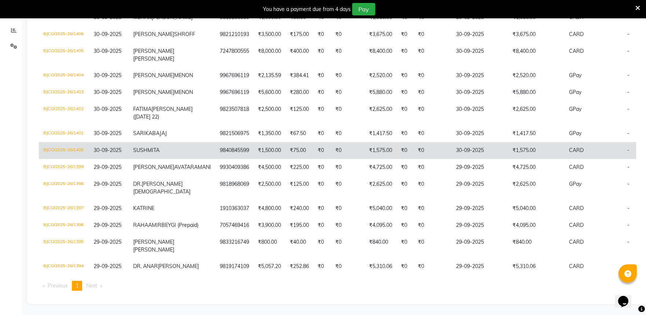
scroll to position [0, 0]
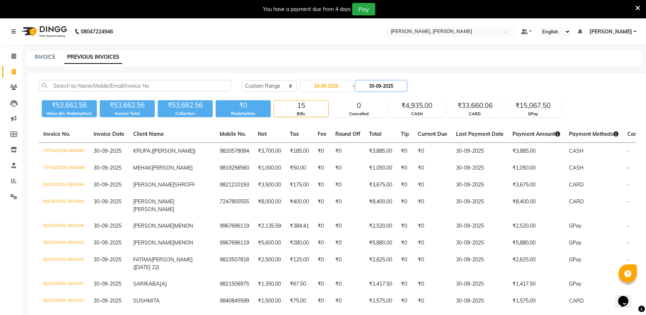
click at [380, 84] on input "30-09-2025" at bounding box center [380, 86] width 51 height 10
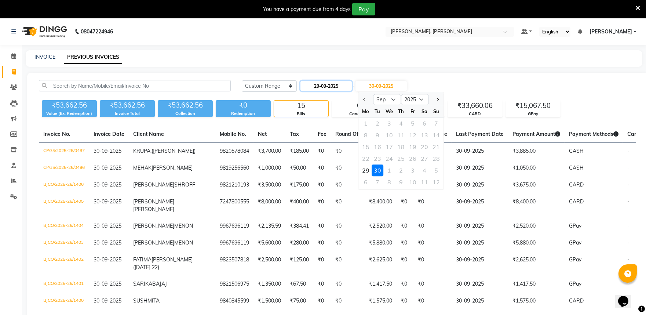
click at [334, 86] on input "29-09-2025" at bounding box center [325, 86] width 51 height 10
select select "9"
select select "2025"
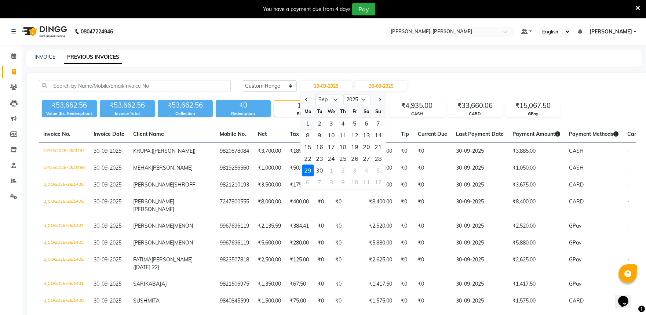
click at [308, 119] on div "1" at bounding box center [308, 123] width 12 height 12
type input "01-09-2025"
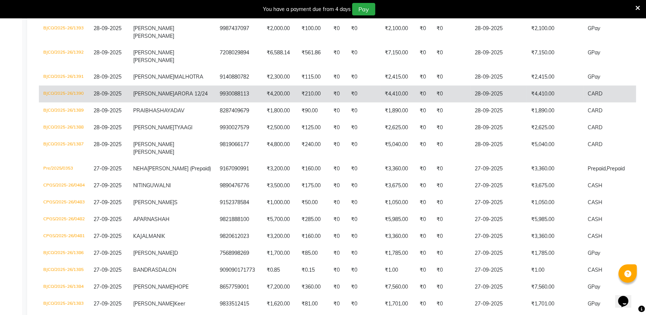
scroll to position [448, 0]
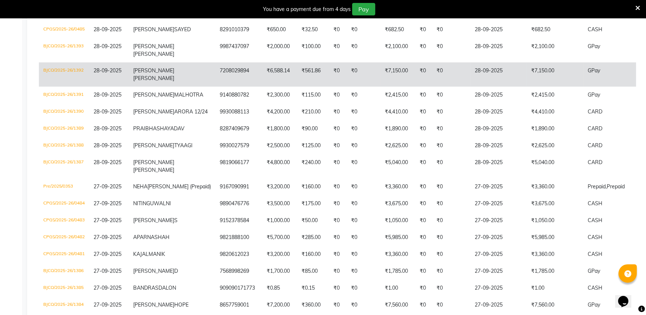
click at [98, 87] on td "28-09-2025" at bounding box center [109, 74] width 40 height 24
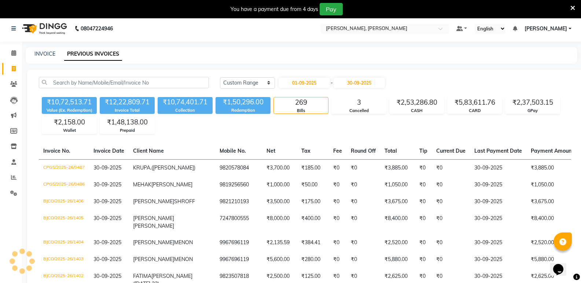
scroll to position [0, 0]
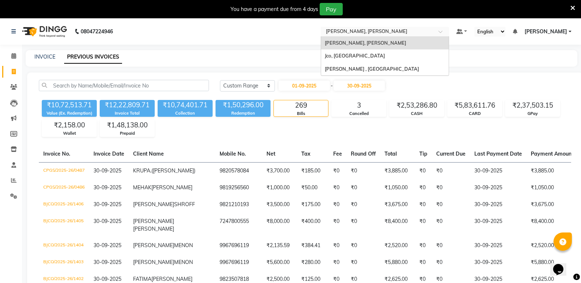
click at [399, 30] on input "text" at bounding box center [377, 32] width 106 height 7
click at [370, 67] on span "Jean Claude Oliver Salon , Malad" at bounding box center [372, 69] width 94 height 6
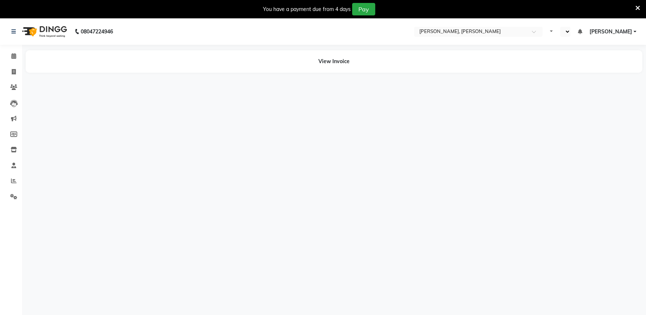
select select "en"
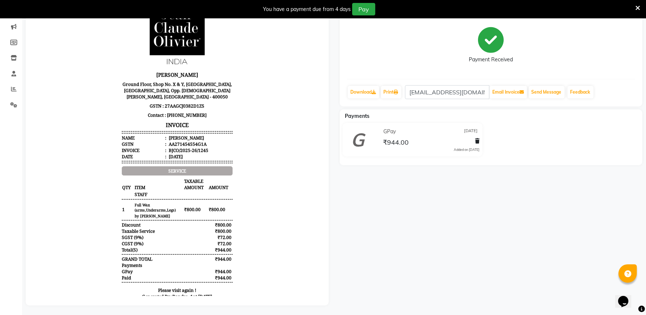
scroll to position [98, 0]
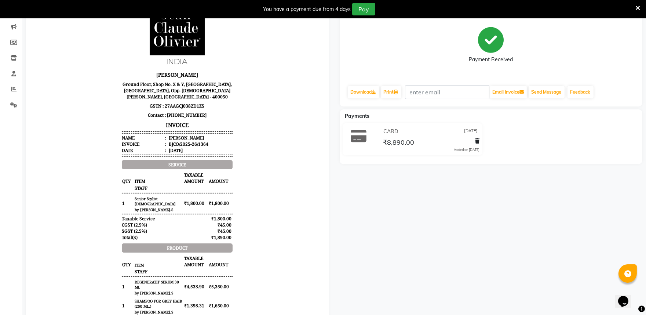
scroll to position [100, 0]
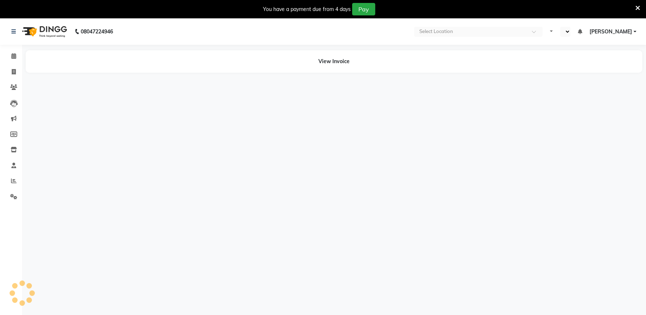
select select "en"
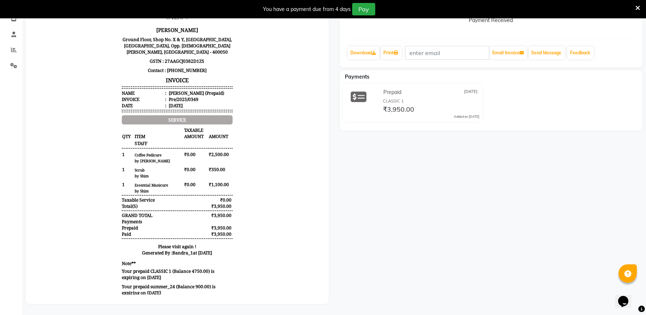
scroll to position [136, 0]
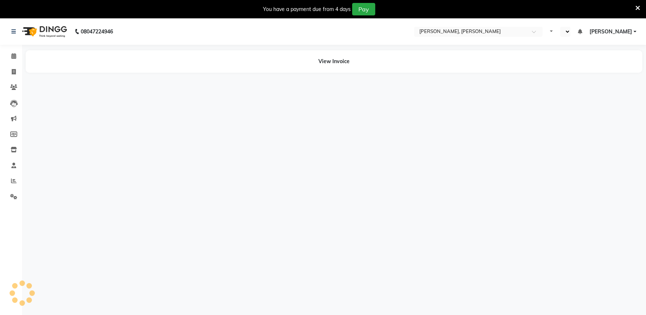
select select "en"
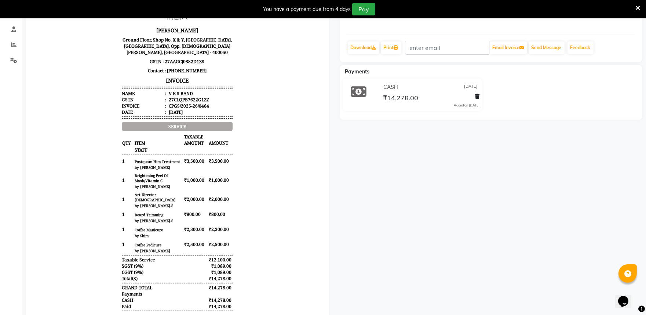
scroll to position [168, 0]
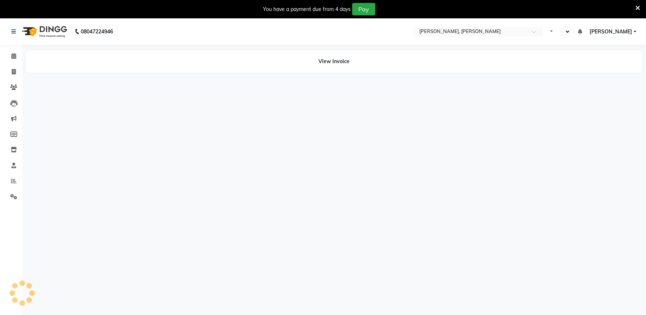
select select "en"
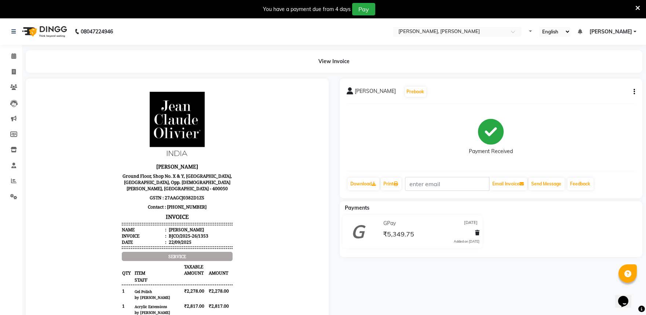
scroll to position [81, 0]
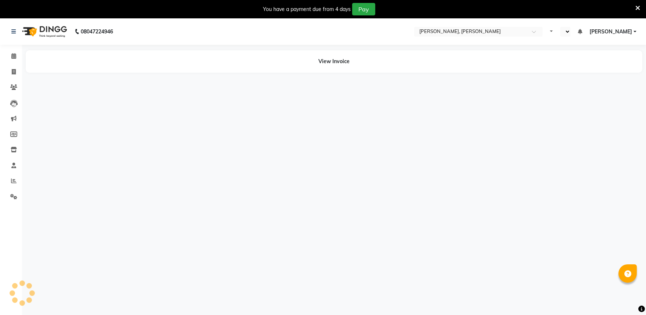
select select "en"
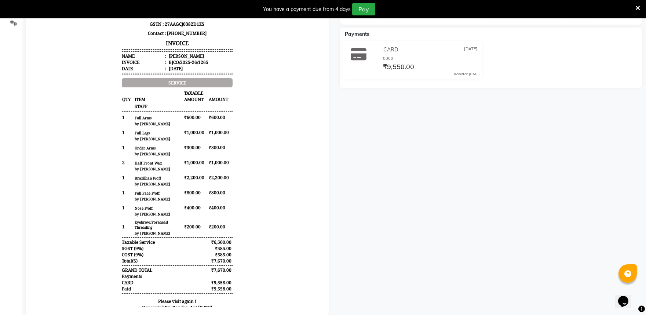
scroll to position [192, 0]
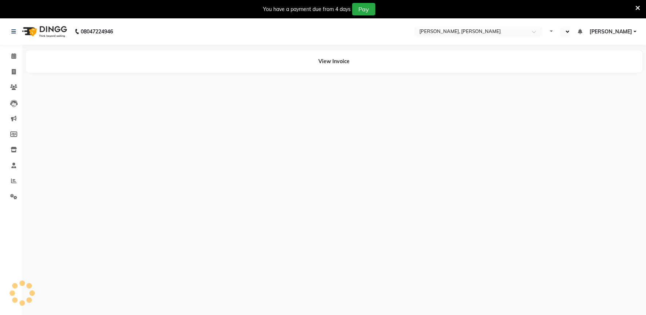
select select "en"
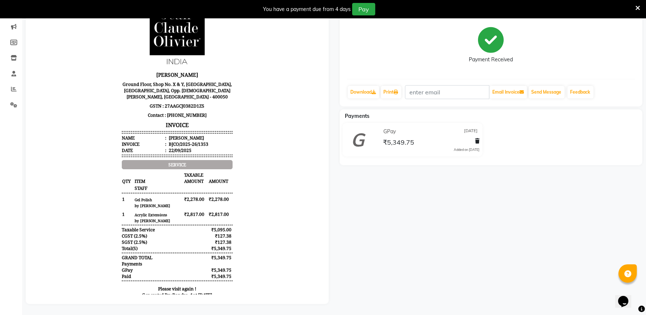
scroll to position [97, 0]
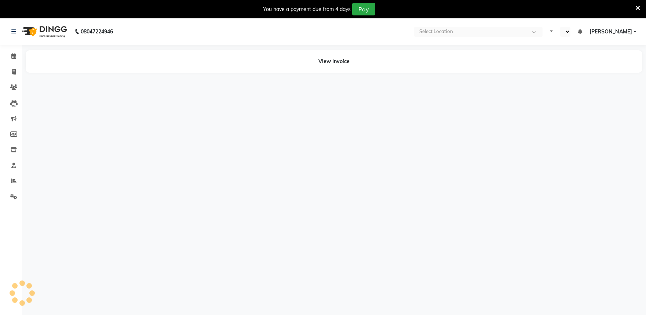
select select "en"
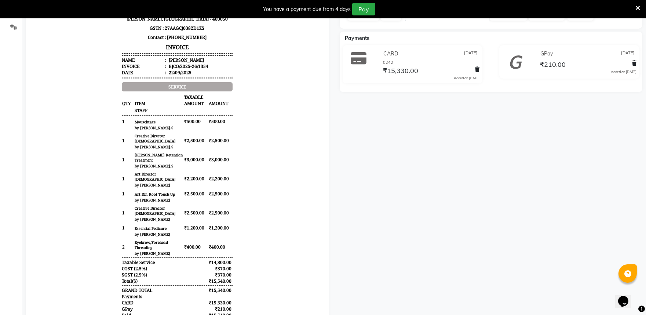
scroll to position [198, 0]
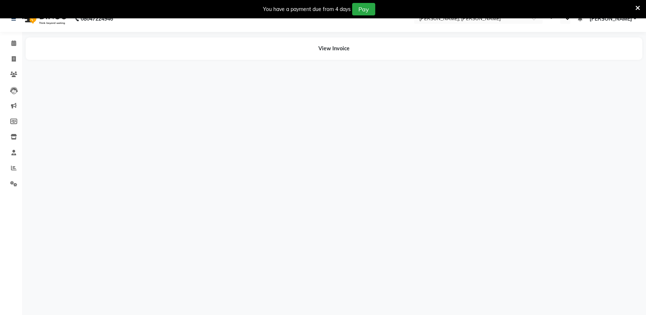
select select "en"
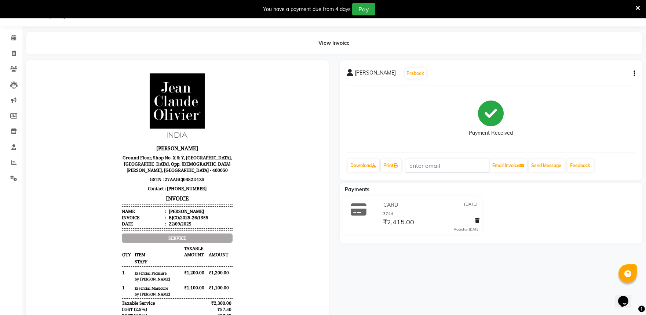
scroll to position [97, 0]
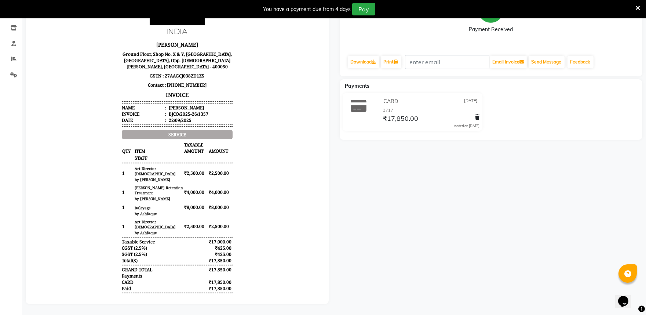
select select "en"
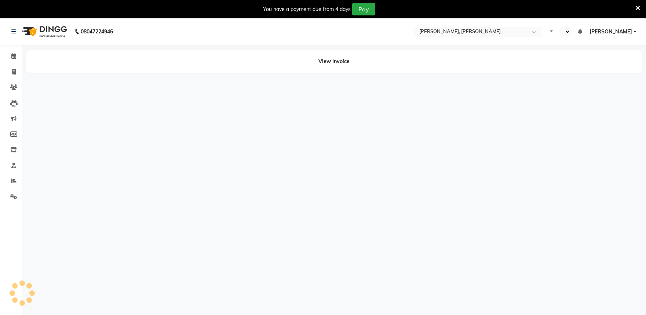
select select "en"
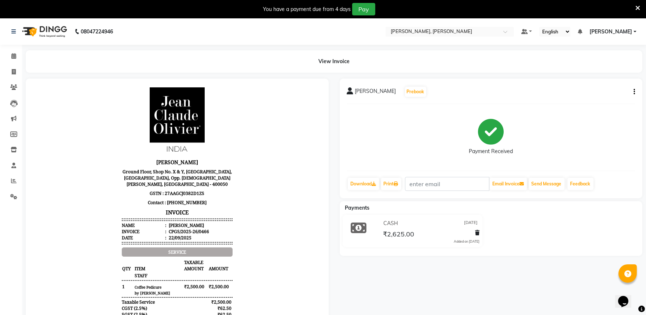
scroll to position [5, 0]
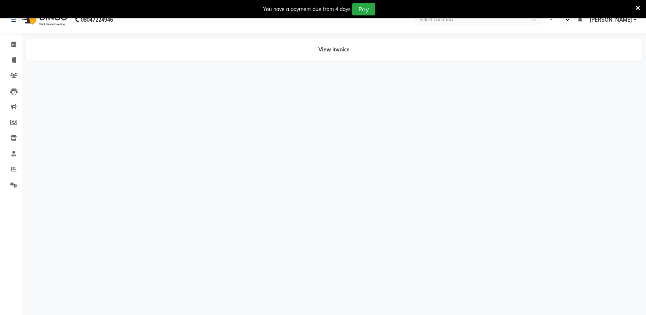
scroll to position [18, 0]
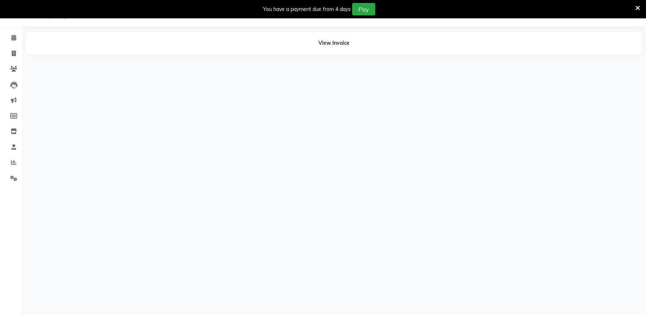
select select "en"
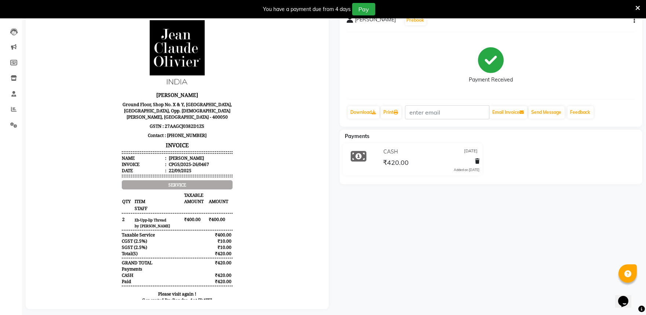
scroll to position [82, 0]
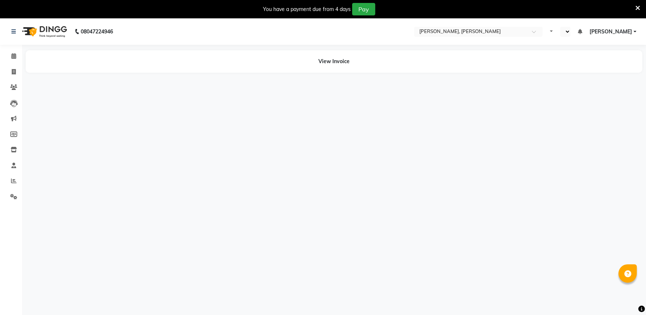
select select "en"
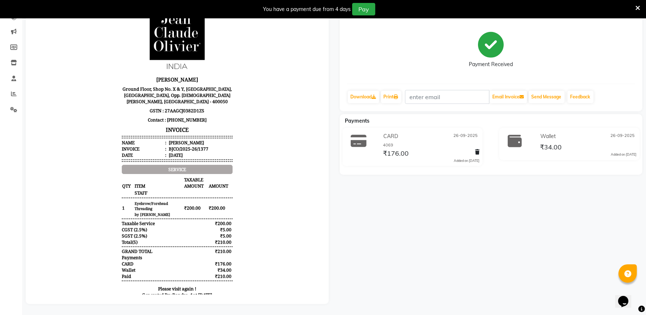
scroll to position [92, 0]
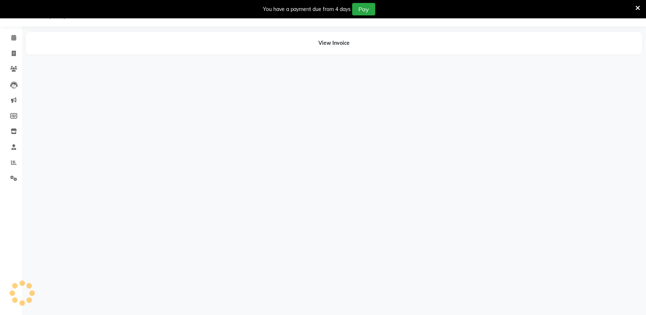
select select "en"
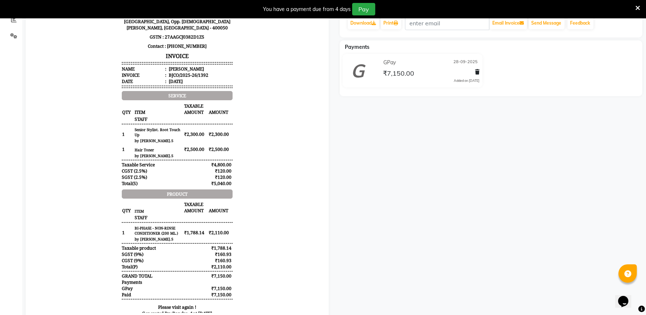
scroll to position [184, 0]
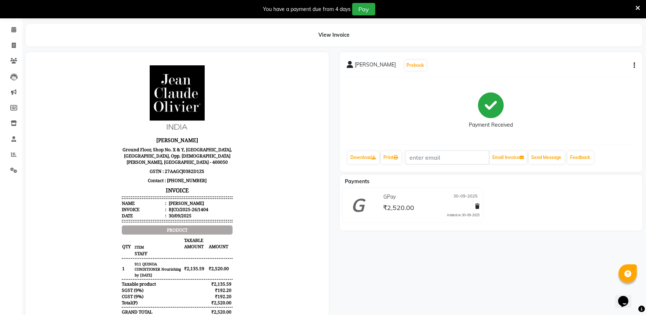
scroll to position [87, 0]
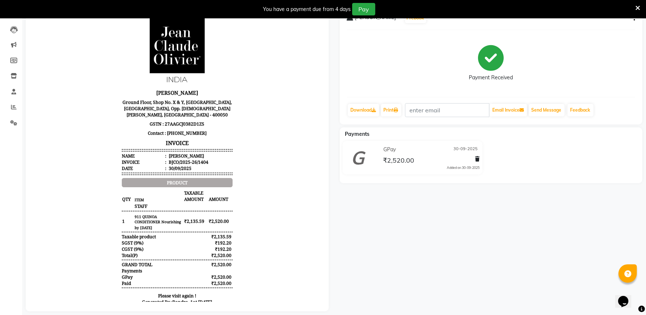
scroll to position [87, 0]
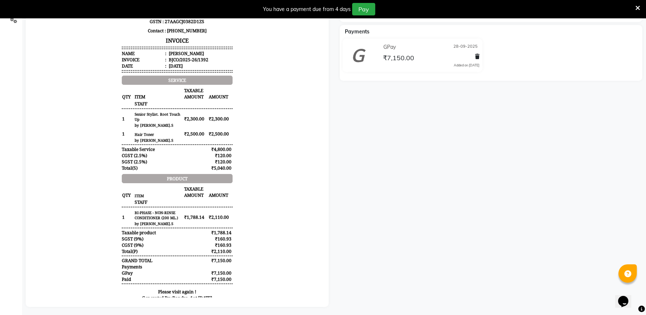
scroll to position [181, 0]
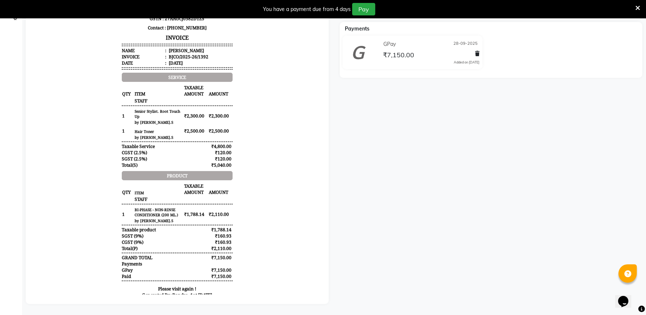
click at [635, 7] on icon at bounding box center [637, 8] width 5 height 7
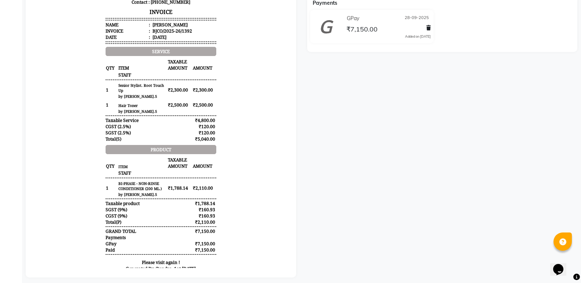
scroll to position [197, 0]
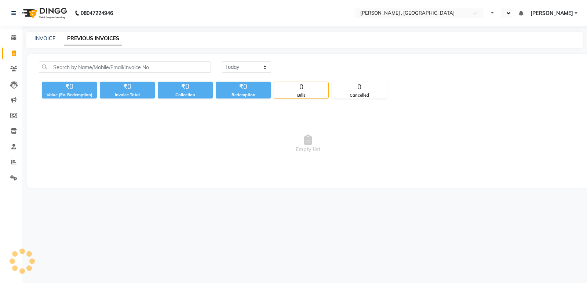
select select "en"
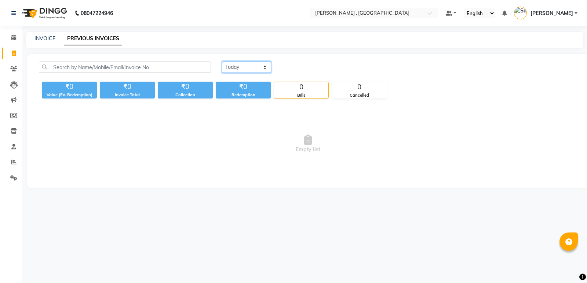
click at [255, 65] on select "[DATE] [DATE] Custom Range" at bounding box center [246, 67] width 49 height 11
select select "range"
click at [222, 62] on select "[DATE] [DATE] Custom Range" at bounding box center [246, 67] width 49 height 11
click at [316, 67] on input "01-10-2025" at bounding box center [305, 67] width 51 height 10
select select "10"
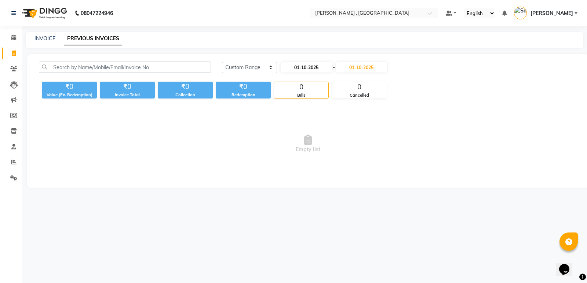
select select "2025"
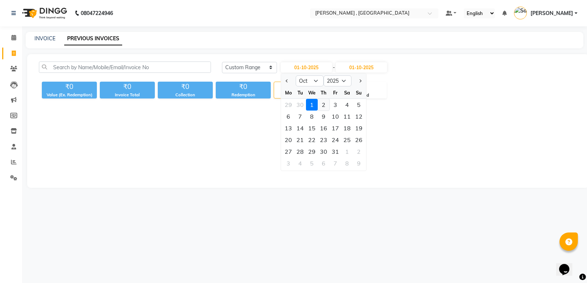
click at [326, 107] on div "2" at bounding box center [323, 105] width 12 height 12
type input "02-10-2025"
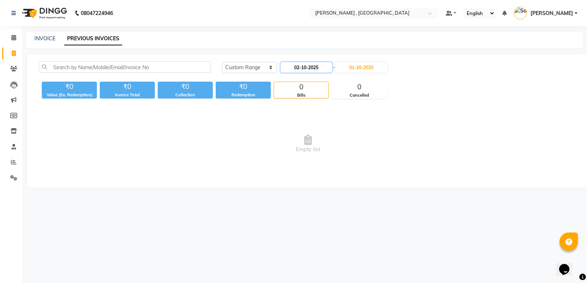
click at [295, 65] on input "02-10-2025" at bounding box center [305, 67] width 51 height 10
select select "10"
select select "2025"
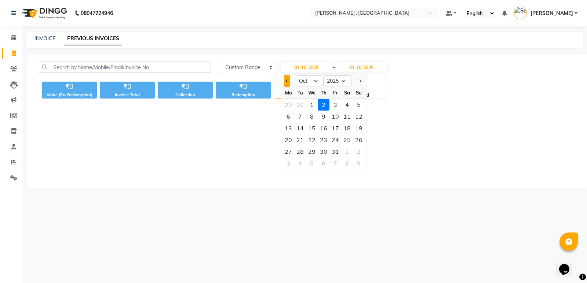
click at [288, 80] on button "Previous month" at bounding box center [287, 81] width 6 height 12
select select "9"
click at [299, 105] on div "2" at bounding box center [300, 105] width 12 height 12
type input "[DATE]"
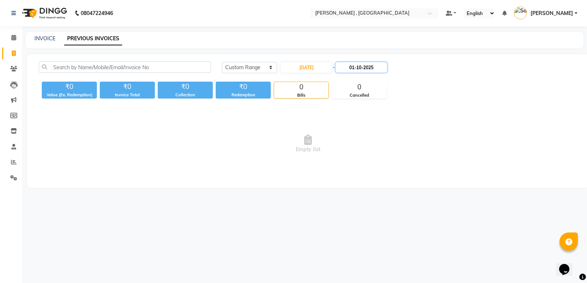
click at [370, 64] on input "01-10-2025" at bounding box center [360, 67] width 51 height 10
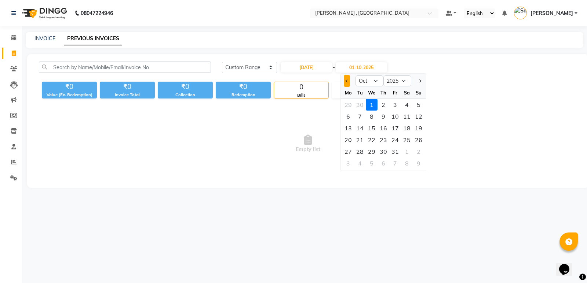
click at [344, 79] on button "Previous month" at bounding box center [346, 81] width 6 height 12
select select "9"
click at [357, 103] on div "2" at bounding box center [360, 105] width 12 height 12
type input "[DATE]"
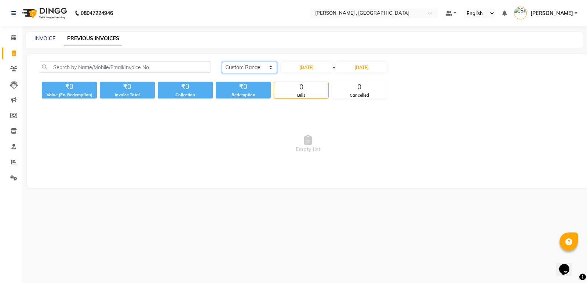
click at [258, 67] on select "[DATE] [DATE] Custom Range" at bounding box center [249, 67] width 55 height 11
drag, startPoint x: 282, startPoint y: 125, endPoint x: 184, endPoint y: 76, distance: 109.3
click at [282, 125] on span "Empty list" at bounding box center [308, 143] width 538 height 73
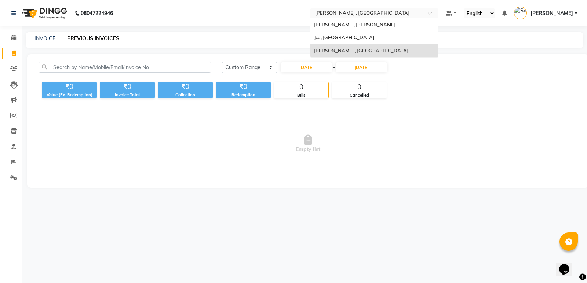
click at [376, 14] on input "text" at bounding box center [366, 13] width 106 height 7
click at [367, 37] on div "Jco, [GEOGRAPHIC_DATA]" at bounding box center [374, 37] width 128 height 13
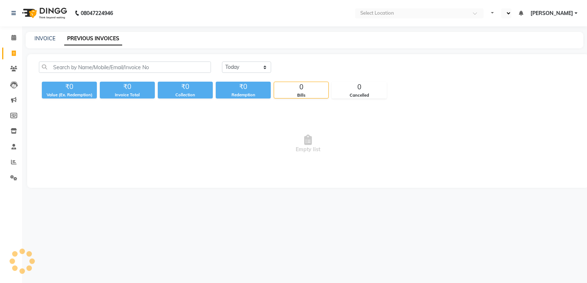
select select "en"
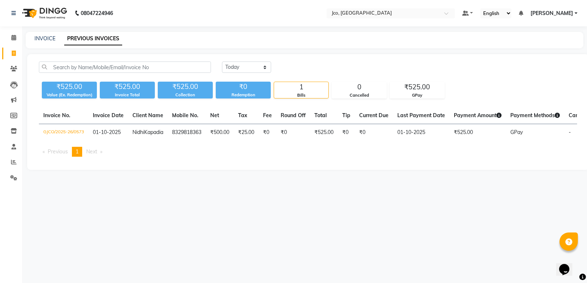
click at [255, 74] on div "[DATE] [DATE] Custom Range" at bounding box center [399, 70] width 366 height 17
click at [257, 69] on select "[DATE] [DATE] Custom Range" at bounding box center [246, 67] width 49 height 11
select select "range"
click at [222, 62] on select "[DATE] [DATE] Custom Range" at bounding box center [246, 67] width 49 height 11
click at [293, 65] on input "01-10-2025" at bounding box center [305, 67] width 51 height 10
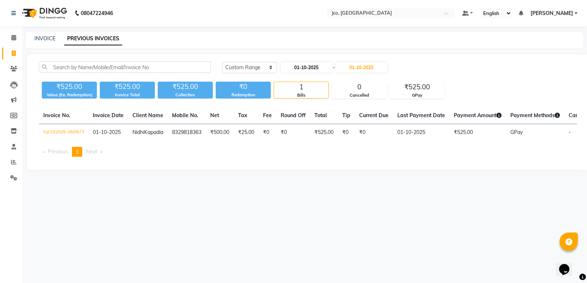
select select "10"
select select "2025"
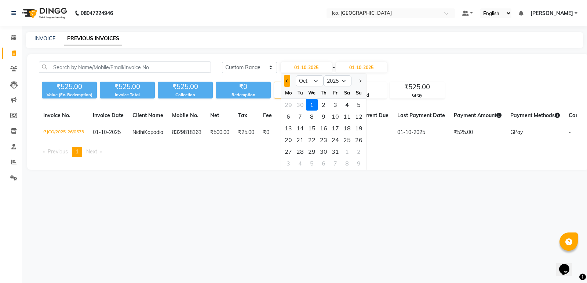
click at [288, 82] on button "Previous month" at bounding box center [287, 81] width 6 height 12
select select "9"
click at [300, 104] on div "2" at bounding box center [300, 105] width 12 height 12
type input "02-09-2025"
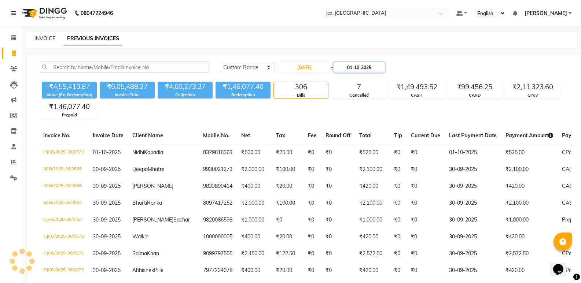
click at [373, 66] on input "01-10-2025" at bounding box center [359, 67] width 51 height 10
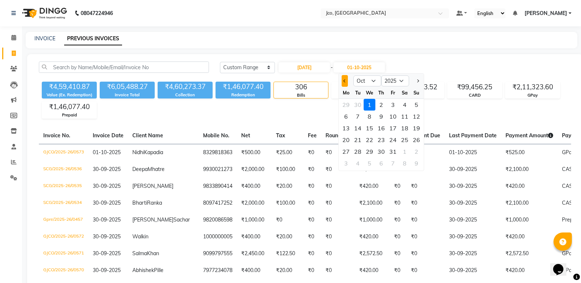
click at [347, 81] on button "Previous month" at bounding box center [345, 81] width 6 height 12
select select "9"
click at [354, 103] on div "2" at bounding box center [358, 105] width 12 height 12
type input "02-09-2025"
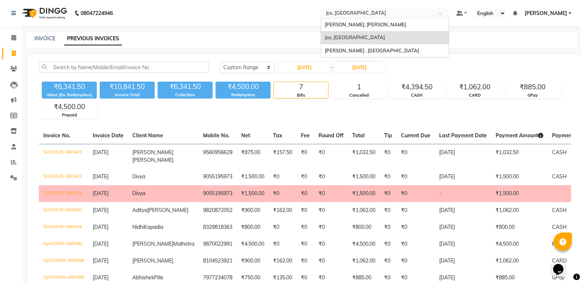
click at [357, 13] on input "text" at bounding box center [377, 13] width 106 height 7
click at [367, 25] on span "[PERSON_NAME], [PERSON_NAME]" at bounding box center [365, 25] width 81 height 6
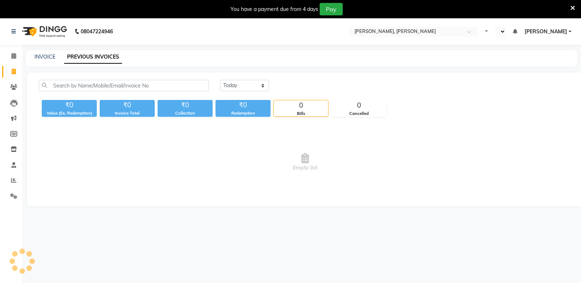
select select "en"
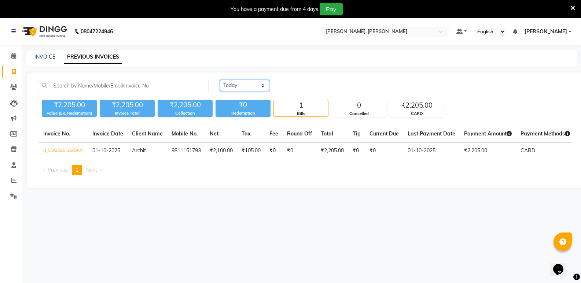
click at [228, 86] on select "[DATE] [DATE] Custom Range" at bounding box center [244, 85] width 49 height 11
select select "range"
click at [220, 80] on select "[DATE] [DATE] Custom Range" at bounding box center [244, 85] width 49 height 11
click at [300, 88] on input "01-10-2025" at bounding box center [304, 86] width 51 height 10
select select "10"
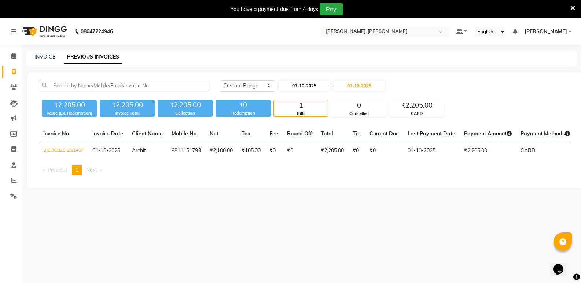
select select "2025"
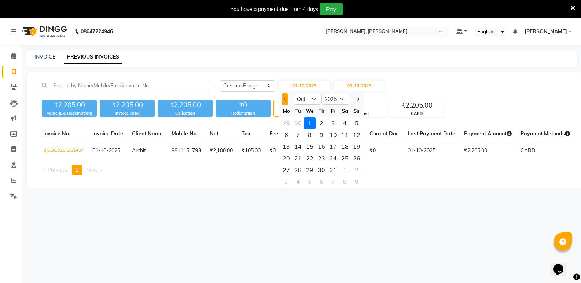
click at [286, 98] on span "Previous month" at bounding box center [285, 99] width 3 height 3
select select "9"
click at [285, 124] on div "1" at bounding box center [286, 123] width 12 height 12
type input "01-09-2025"
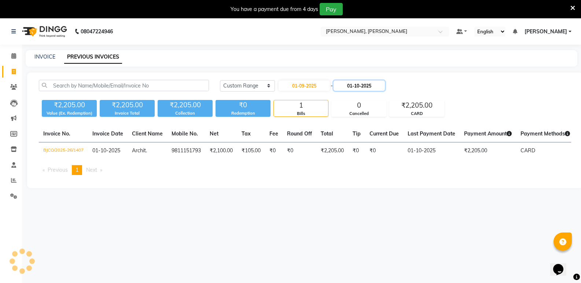
click at [367, 82] on input "01-10-2025" at bounding box center [359, 86] width 51 height 10
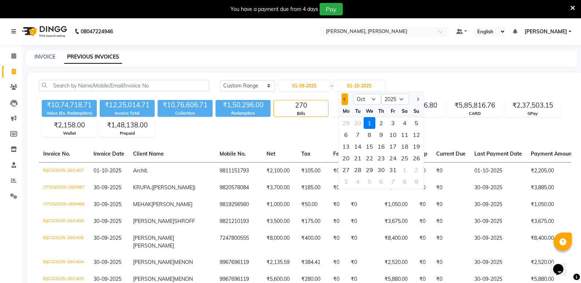
click at [347, 99] on button "Previous month" at bounding box center [345, 99] width 6 height 12
select select "9"
click at [359, 170] on div "30" at bounding box center [358, 170] width 12 height 12
type input "30-09-2025"
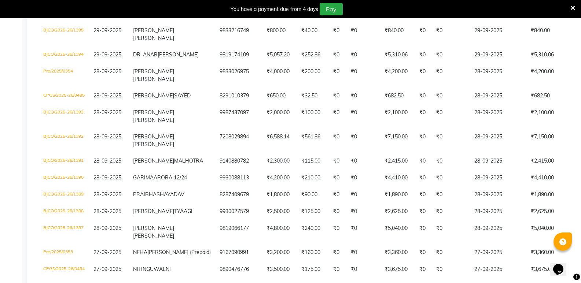
scroll to position [403, 0]
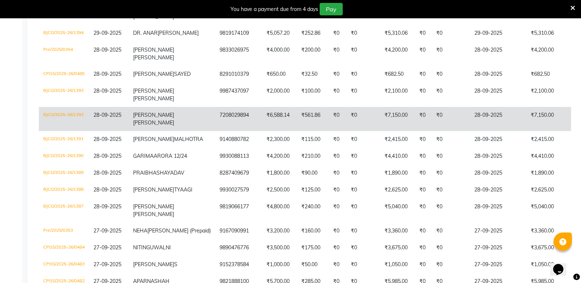
click at [470, 131] on td "28-09-2025" at bounding box center [498, 119] width 56 height 24
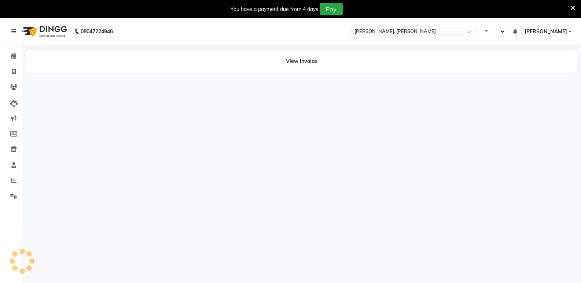
select select "en"
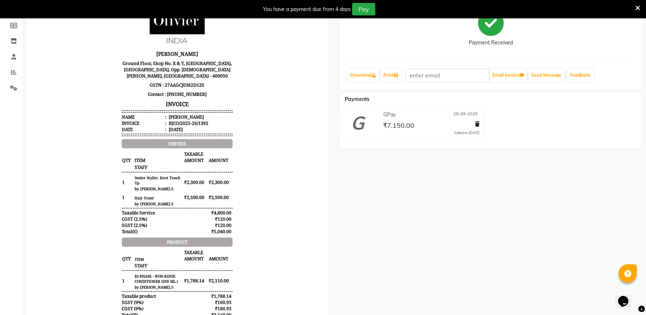
scroll to position [102, 0]
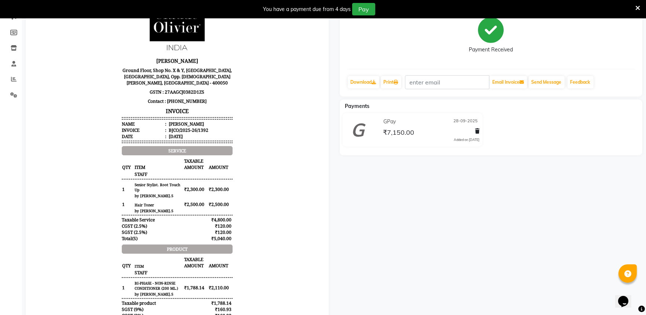
click at [586, 7] on icon at bounding box center [637, 8] width 5 height 7
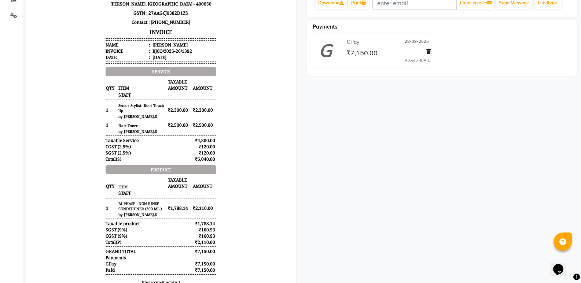
scroll to position [6, 0]
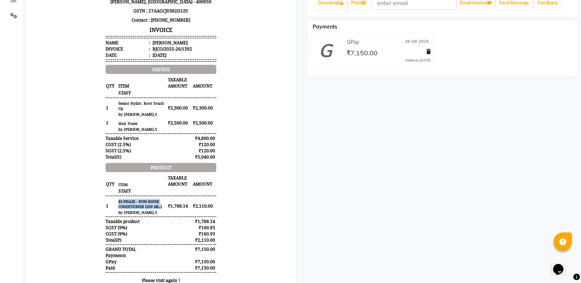
drag, startPoint x: 113, startPoint y: 195, endPoint x: 156, endPoint y: 202, distance: 43.4
click at [156, 202] on small "BI-PHASE - NON-RINSE CONDITIONER (200 ML.)" at bounding box center [142, 204] width 49 height 11
copy small "BI-PHASE - NON-RINSE CONDITIONER (200 ML.)"
